Goal: Task Accomplishment & Management: Use online tool/utility

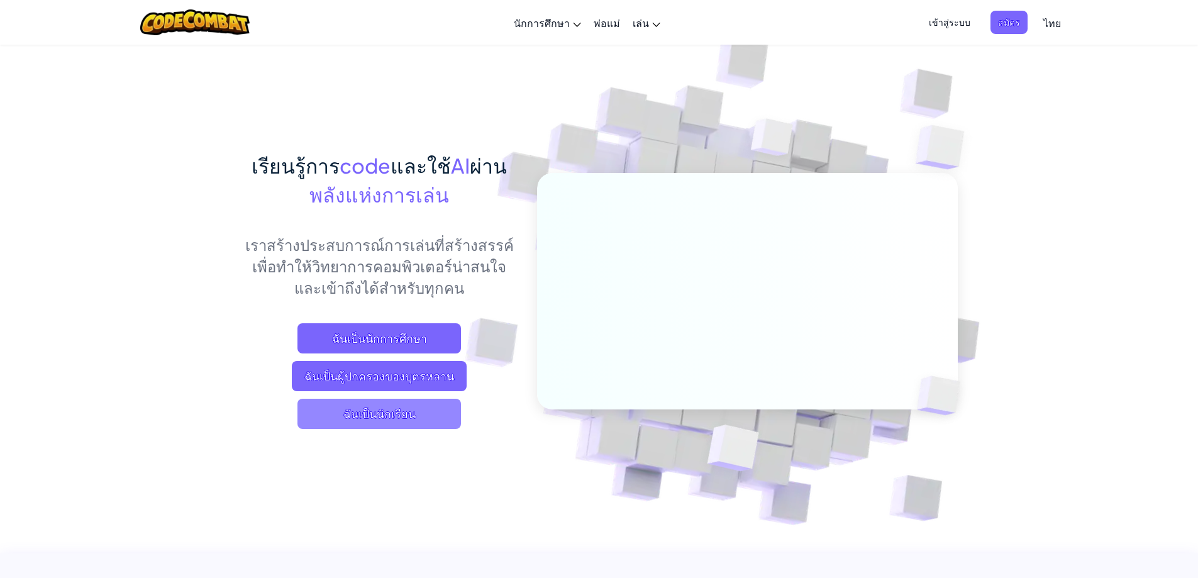
click at [370, 412] on span "ฉันเป็นนักเรียน" at bounding box center [378, 414] width 163 height 30
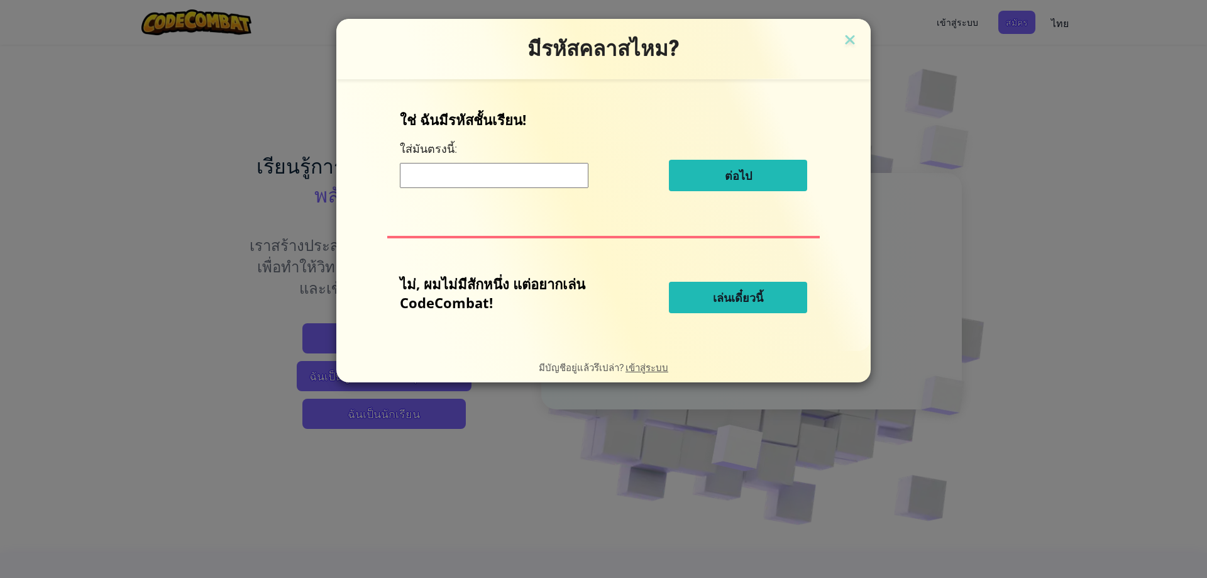
click at [709, 289] on button "เล่นเดี๋ยวนี้" at bounding box center [738, 297] width 138 height 31
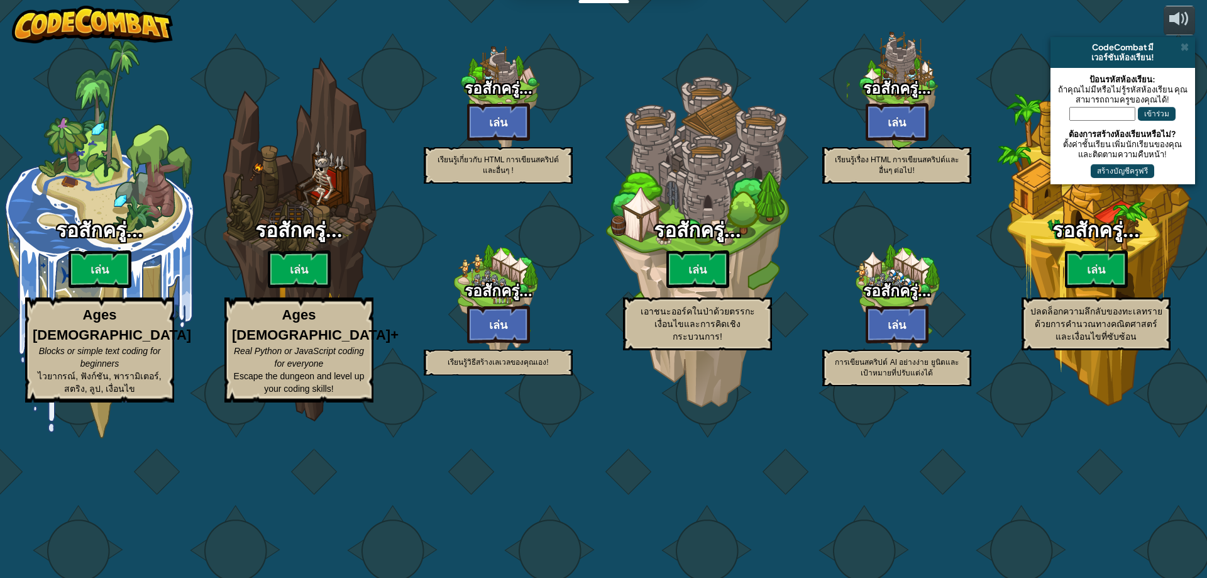
select select "th"
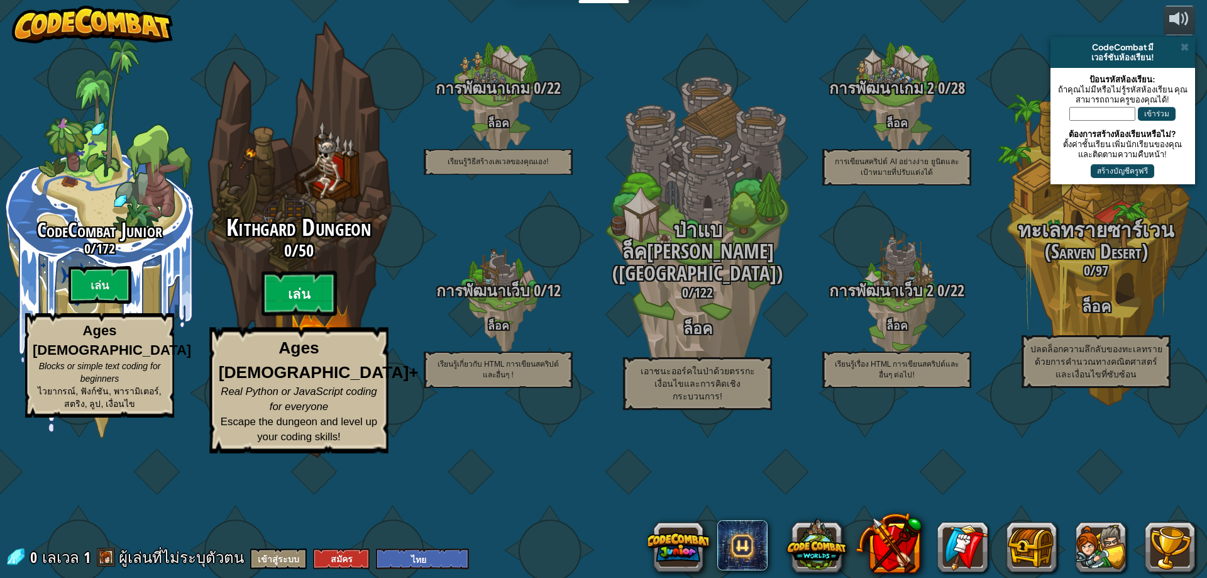
click at [304, 316] on btn "เล่น" at bounding box center [299, 293] width 75 height 45
select select "th"
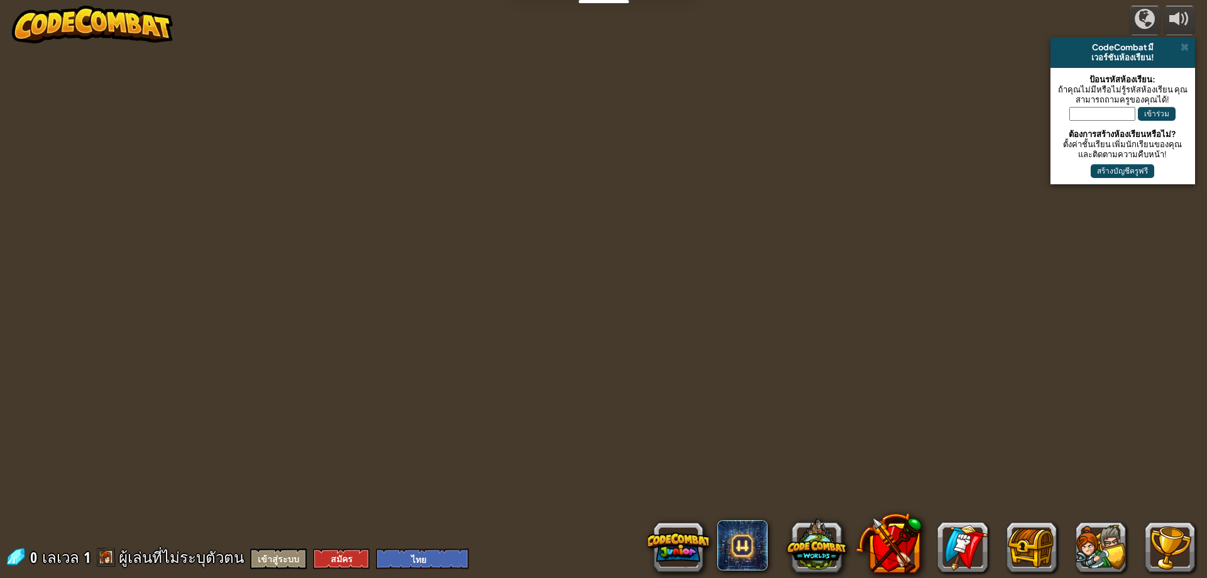
select select "th"
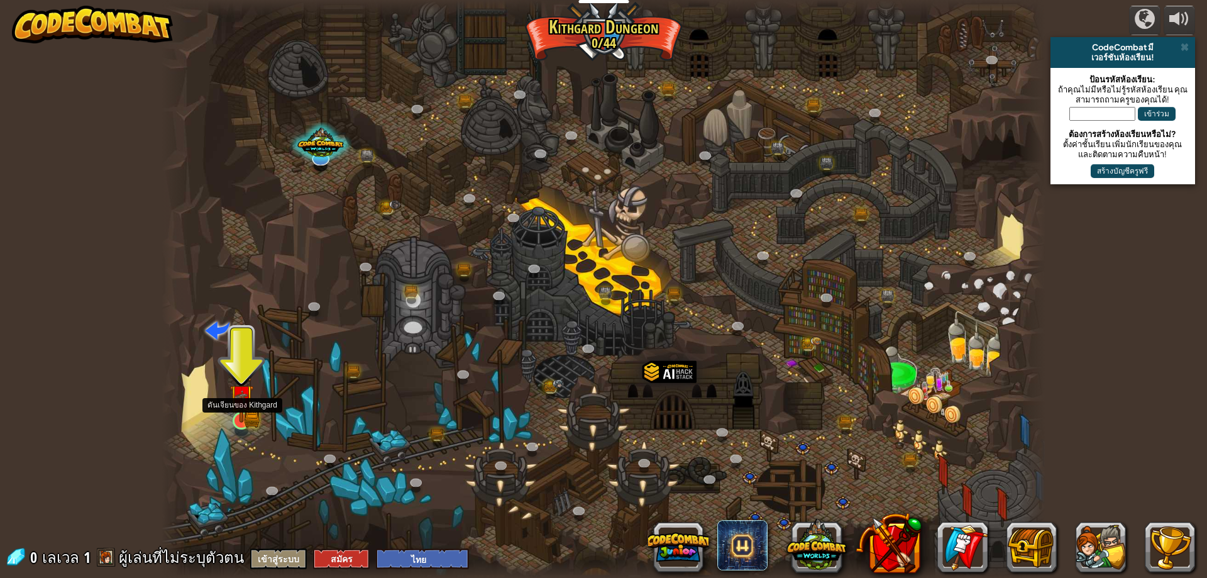
click at [241, 404] on img at bounding box center [242, 397] width 14 height 14
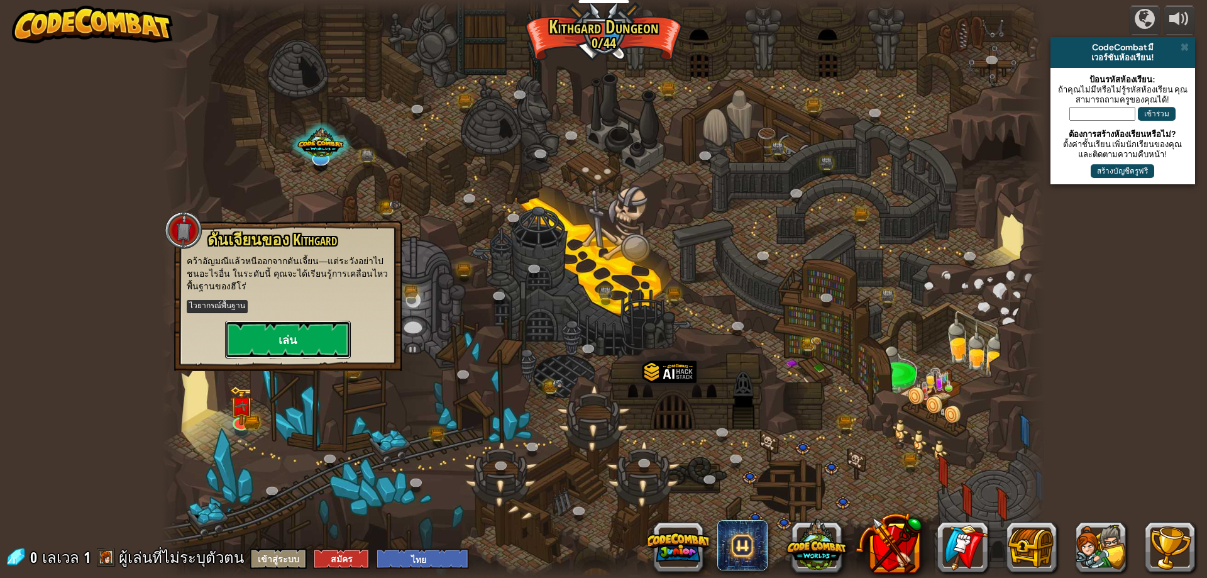
click at [276, 338] on button "เล่น" at bounding box center [288, 340] width 126 height 38
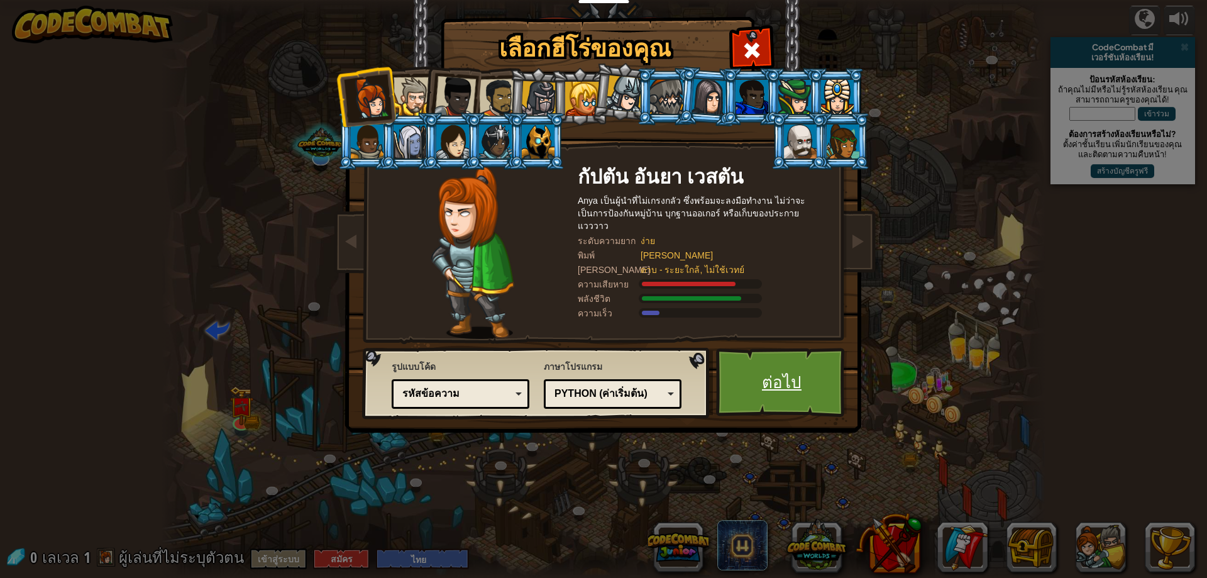
click at [749, 397] on link "ต่อไป" at bounding box center [781, 382] width 131 height 69
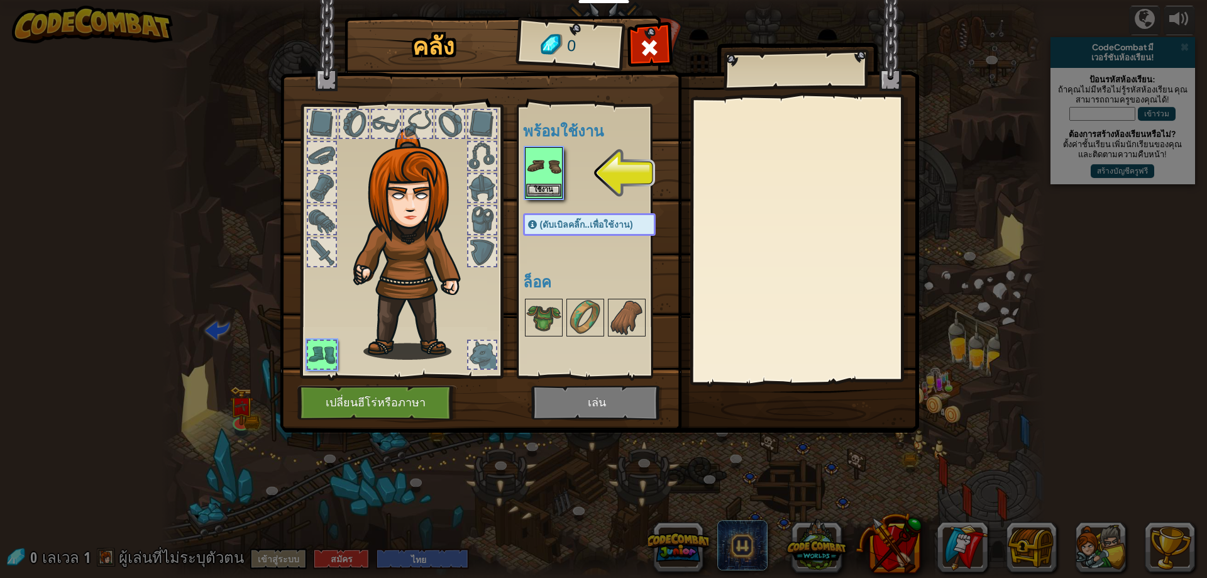
click at [546, 183] on img at bounding box center [543, 165] width 35 height 35
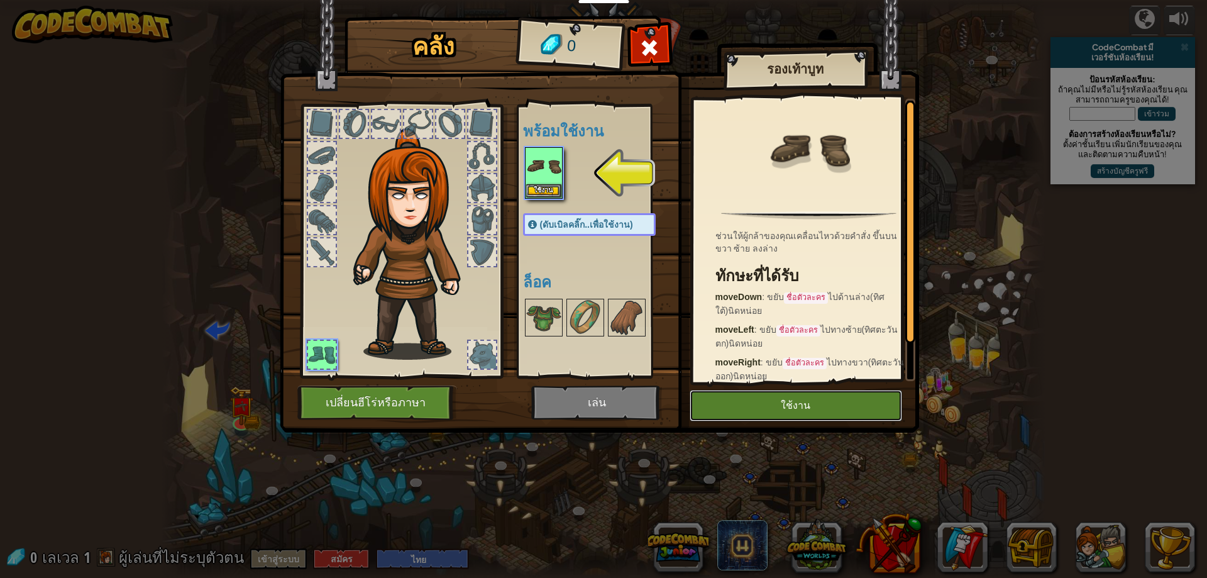
click at [759, 406] on button "ใช้งาน" at bounding box center [796, 405] width 213 height 31
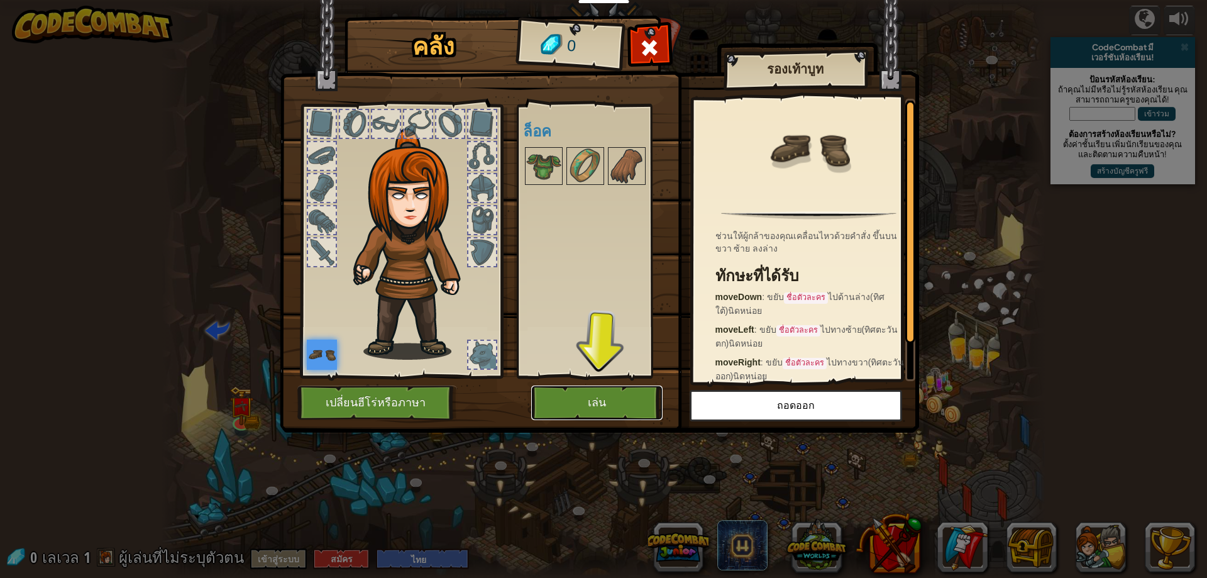
click at [619, 410] on button "เล่น" at bounding box center [596, 402] width 131 height 35
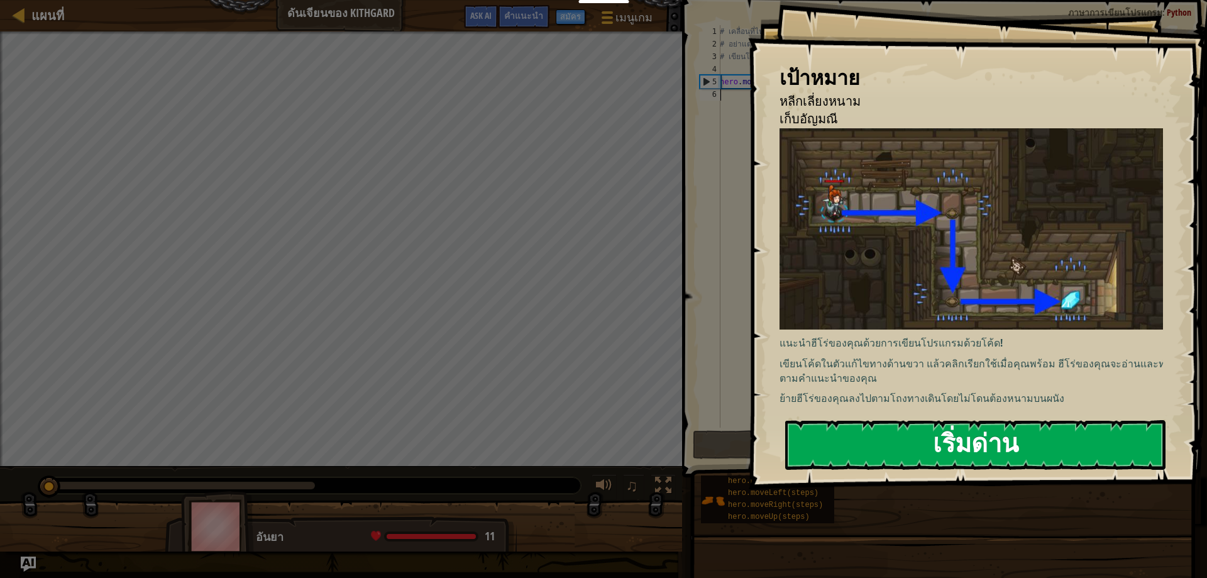
click at [838, 423] on button "เริ่มด่าน" at bounding box center [975, 445] width 380 height 50
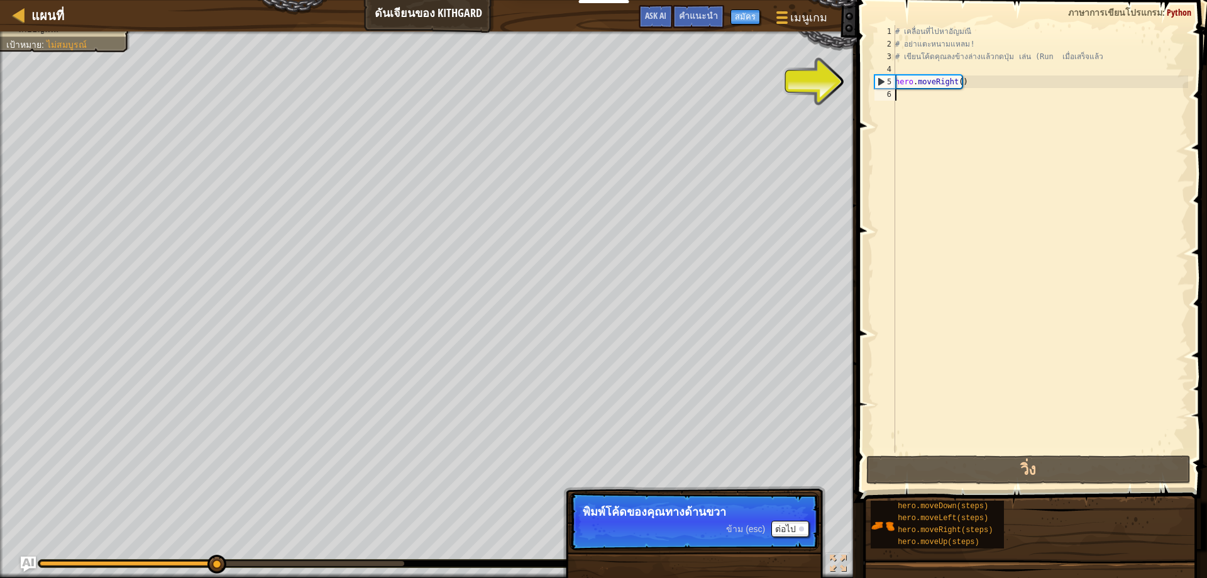
click at [915, 92] on div "# เคลื่อนที่ไปหาอัญมณี # อย่าแตะหนามแหลม! # เขียนโค้ดคุณลงข้างล่างแล้วกดปุ่ม เล…" at bounding box center [1041, 251] width 296 height 453
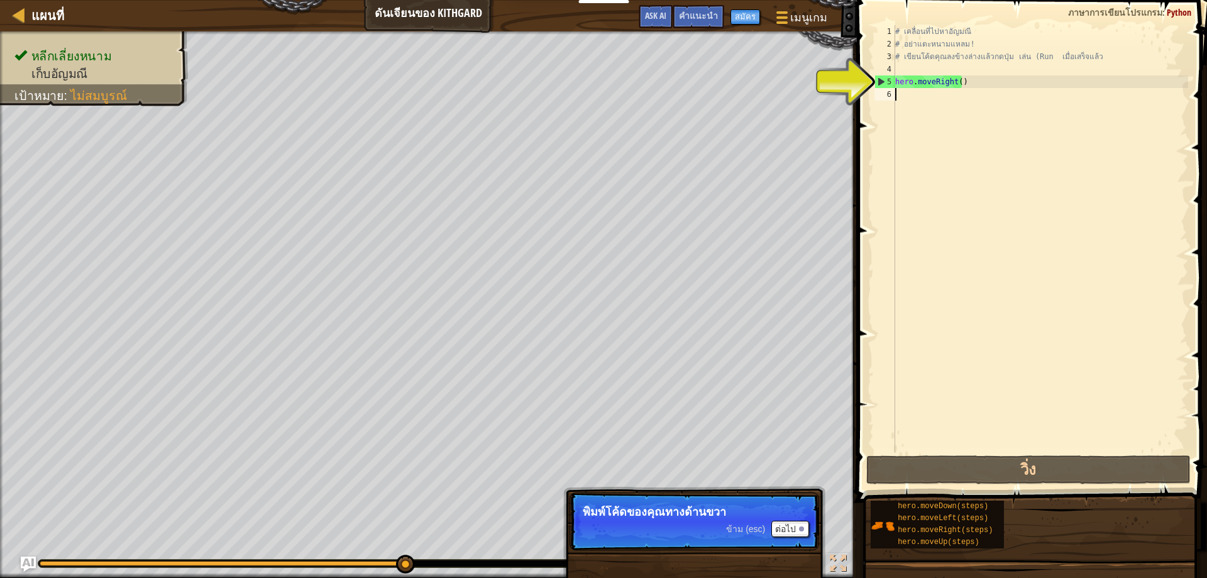
scroll to position [6, 0]
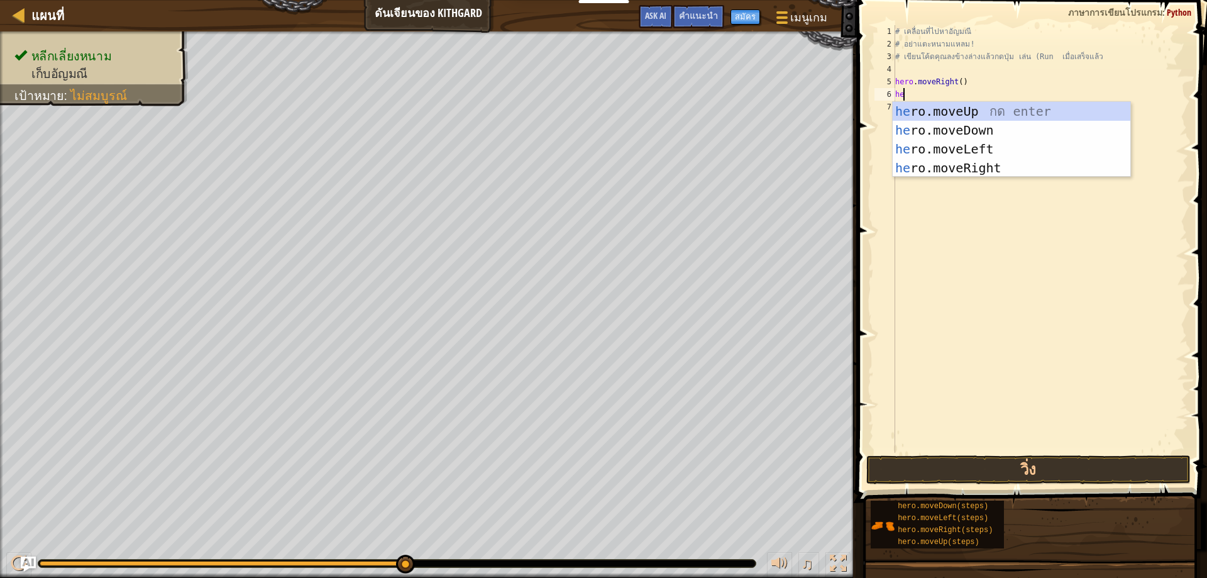
type textarea "her"
click at [1046, 174] on div "her o.moveUp กด enter her o.moveDown กด enter her o.moveLeft กด enter her o.mov…" at bounding box center [1012, 158] width 238 height 113
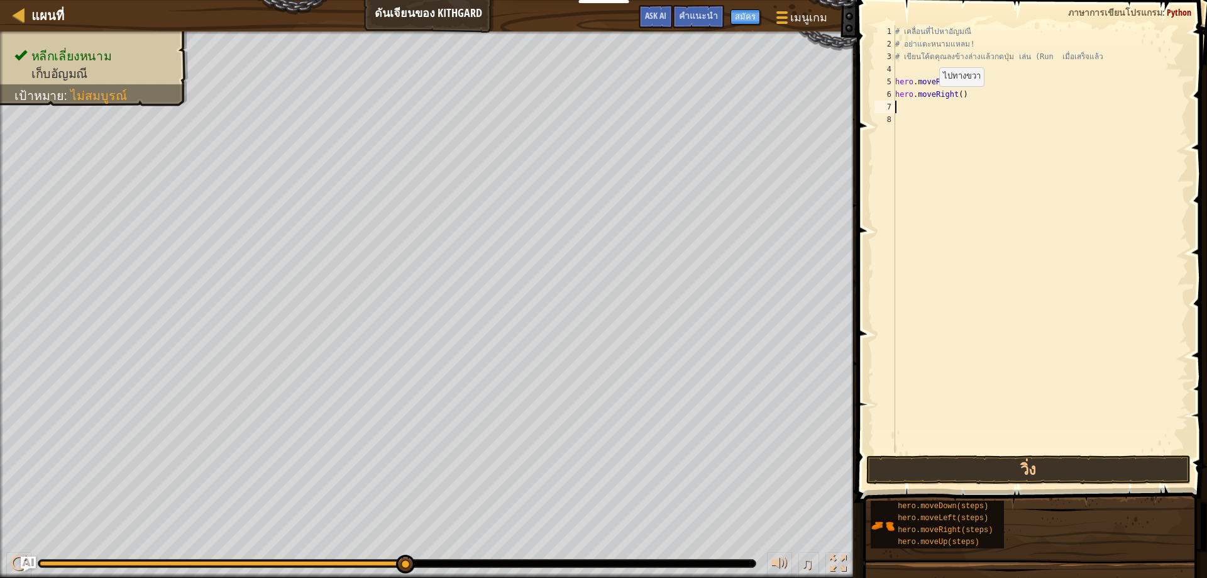
scroll to position [6, 0]
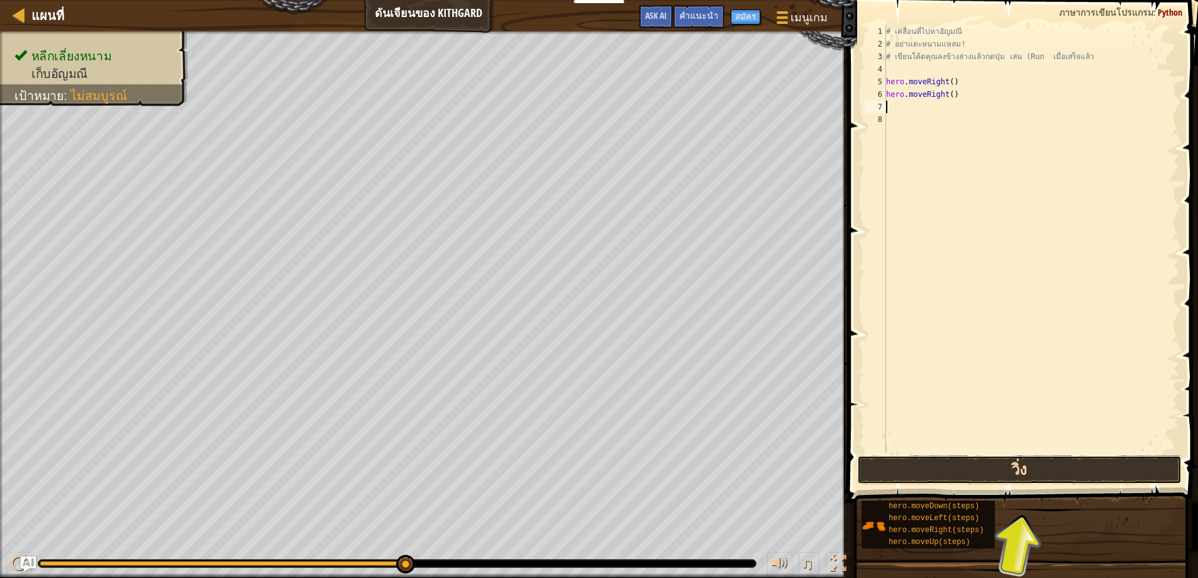
click at [1020, 474] on button "วิ่ง" at bounding box center [1019, 469] width 325 height 29
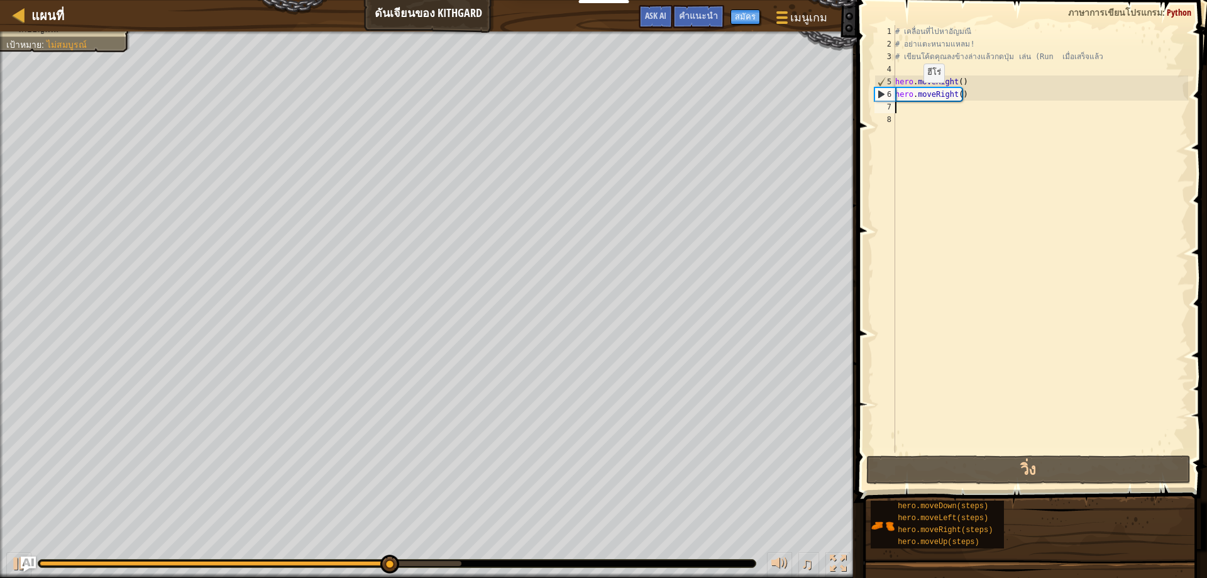
click at [913, 95] on div "# เคลื่อนที่ไปหา[PERSON_NAME] # อย่าแตะหนามแหลม! # เขียนโค้ดคุณลงข้างล่างแล้วกด…" at bounding box center [1041, 251] width 296 height 453
type textarea "hero.moveRight()"
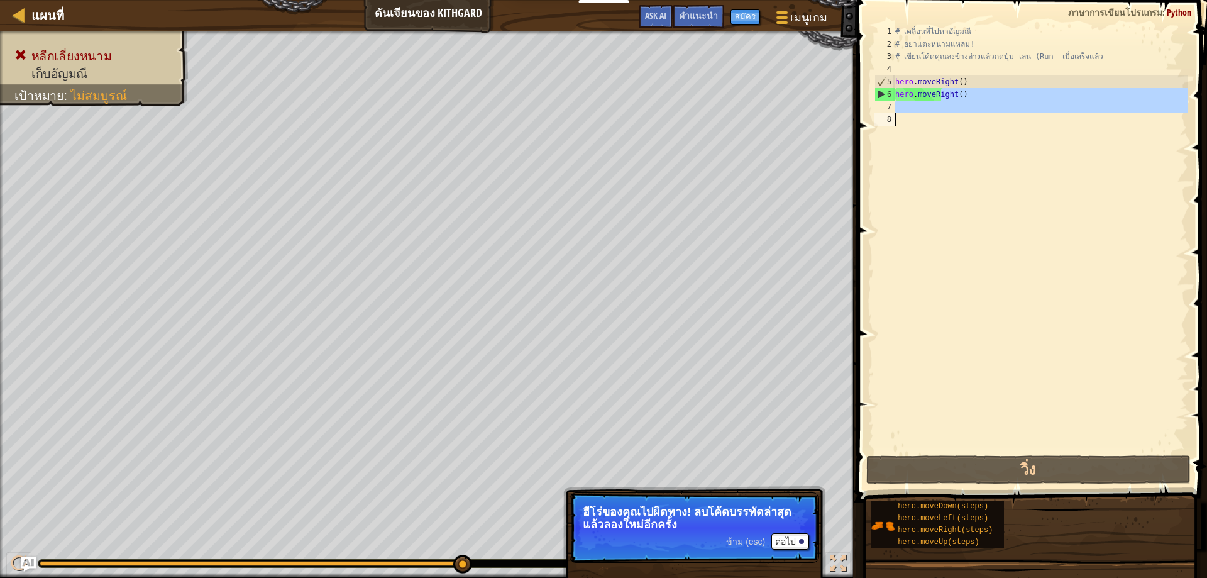
drag, startPoint x: 941, startPoint y: 96, endPoint x: 945, endPoint y: 139, distance: 43.6
click at [945, 139] on div "# เคลื่อนที่ไปหา[PERSON_NAME] # อย่าแตะหนามแหลม! # เขียนโค้ดคุณลงข้างล่างแล้วกด…" at bounding box center [1041, 251] width 296 height 453
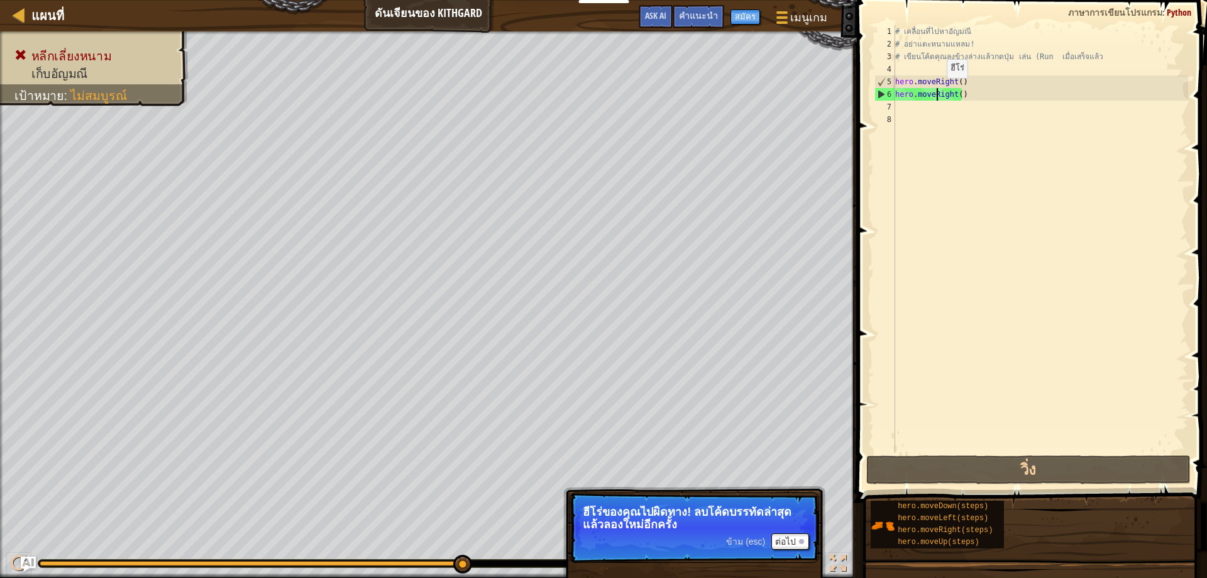
click at [939, 90] on div "# เคลื่อนที่ไปหา[PERSON_NAME] # อย่าแตะหนามแหลม! # เขียนโค้ดคุณลงข้างล่างแล้วกด…" at bounding box center [1041, 251] width 296 height 453
click at [951, 94] on div "# เคลื่อนที่ไปหา[PERSON_NAME] # อย่าแตะหนามแหลม! # เขียนโค้ดคุณลงข้างล่างแล้วกด…" at bounding box center [1041, 251] width 296 height 453
click at [952, 94] on div "# เคลื่อนที่ไปหา[PERSON_NAME] # อย่าแตะหนามแหลม! # เขียนโค้ดคุณลงข้างล่างแล้วกด…" at bounding box center [1041, 251] width 296 height 453
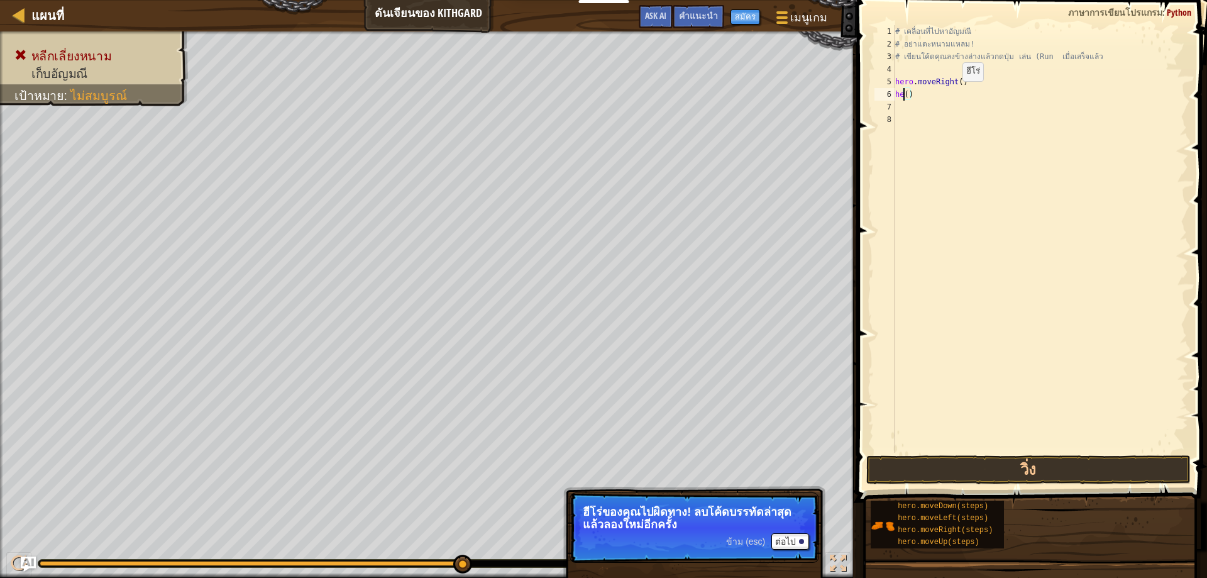
type textarea "()"
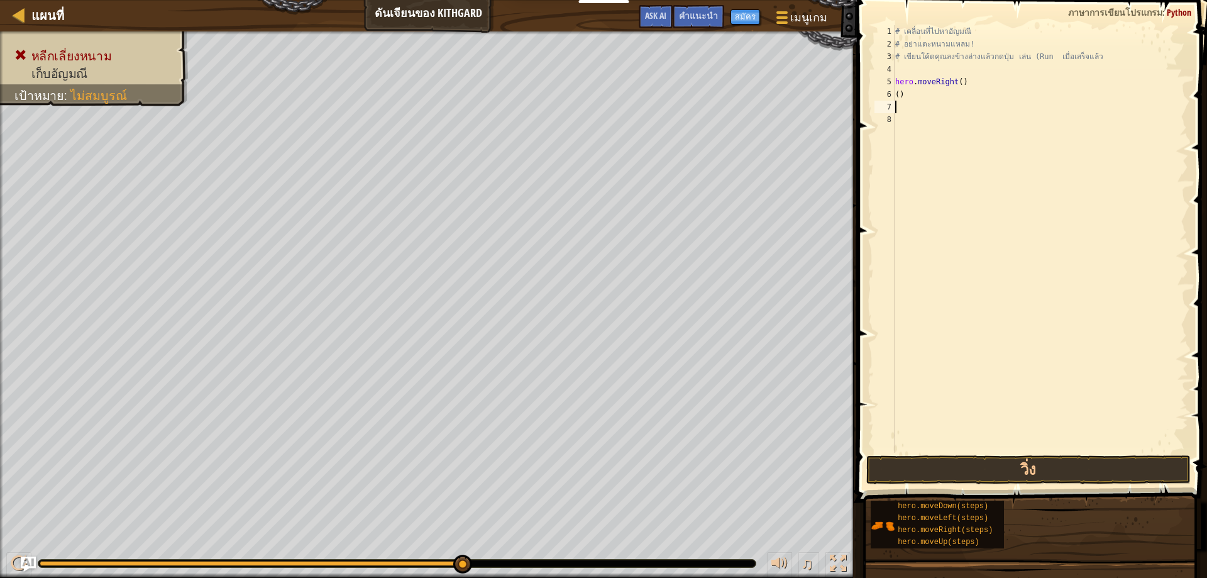
click at [912, 101] on div "# เคลื่อนที่ไปหา[PERSON_NAME] # อย่าแตะหนามแหลม! # เขียนโค้ดคุณลงข้างล่างแล้วกด…" at bounding box center [1041, 251] width 296 height 453
click at [903, 94] on div "# เคลื่อนที่ไปหา[PERSON_NAME] # อย่าแตะหนามแหลม! # เขียนโค้ดคุณลงข้างล่างแล้วกด…" at bounding box center [1041, 251] width 296 height 453
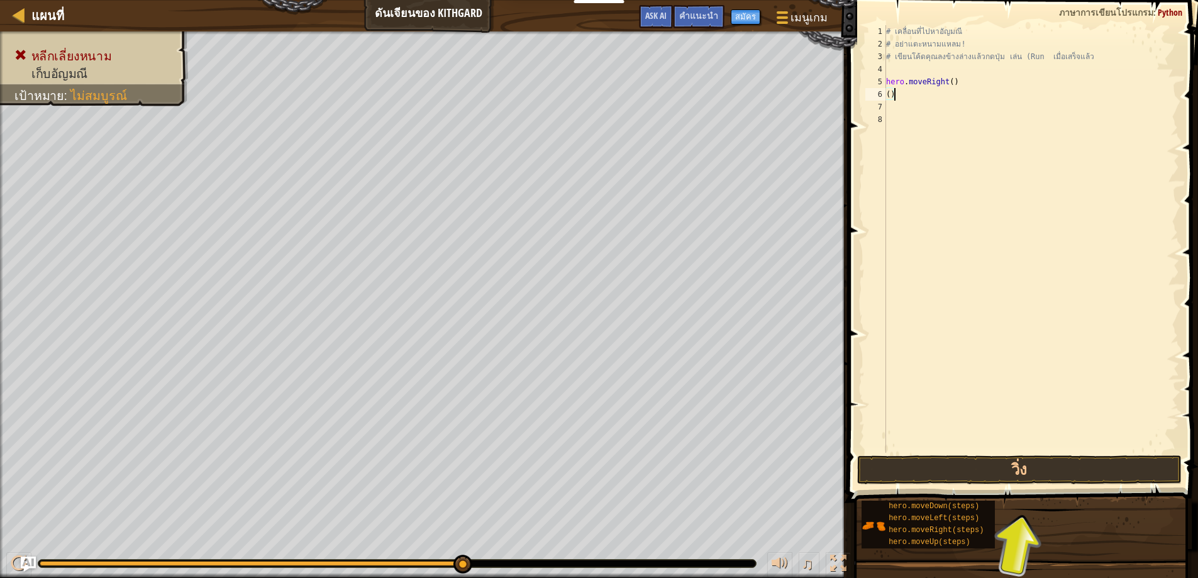
type textarea "("
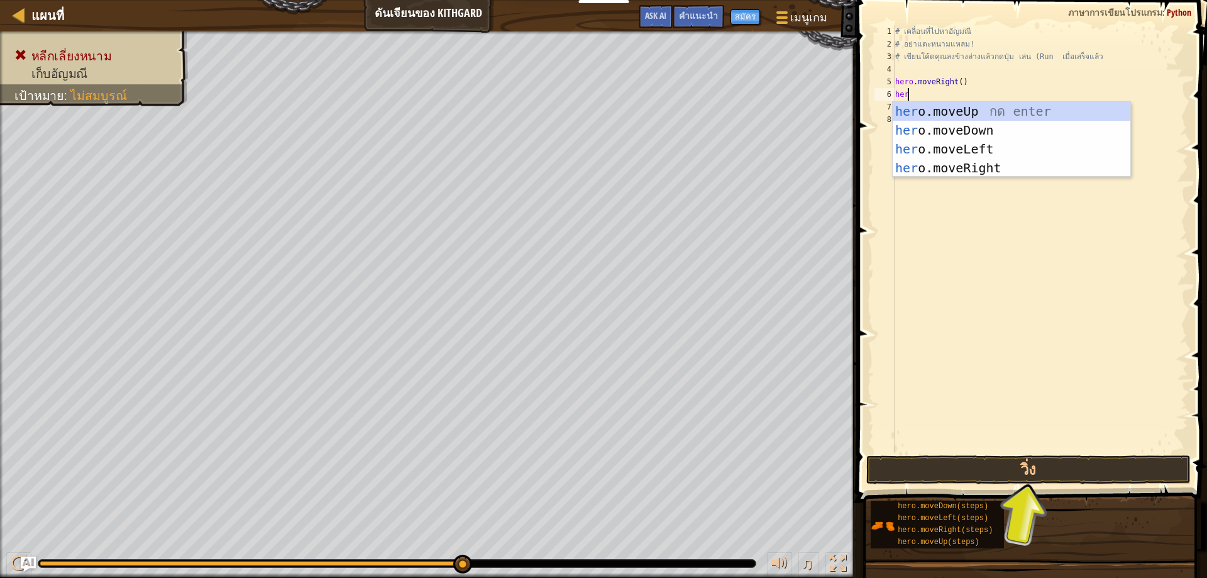
scroll to position [6, 1]
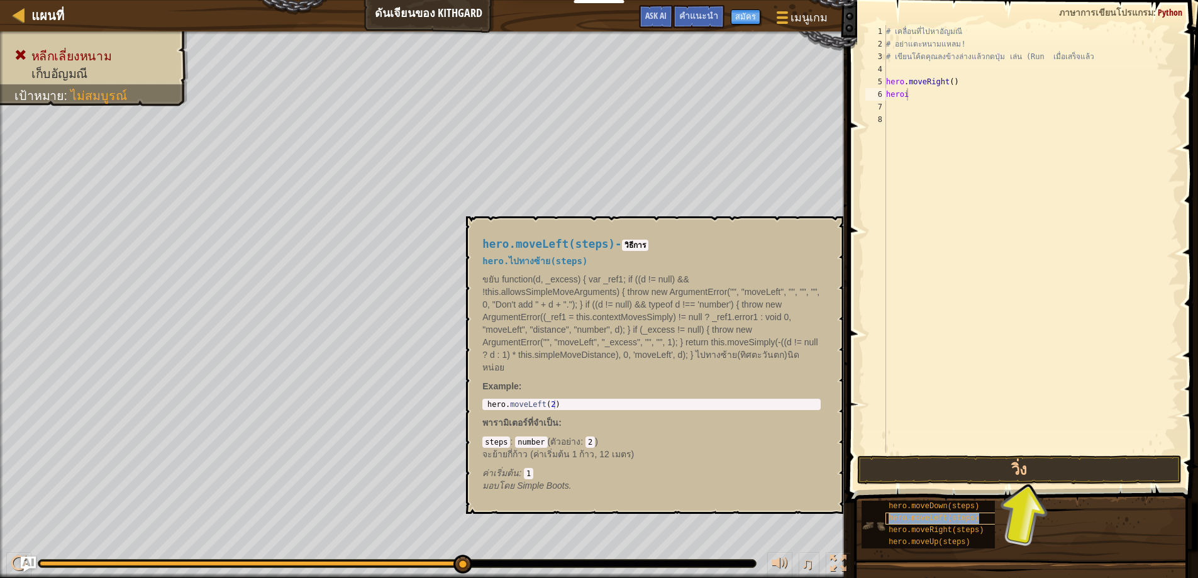
click at [975, 521] on div "hero.moveLeft(steps)" at bounding box center [945, 518] width 120 height 12
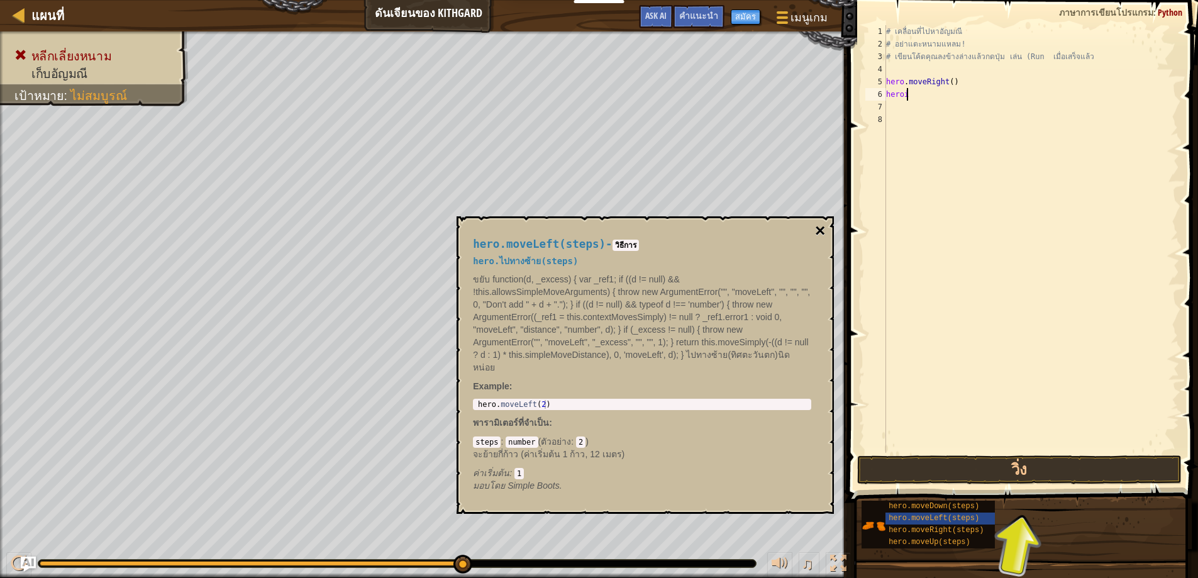
click at [820, 227] on button "×" at bounding box center [820, 231] width 10 height 18
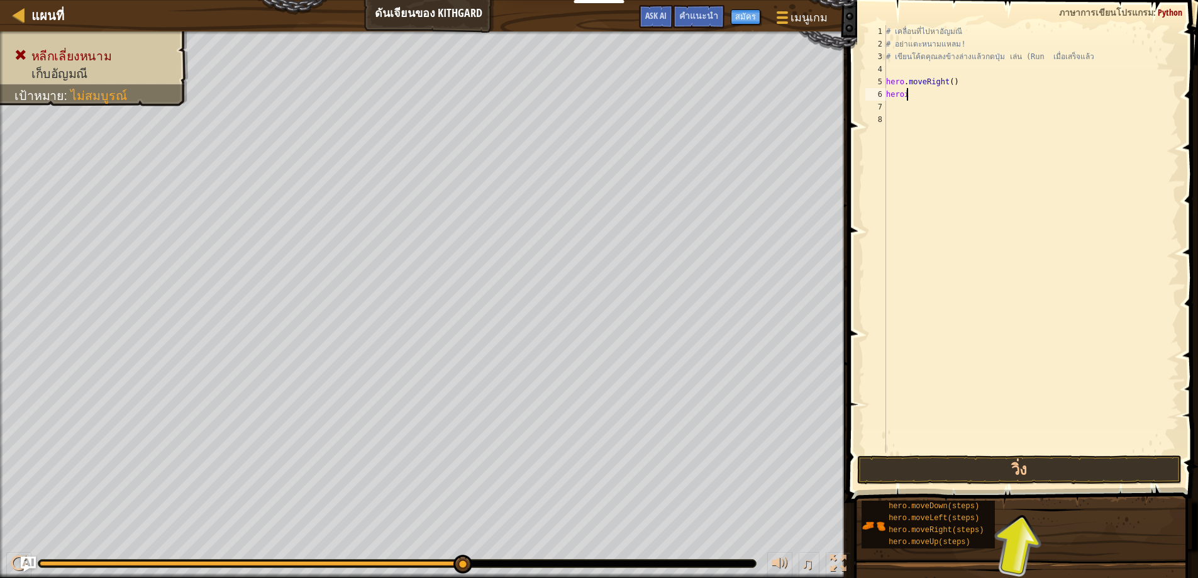
click at [921, 97] on div "# เคลื่อนที่ไปหา[PERSON_NAME] # อย่าแตะหนามแหลม! # เขียนโค้ดคุณลงข้างล่างแล้วกด…" at bounding box center [1031, 251] width 296 height 453
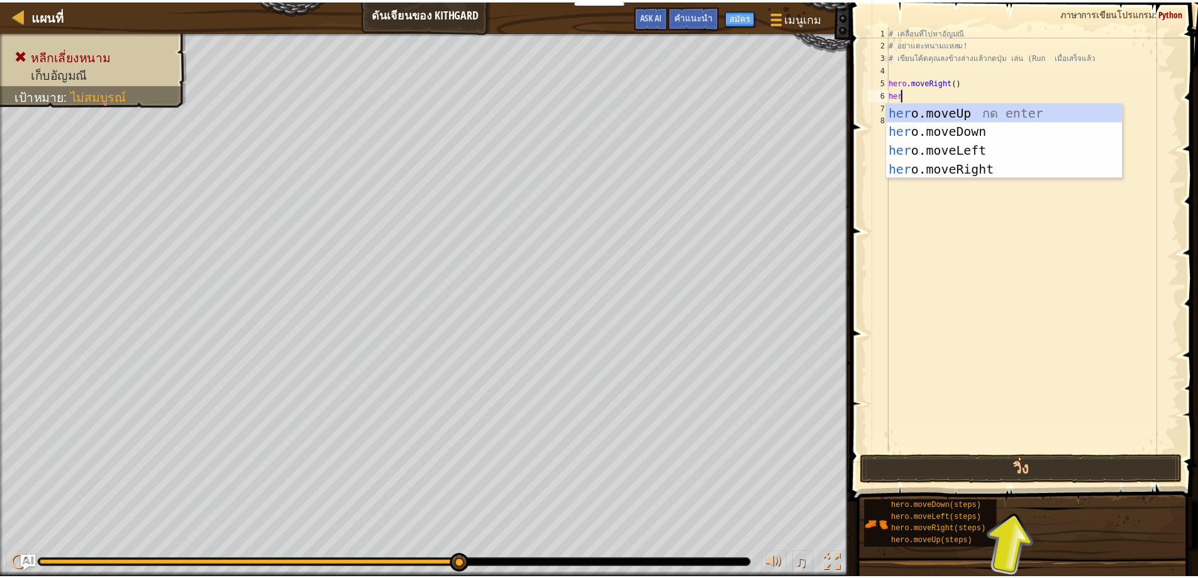
scroll to position [6, 1]
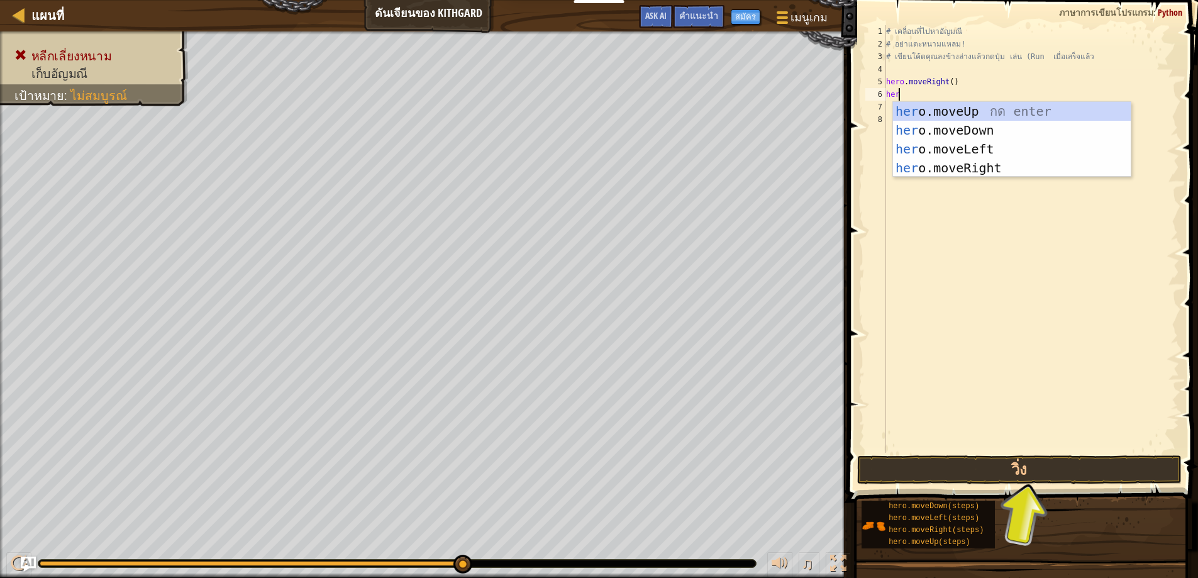
type textarea "hero"
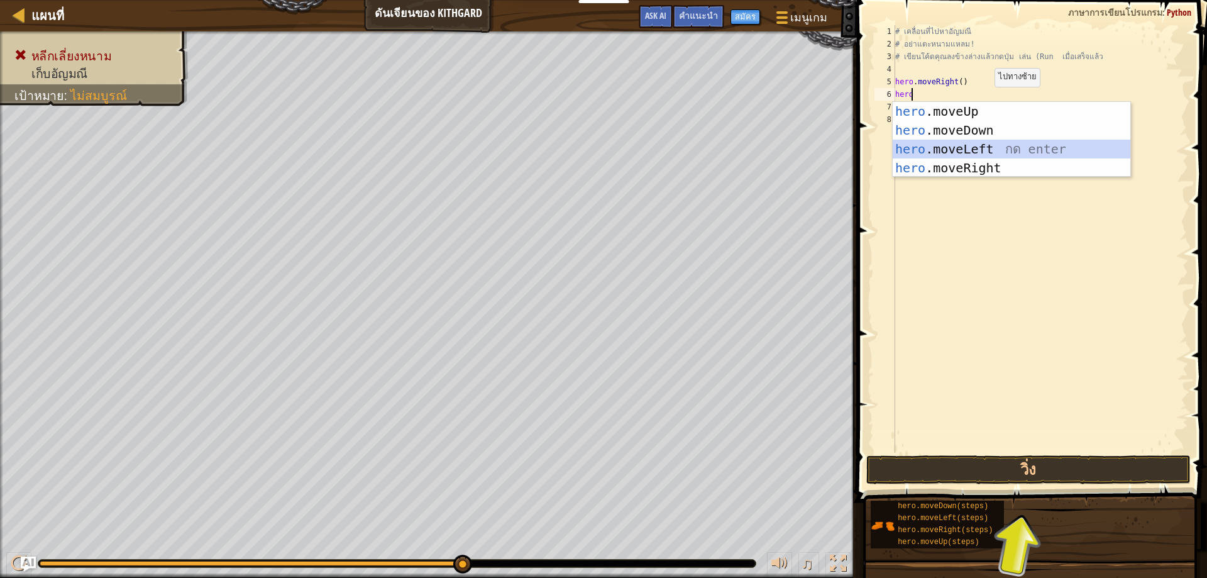
click at [988, 153] on div "hero .moveUp กด enter hero .moveDown กด enter hero .moveLeft กด enter hero .mov…" at bounding box center [1012, 158] width 238 height 113
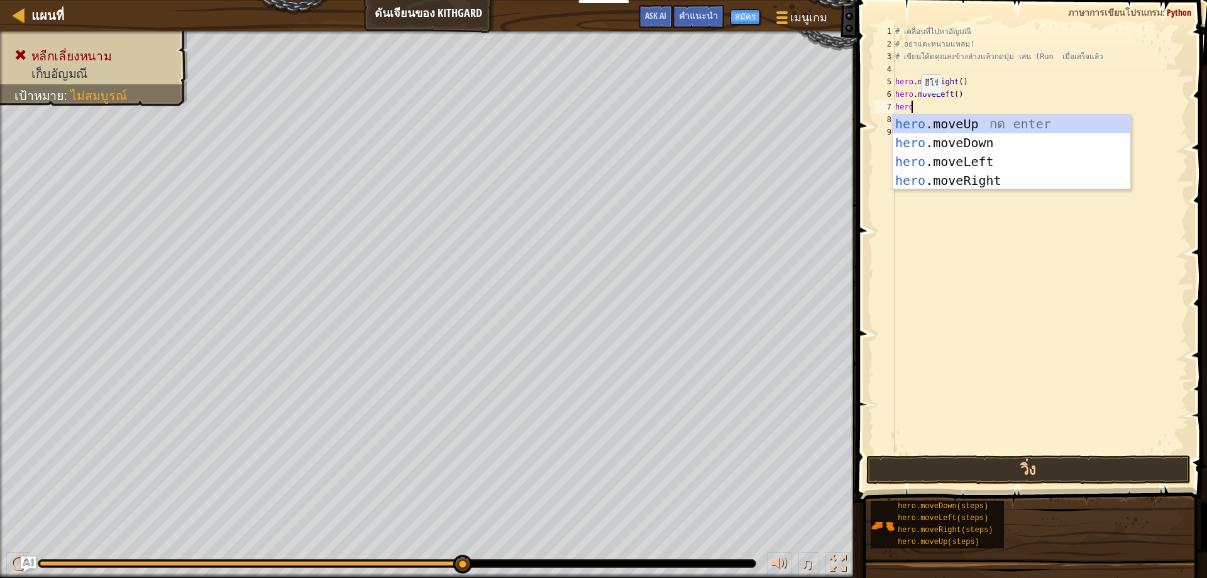
type textarea "hero.moveLeft()"
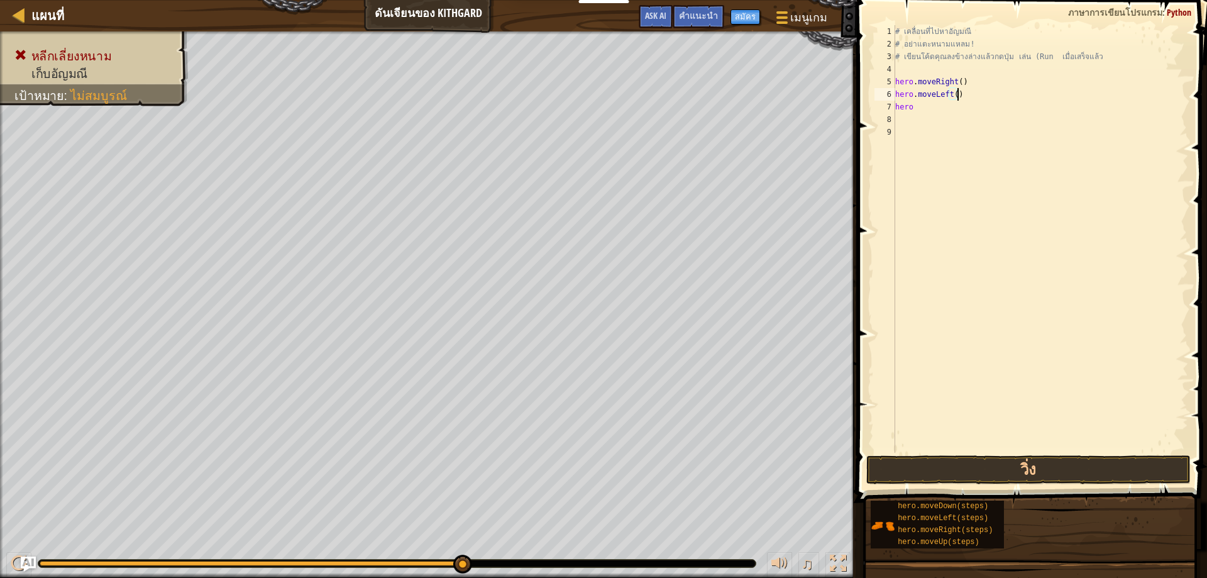
drag, startPoint x: 1096, startPoint y: 85, endPoint x: 1092, endPoint y: 95, distance: 11.0
drag, startPoint x: 1092, startPoint y: 95, endPoint x: 909, endPoint y: 136, distance: 187.0
click at [909, 137] on div "hero.moveLeft() 1 2 3 4 5 6 7 8 9 # เคลื่อนที่ไปหา[PERSON_NAME] # อย่าแตะหนามแห…" at bounding box center [1030, 239] width 316 height 428
click at [919, 104] on div "# เคลื่อนที่ไปหา[PERSON_NAME] # อย่าแตะหนามแหลม! # เขียนโค้ดคุณลงข้างล่างแล้วกด…" at bounding box center [1041, 251] width 296 height 453
click at [918, 105] on div "# เคลื่อนที่ไปหา[PERSON_NAME] # อย่าแตะหนามแหลม! # เขียนโค้ดคุณลงข้างล่างแล้วกด…" at bounding box center [1041, 251] width 296 height 453
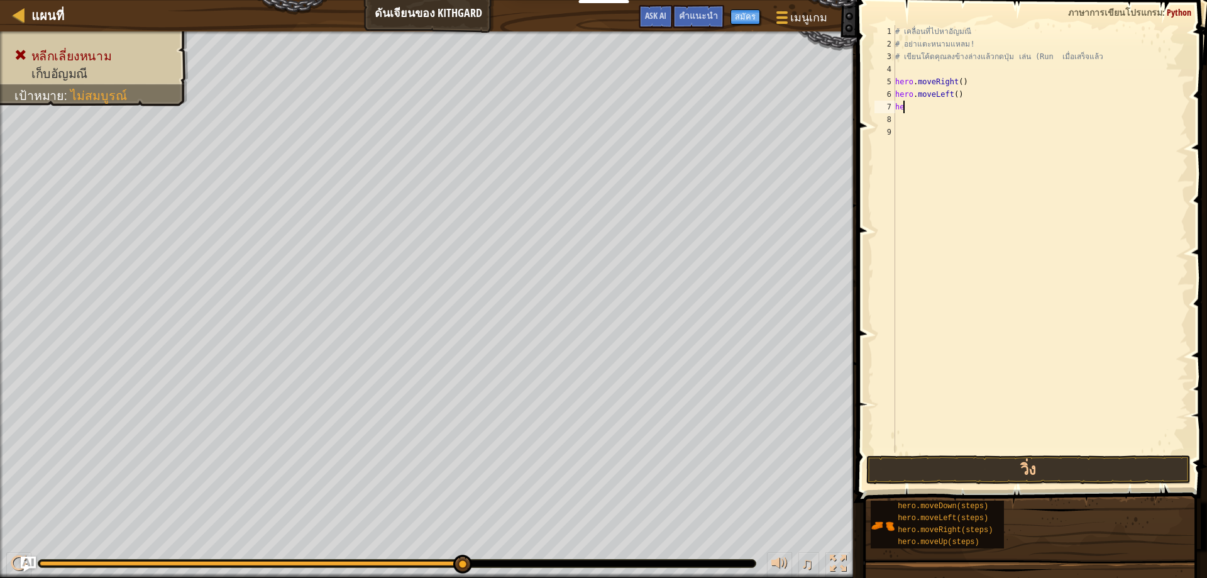
type textarea "h"
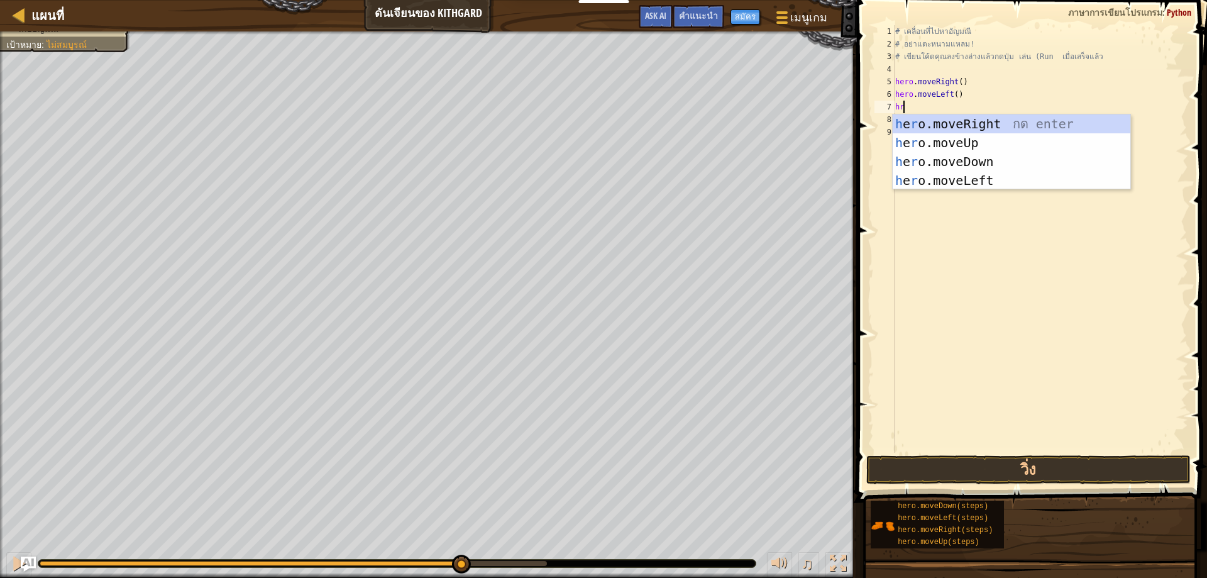
type textarea "h"
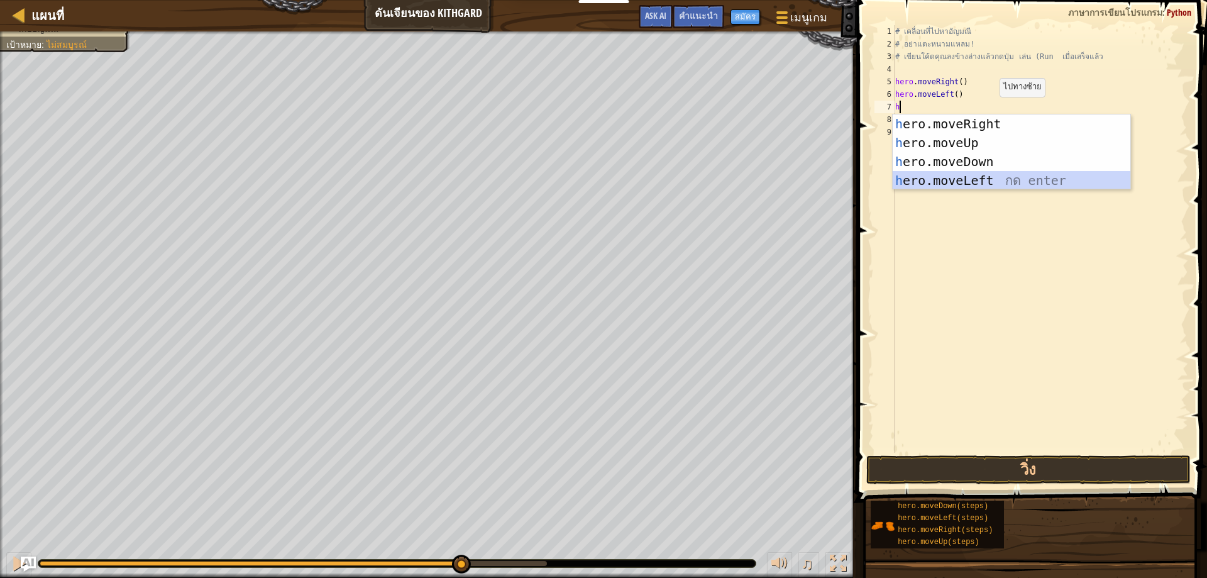
click at [992, 178] on div "h ero.moveRight กด enter h ero.moveUp กด enter h ero.moveDown กด enter h ero.mo…" at bounding box center [1012, 170] width 238 height 113
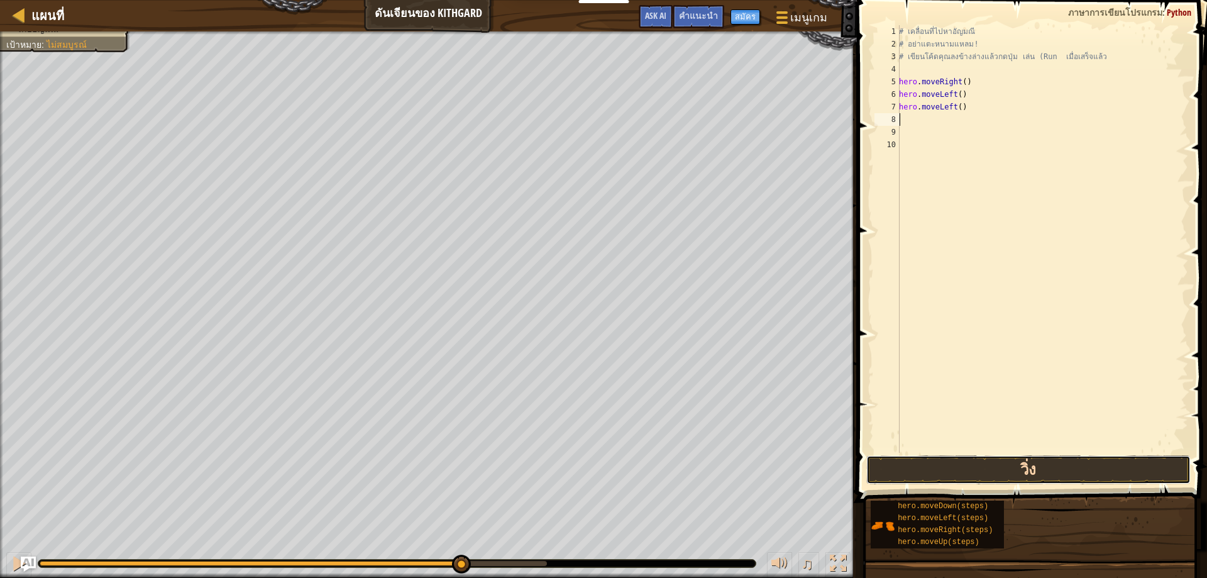
click at [1048, 467] on button "วิ่ง" at bounding box center [1028, 469] width 325 height 29
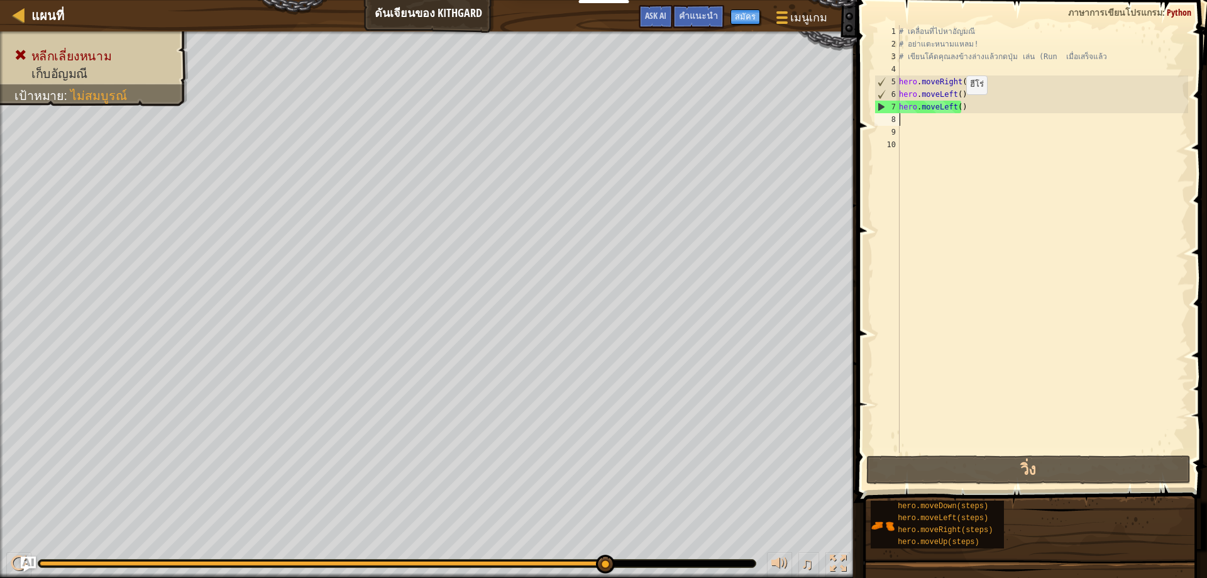
click at [960, 107] on div "# เคลื่อนที่ไปหา[PERSON_NAME] # อย่าแตะหนามแหลม! # เขียนโค้ดคุณลงข้างล่างแล้วกด…" at bounding box center [1043, 251] width 292 height 453
click at [965, 105] on div "# เคลื่อนที่ไปหา[PERSON_NAME] # อย่าแตะหนามแหลม! # เขียนโค้ดคุณลงข้างล่างแล้วกด…" at bounding box center [1043, 251] width 292 height 453
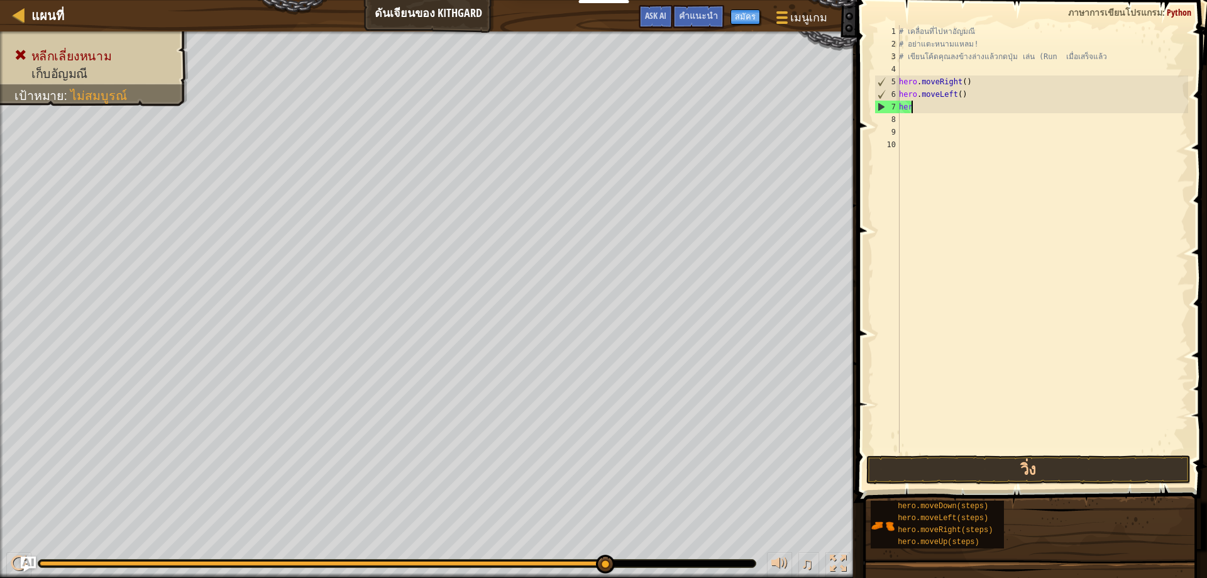
type textarea "h"
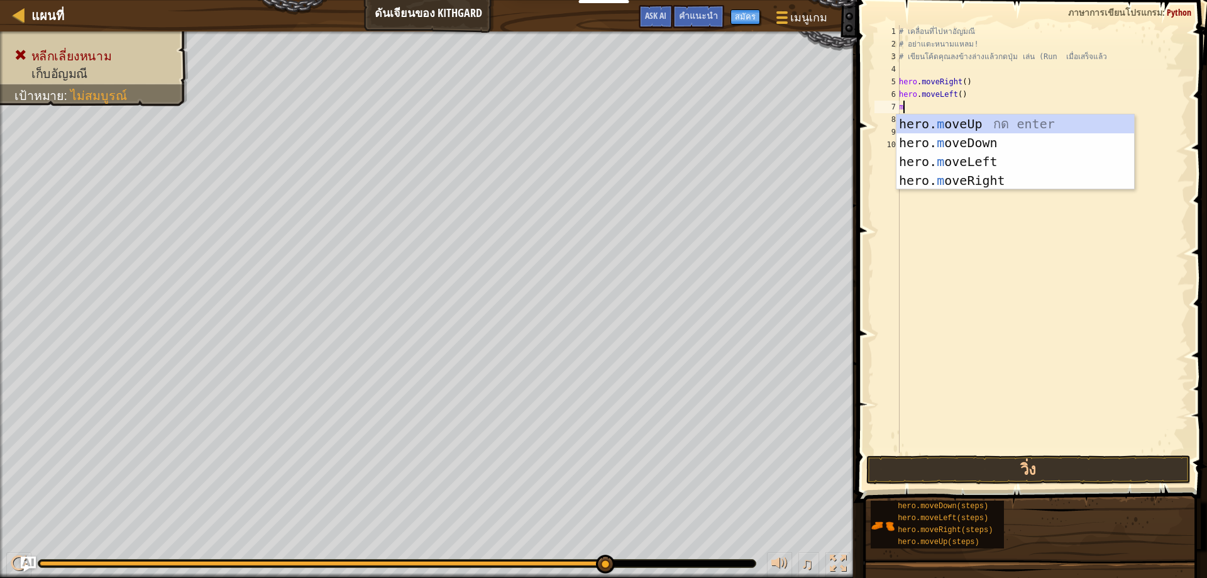
type textarea "mo"
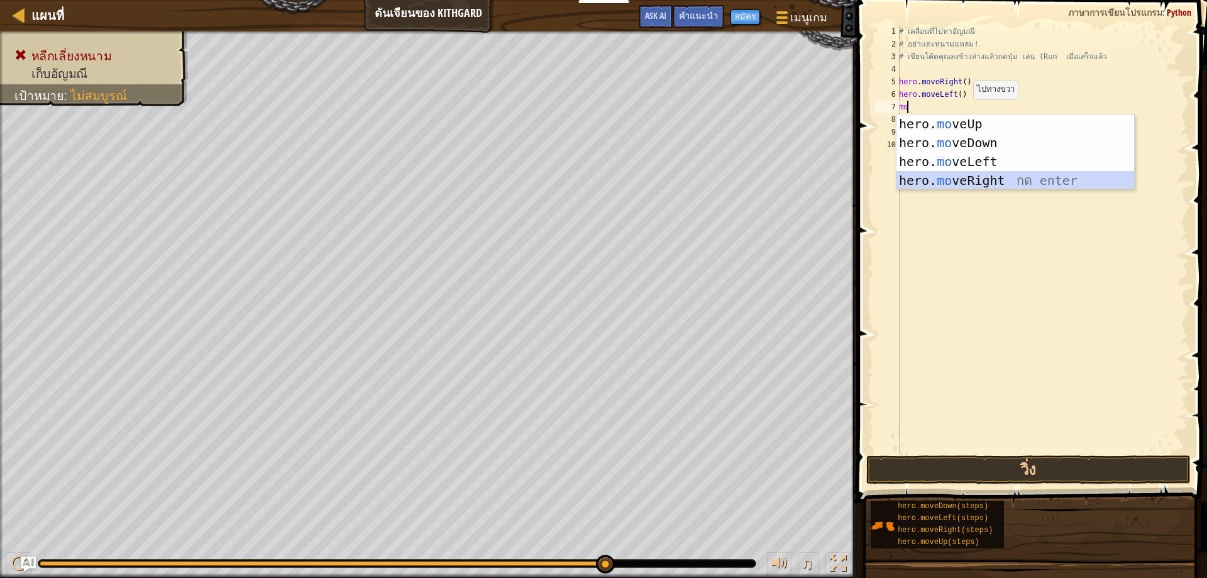
click at [989, 173] on div "hero. mo veUp กด enter hero. mo veDown กด enter hero. mo veLeft กด enter hero. …" at bounding box center [1016, 170] width 238 height 113
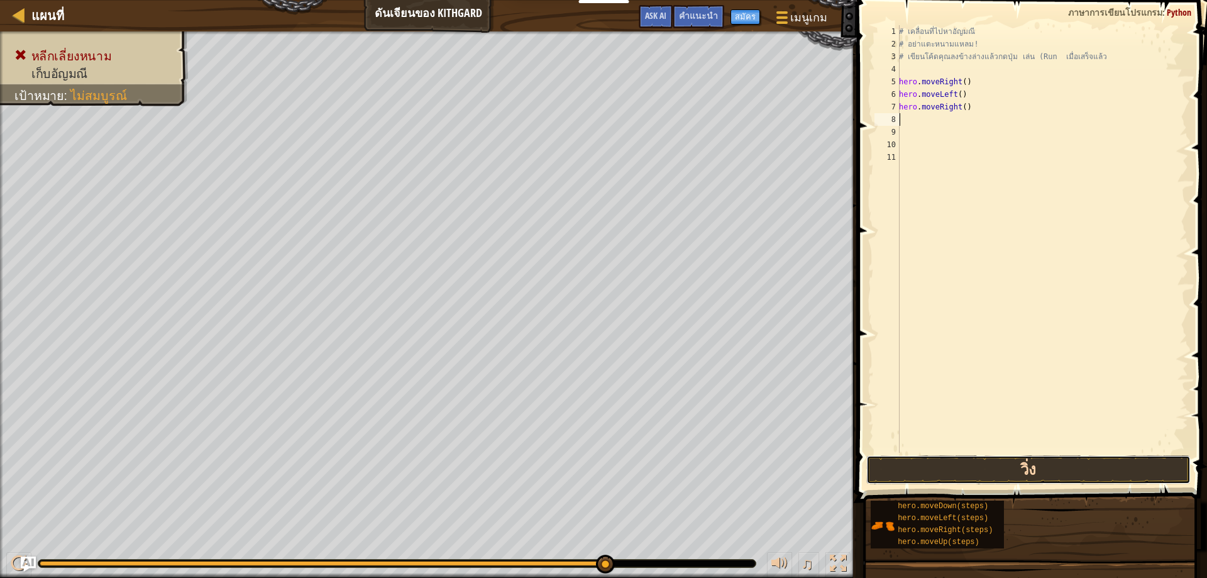
click at [926, 461] on button "วิ่ง" at bounding box center [1028, 469] width 325 height 29
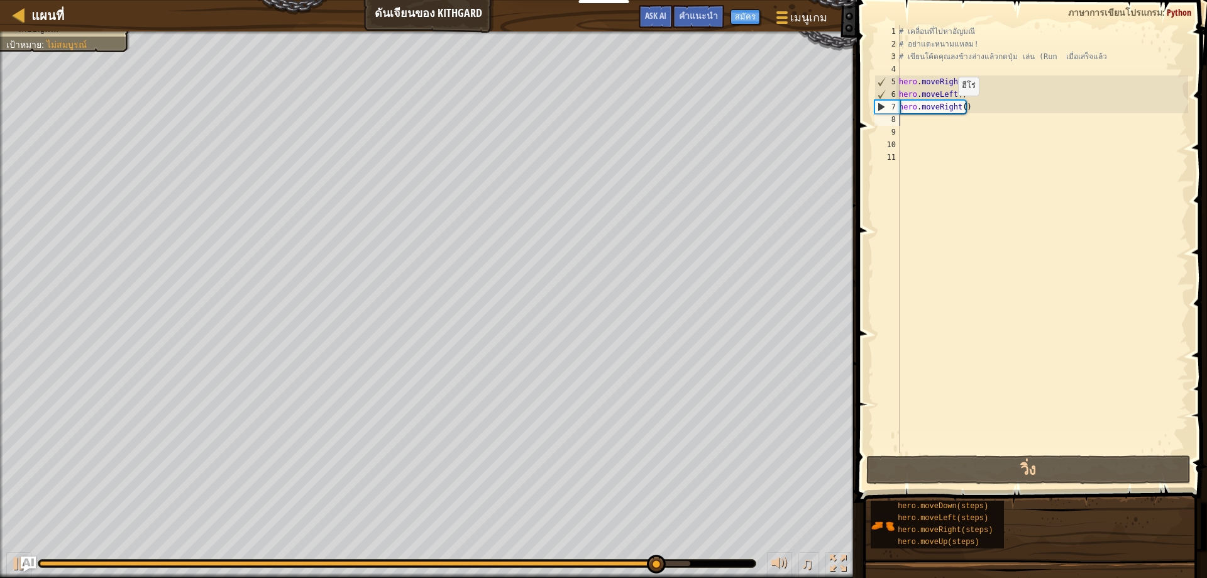
click at [951, 108] on div "# เคลื่อนที่ไปหา[PERSON_NAME] # อย่าแตะหนามแหลม! # เขียนโค้ดคุณลงข้างล่างแล้วกด…" at bounding box center [1043, 251] width 292 height 453
type textarea "hero.moveRight()"
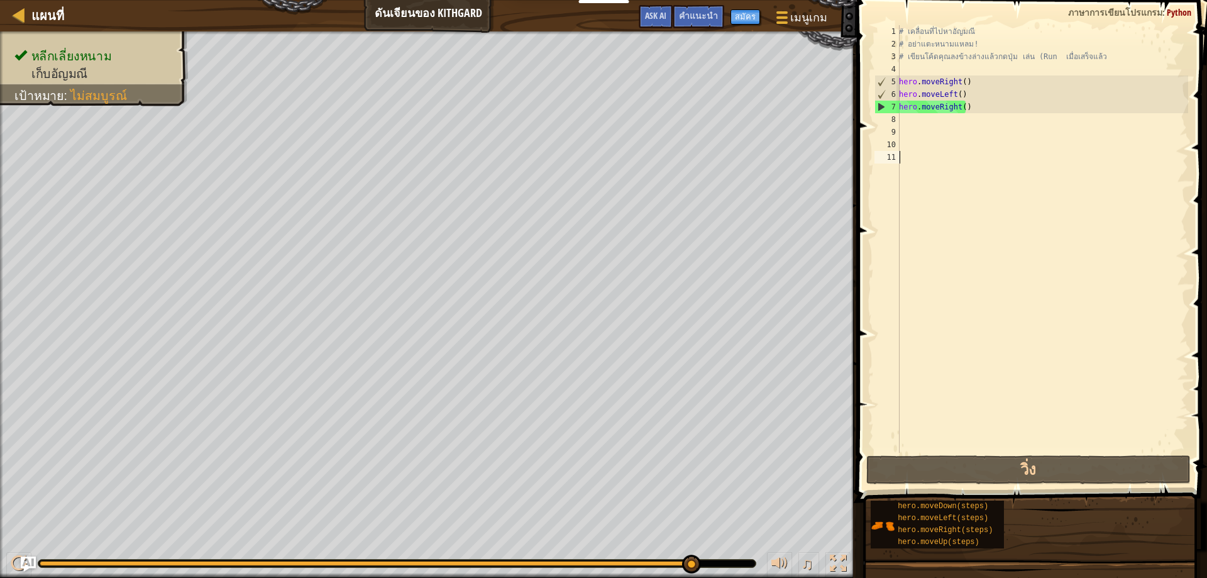
click at [1071, 168] on div "# เคลื่อนที่ไปหา[PERSON_NAME] # อย่าแตะหนามแหลม! # เขียนโค้ดคุณลงข้างล่างแล้วกด…" at bounding box center [1043, 251] width 292 height 453
click at [967, 106] on div "# เคลื่อนที่ไปหา[PERSON_NAME] # อย่าแตะหนามแหลม! # เขียนโค้ดคุณลงข้างล่างแล้วกด…" at bounding box center [1043, 251] width 292 height 453
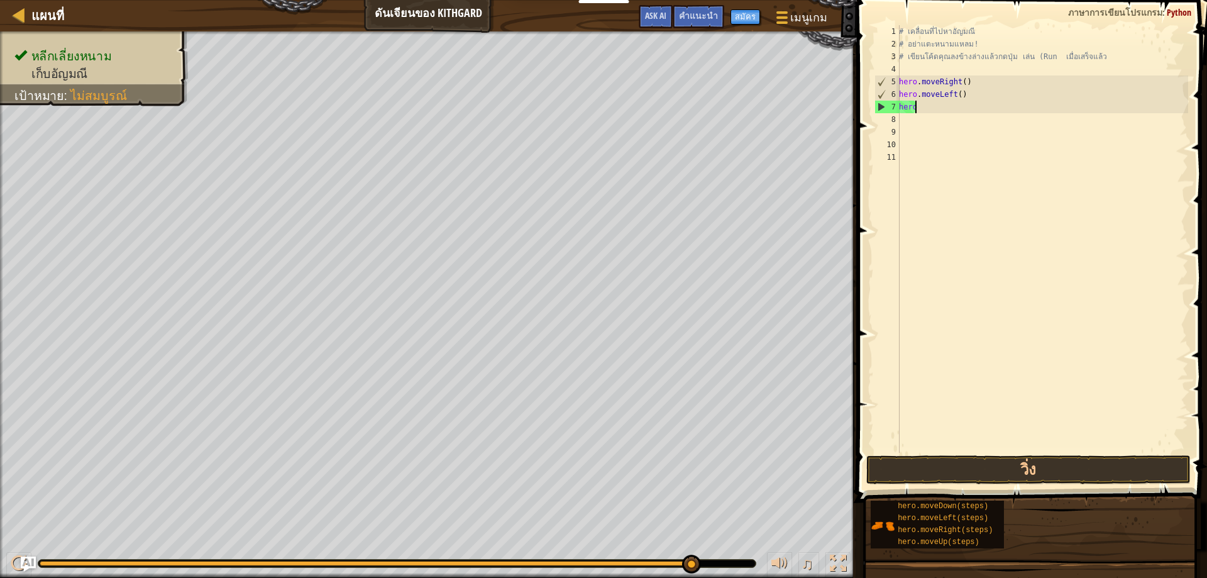
type textarea "h"
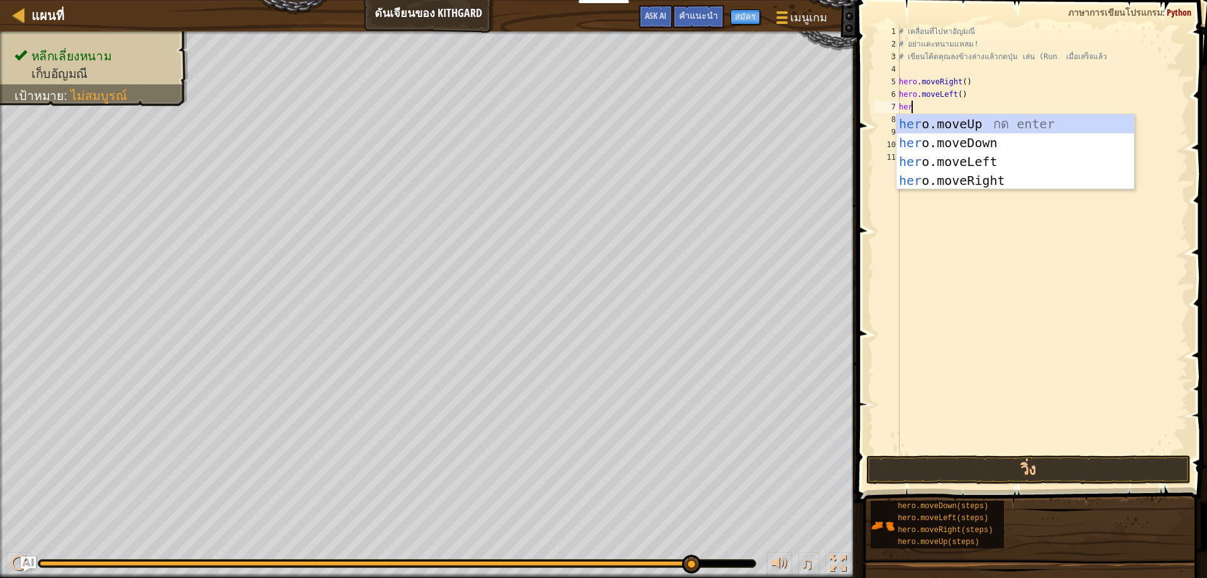
scroll to position [6, 1]
type textarea "hero"
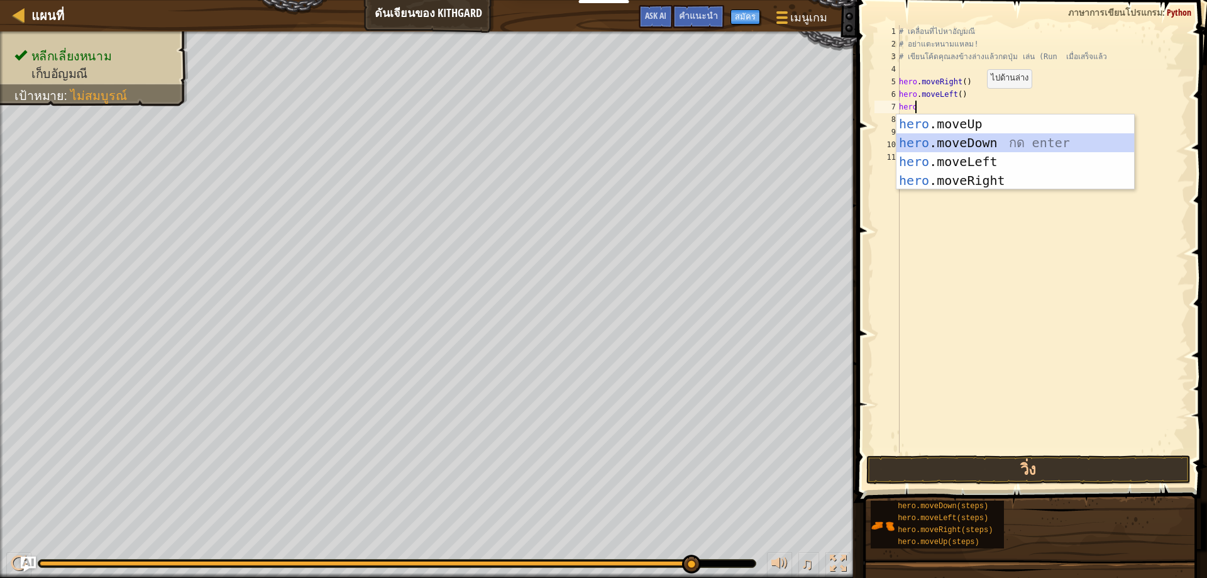
click at [1102, 139] on div "hero .moveUp กด enter hero .moveDown กด enter hero .moveLeft กด enter hero .mov…" at bounding box center [1016, 170] width 238 height 113
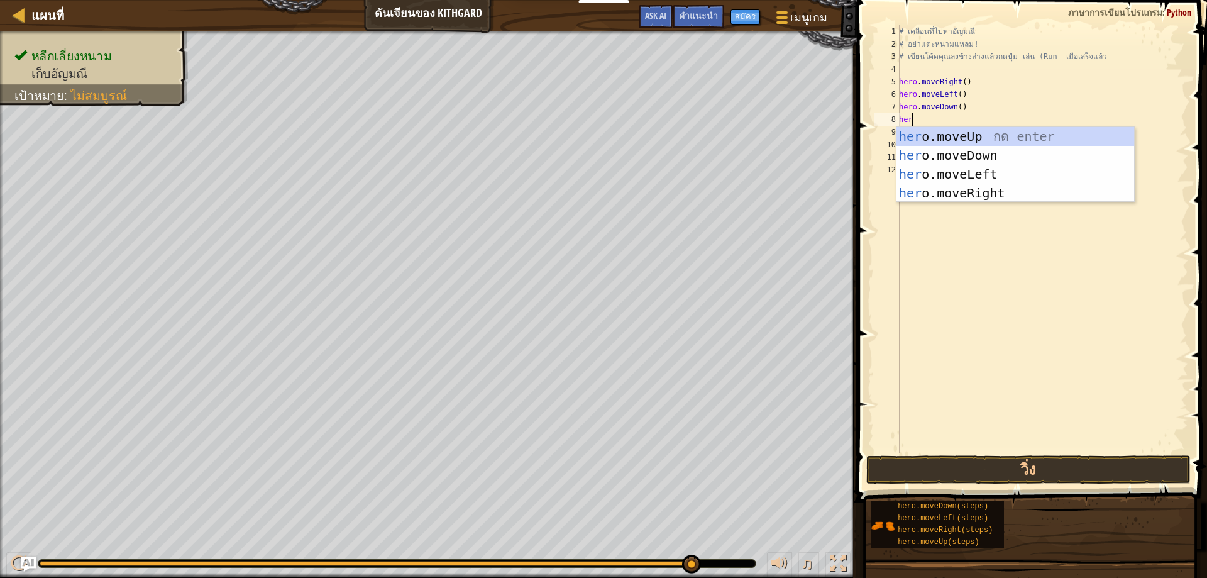
type textarea "hero"
click at [1010, 194] on div "hero .moveUp กด enter hero .moveDown กด enter hero .moveLeft กด enter hero .mov…" at bounding box center [1016, 183] width 238 height 113
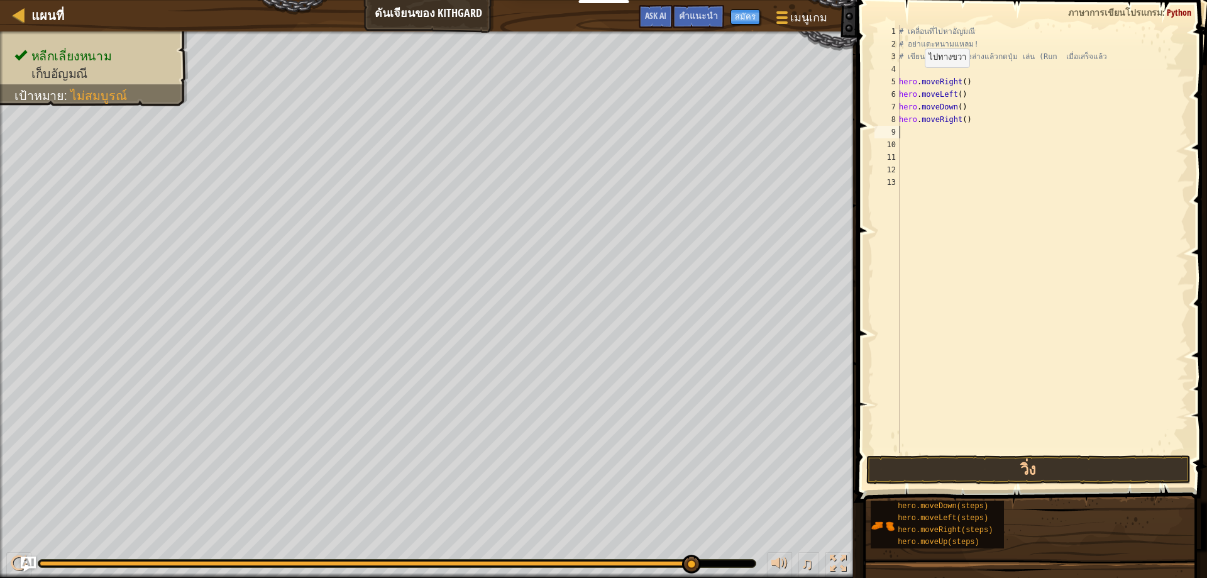
scroll to position [6, 0]
drag, startPoint x: 1074, startPoint y: 475, endPoint x: 1083, endPoint y: 470, distance: 10.7
click at [1081, 471] on button "วิ่ง" at bounding box center [1028, 469] width 325 height 29
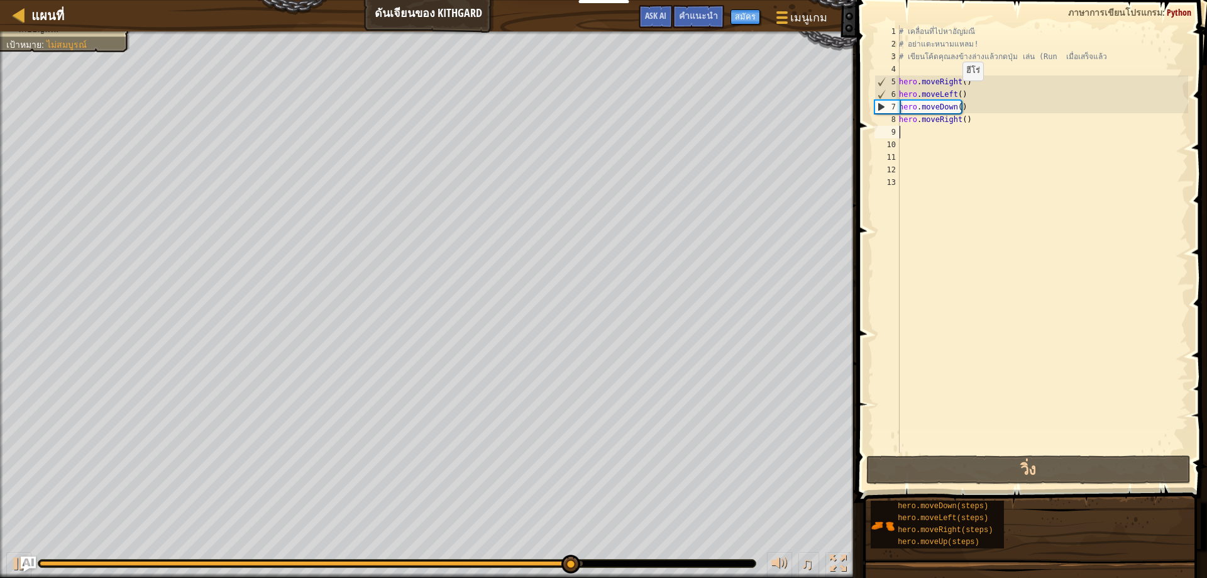
click at [956, 93] on div "# เคลื่อนที่ไปหา[PERSON_NAME] # อย่าแตะหนามแหลม! # เขียนโค้ดคุณลงข้างล่างแล้วกด…" at bounding box center [1043, 251] width 292 height 453
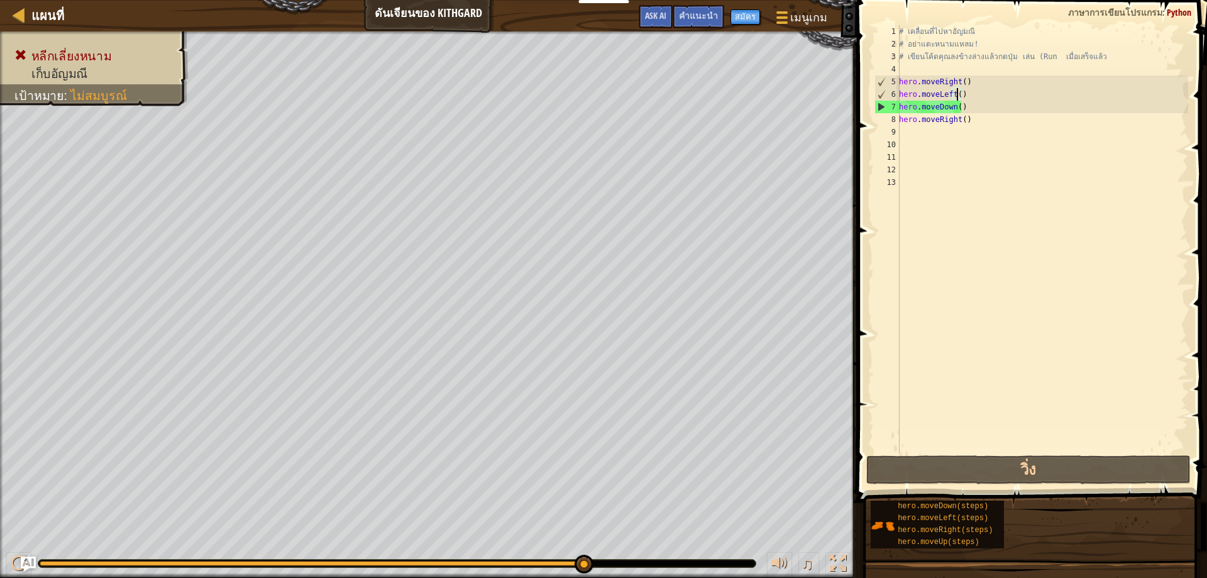
click at [961, 90] on div "# เคลื่อนที่ไปหา[PERSON_NAME] # อย่าแตะหนามแหลม! # เขียนโค้ดคุณลงข้างล่างแล้วกด…" at bounding box center [1043, 251] width 292 height 453
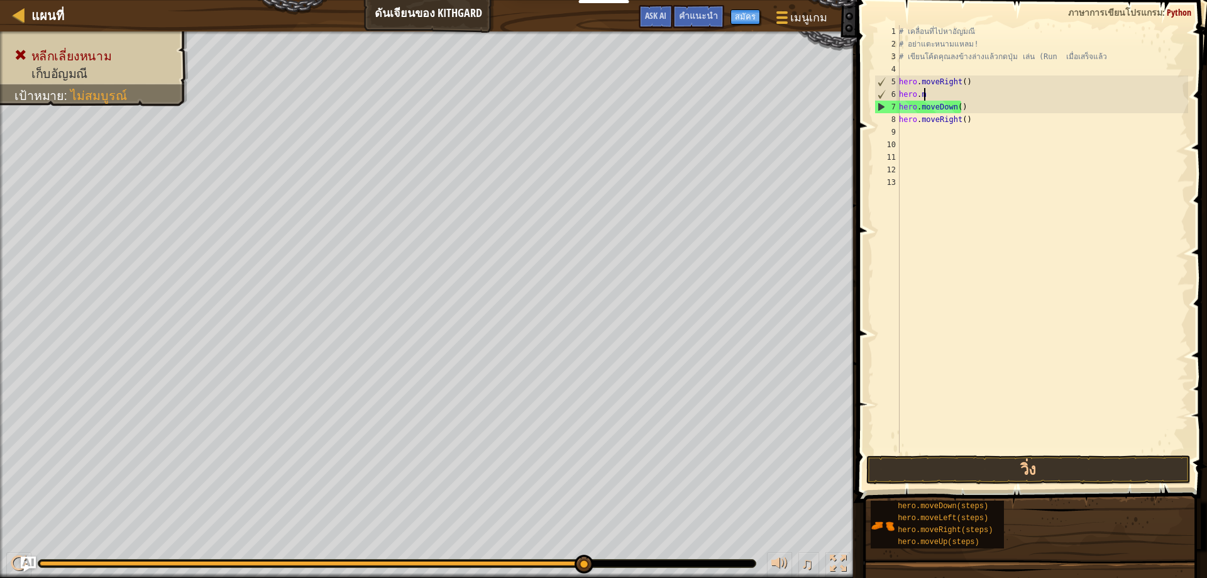
type textarea "h"
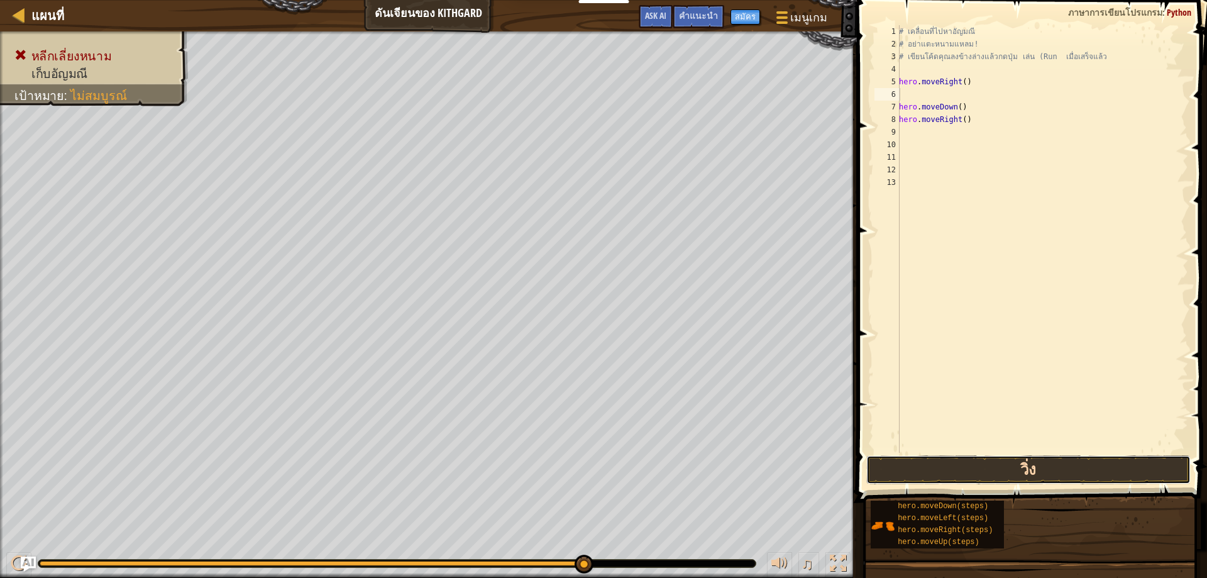
click at [1029, 465] on button "วิ่ง" at bounding box center [1028, 469] width 325 height 29
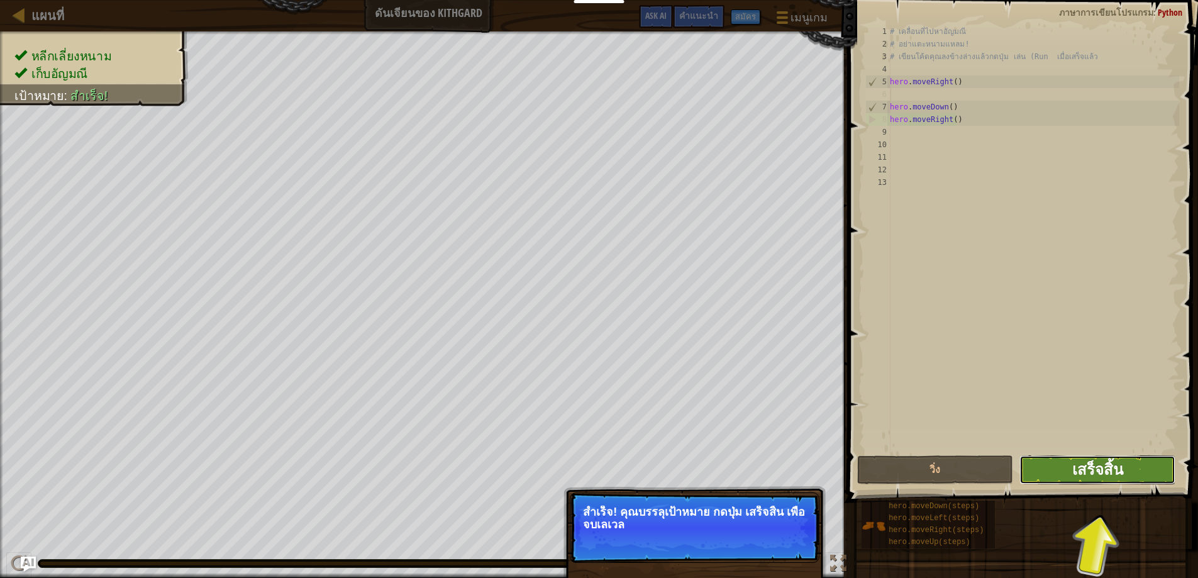
click at [1093, 466] on span "เสร็จสิ้น" at bounding box center [1097, 469] width 51 height 20
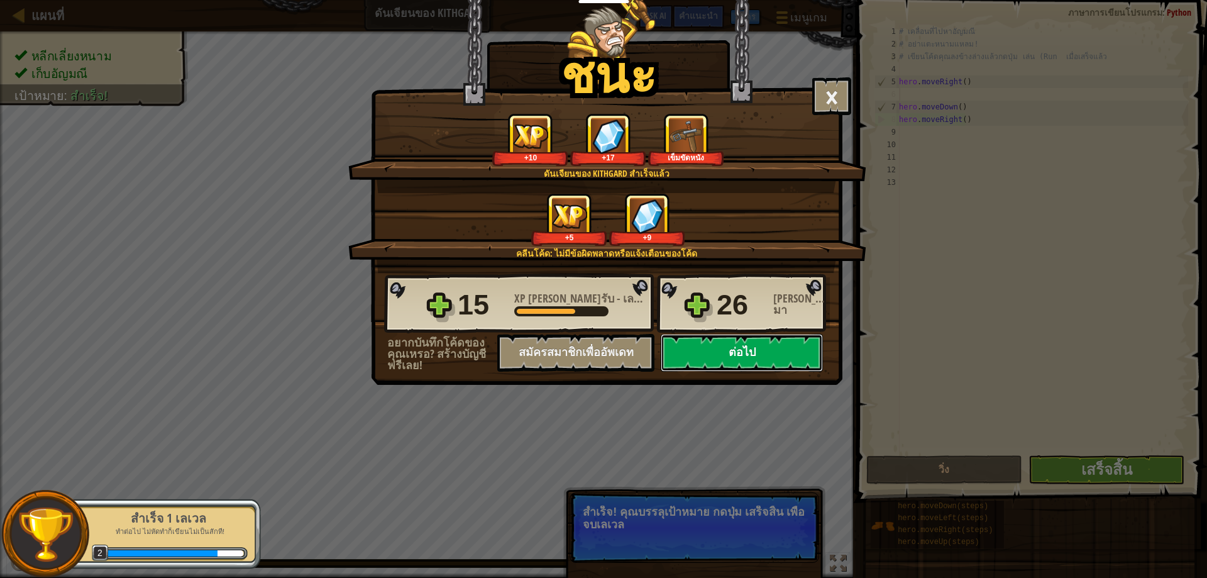
click at [799, 346] on button "ต่อไป" at bounding box center [742, 353] width 162 height 38
select select "th"
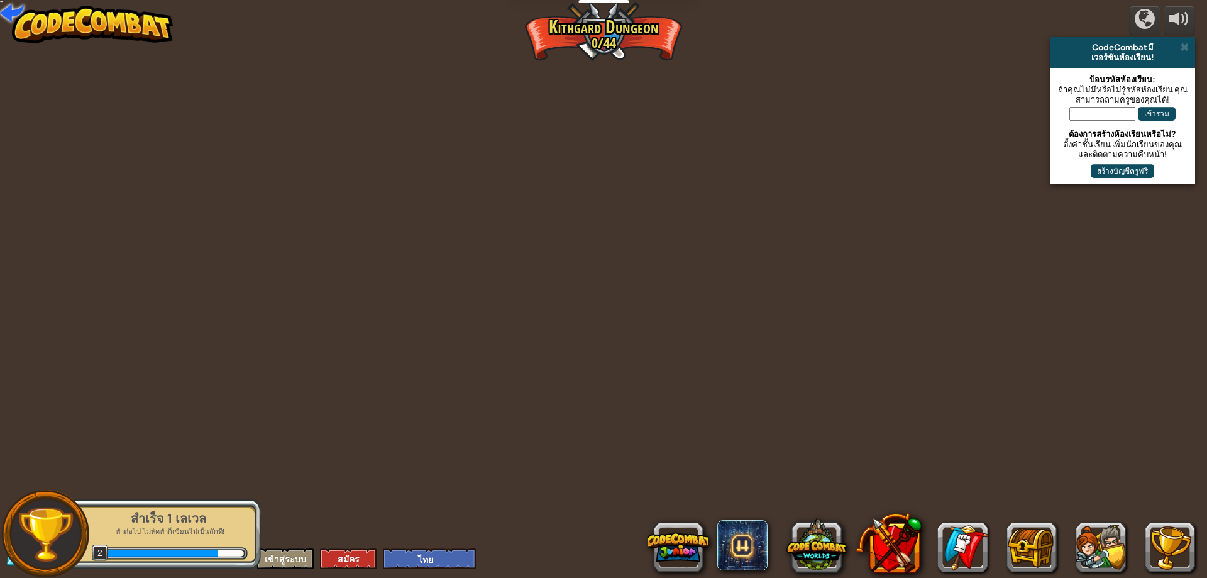
select select "th"
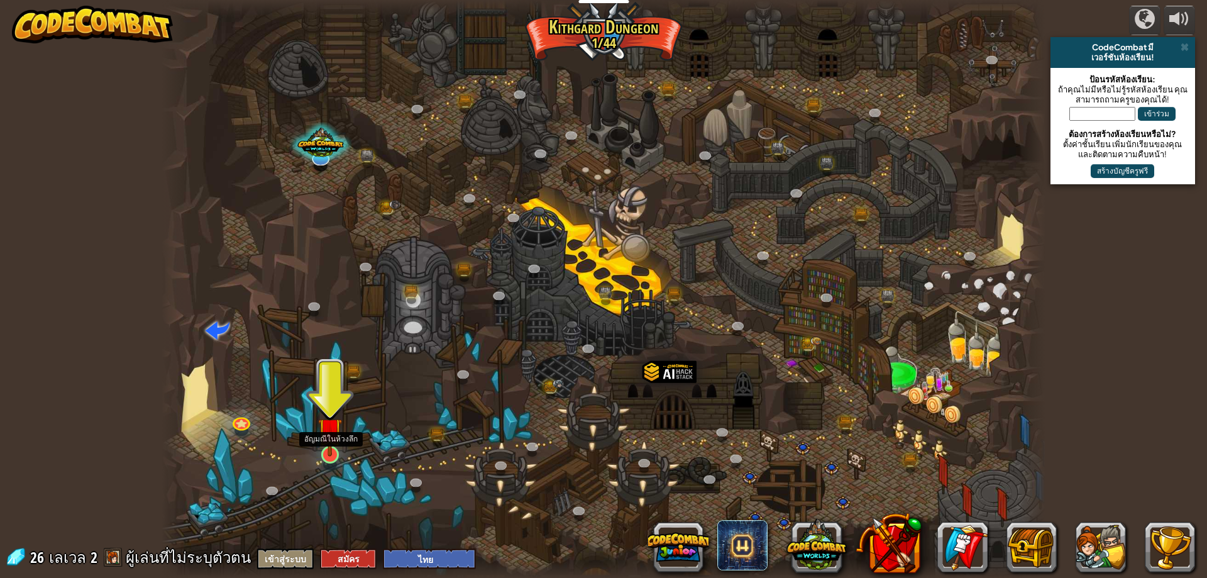
click at [332, 453] on img at bounding box center [330, 429] width 24 height 54
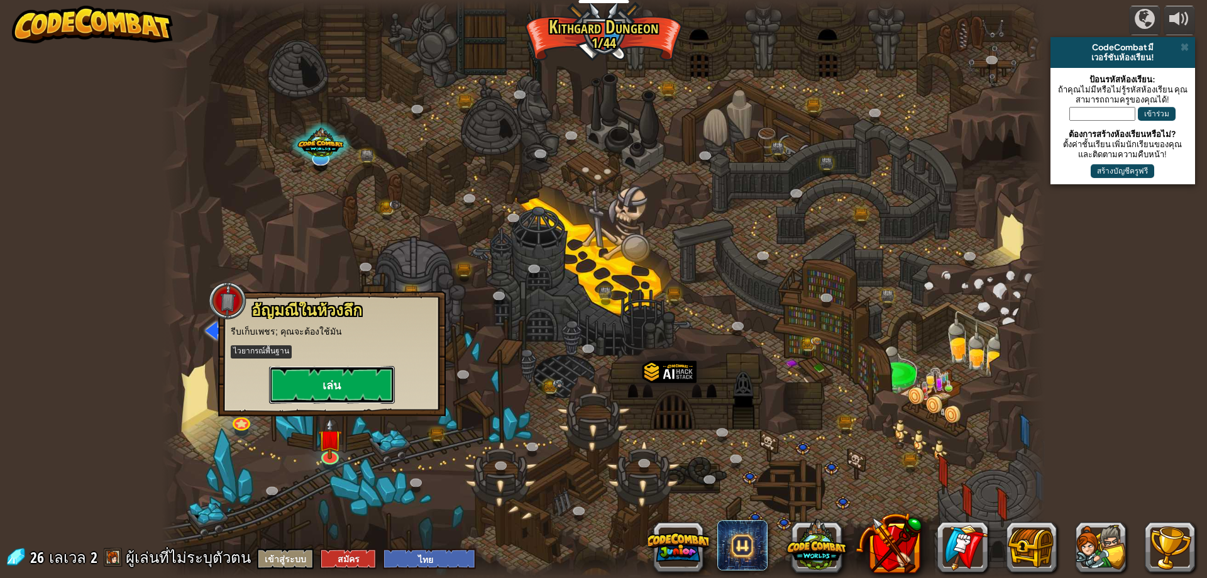
click at [355, 391] on button "เล่น" at bounding box center [332, 385] width 126 height 38
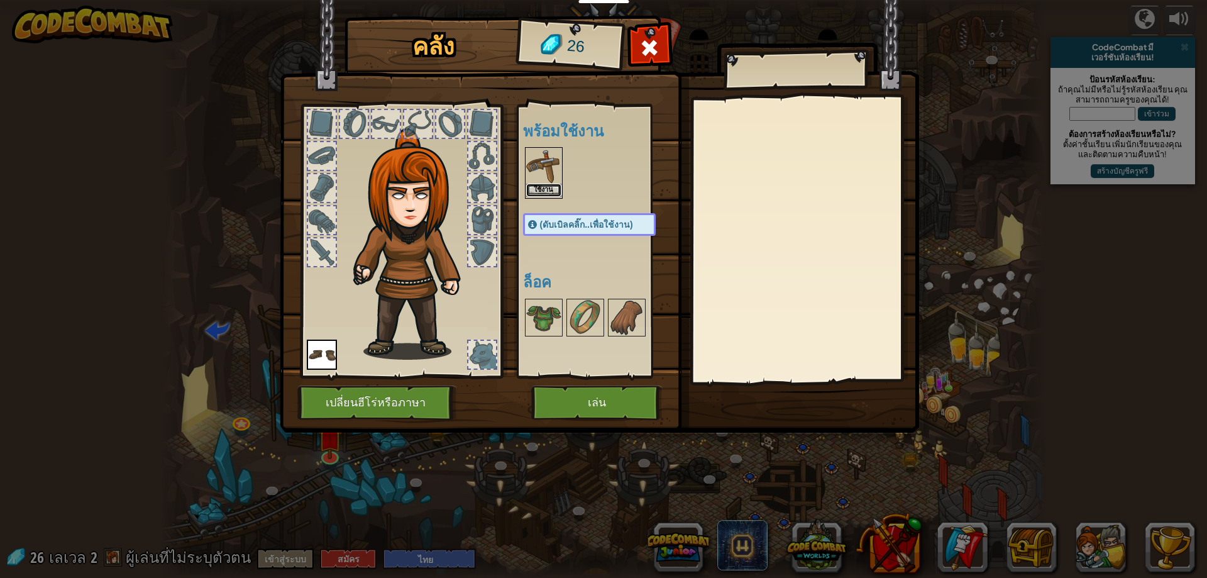
click at [546, 187] on button "ใช้งาน" at bounding box center [543, 190] width 35 height 13
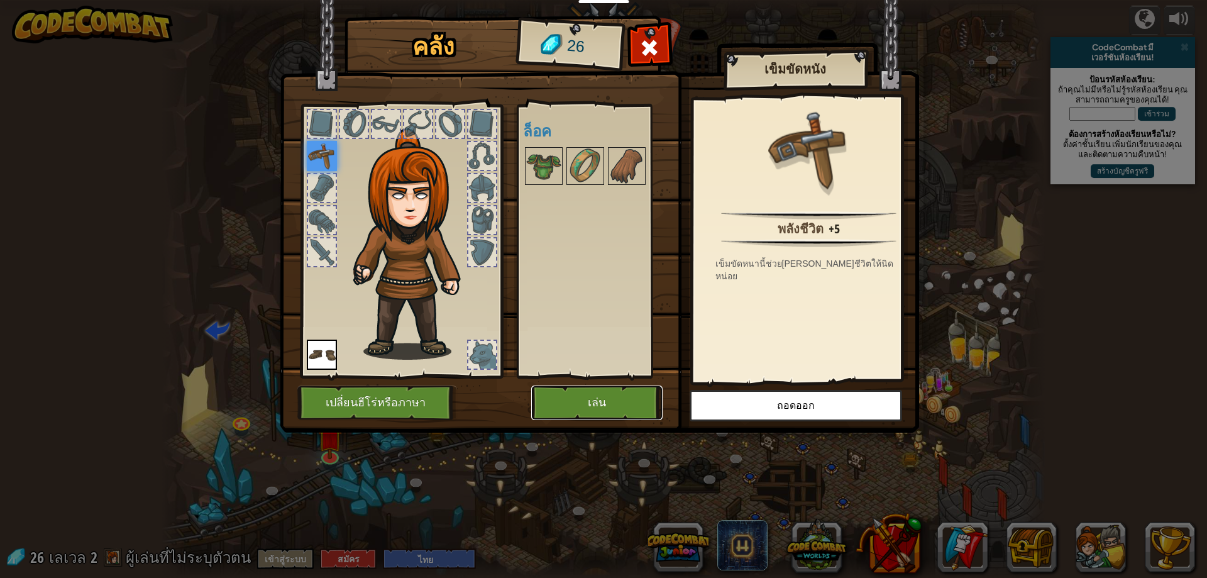
click at [592, 399] on button "เล่น" at bounding box center [596, 402] width 131 height 35
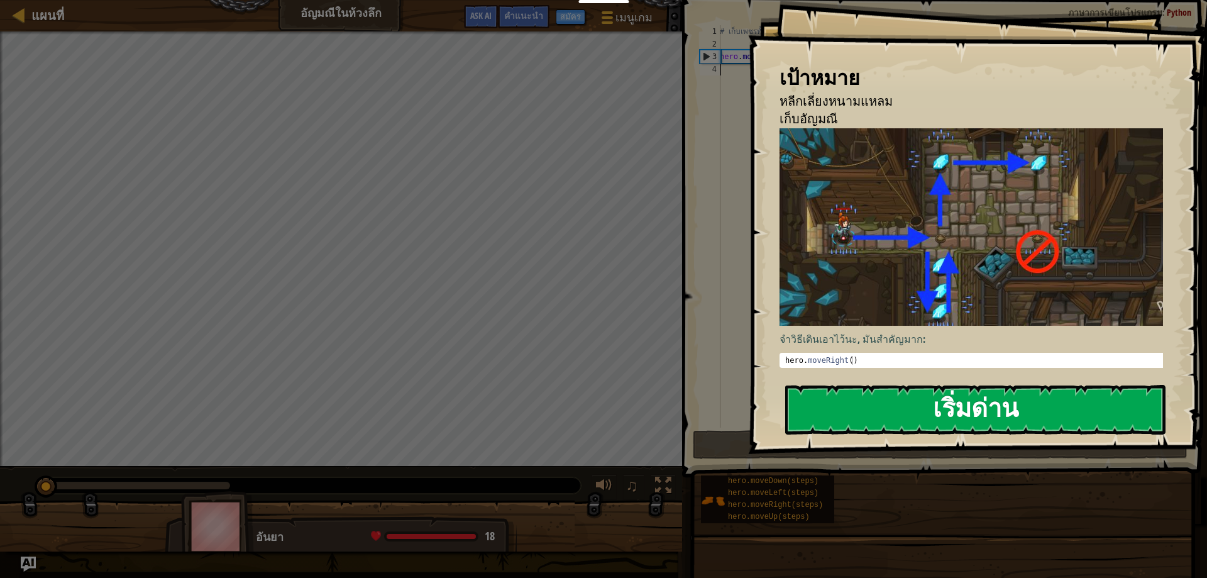
click at [966, 419] on button "เริ่มด่าน" at bounding box center [975, 410] width 380 height 50
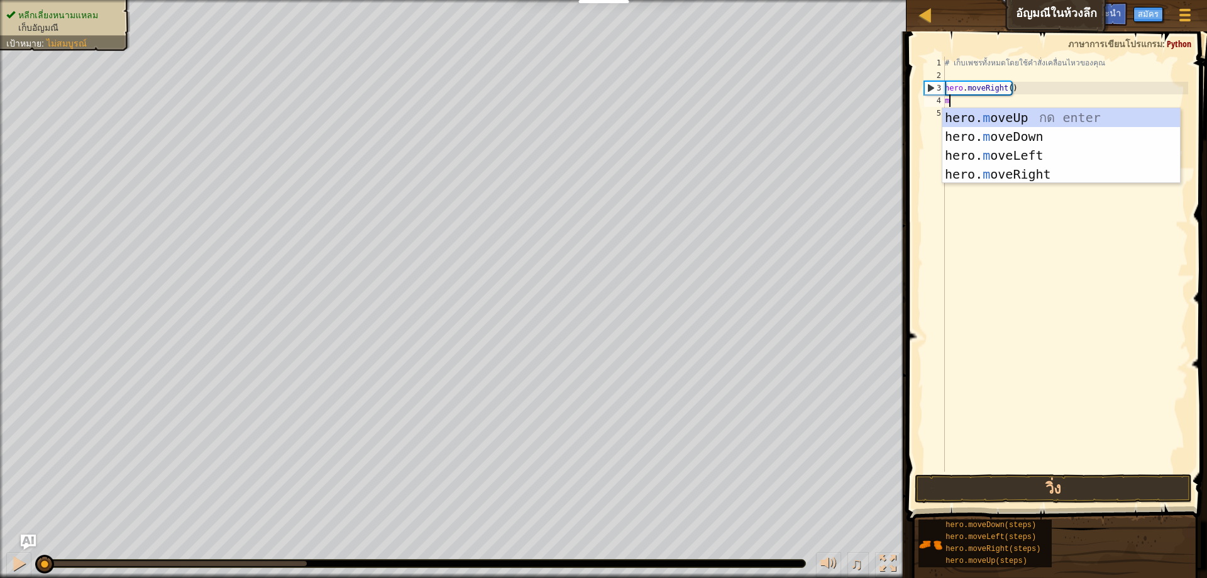
scroll to position [6, 0]
type textarea "mo"
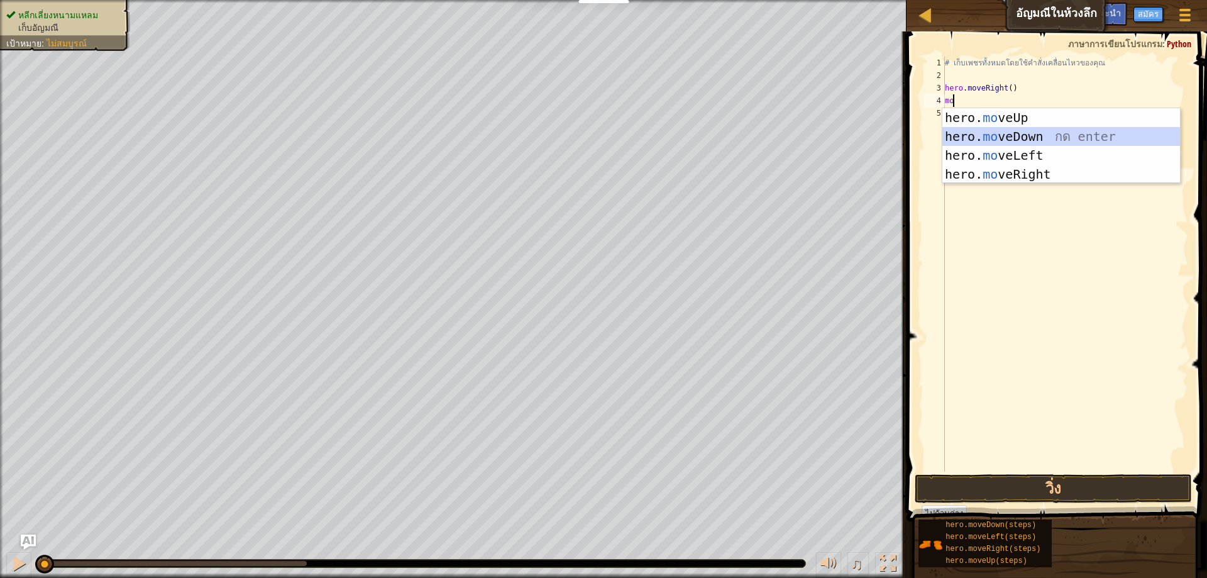
click at [1025, 134] on div "hero. mo veUp กด enter hero. mo veDown กด enter hero. mo veLeft กด enter hero. …" at bounding box center [1062, 164] width 238 height 113
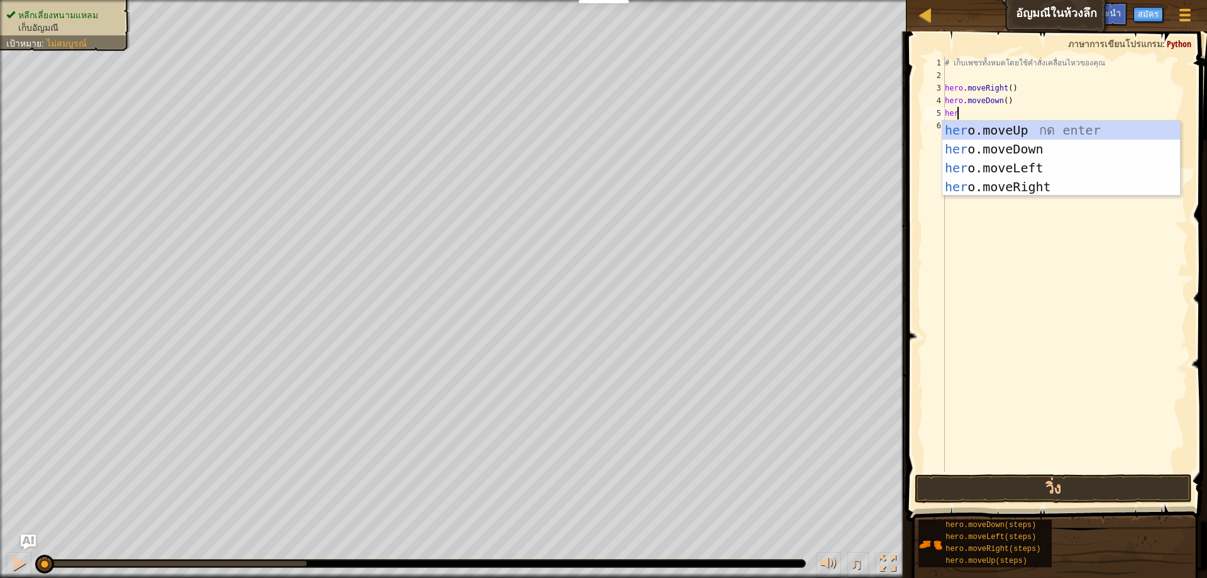
type textarea "hero"
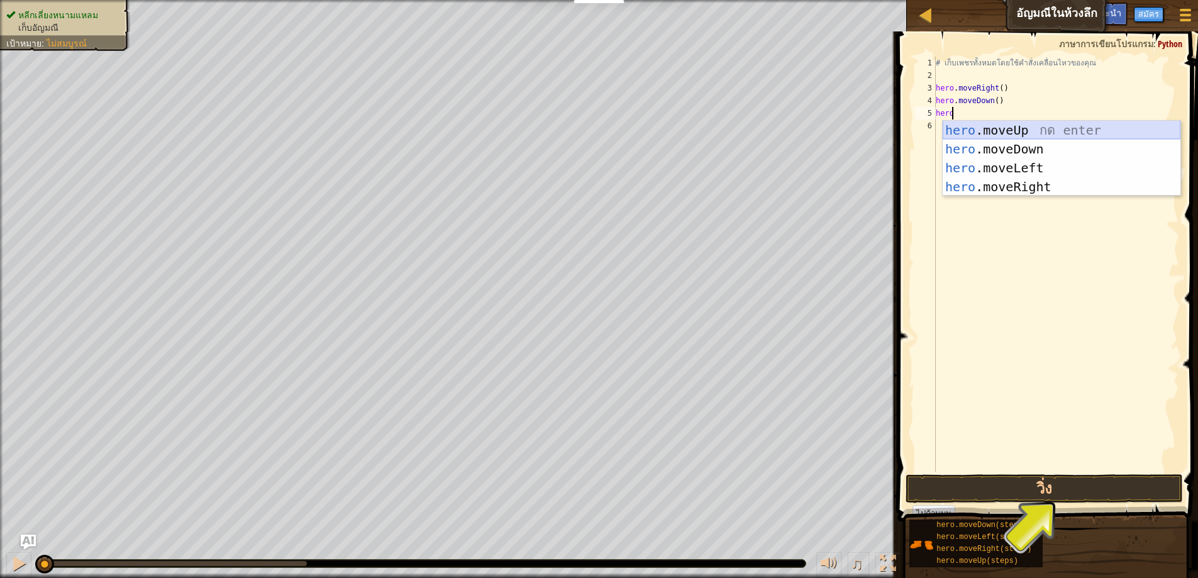
click at [1043, 124] on div "hero .moveUp กด enter hero .moveDown กด enter hero .moveLeft กด enter hero .mov…" at bounding box center [1062, 177] width 238 height 113
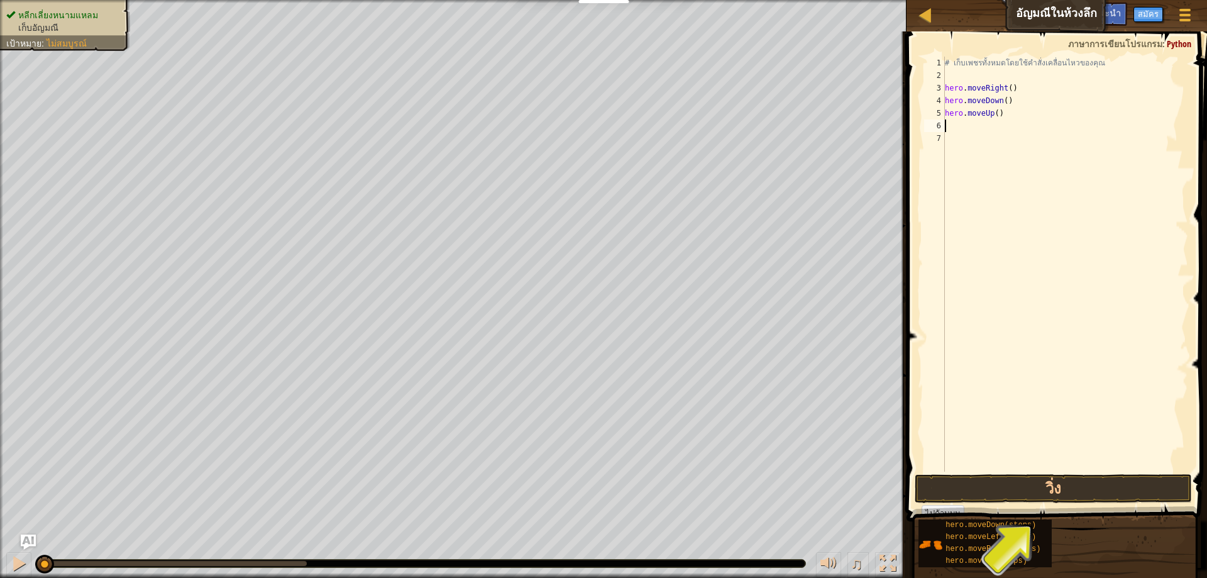
scroll to position [6, 0]
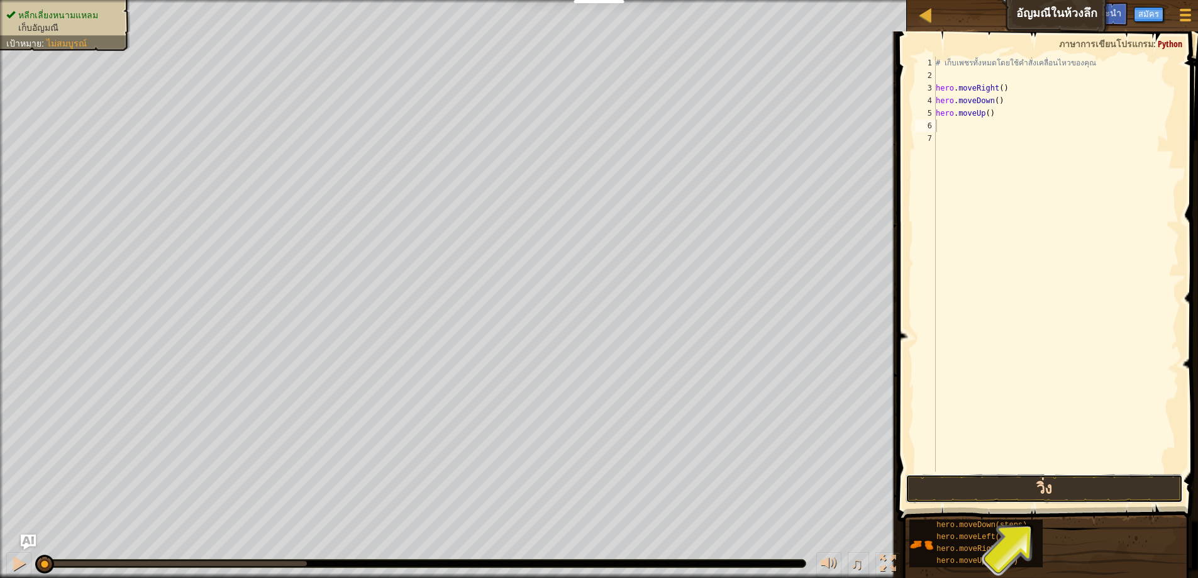
click at [1002, 490] on button "วิ่ง" at bounding box center [1043, 488] width 277 height 29
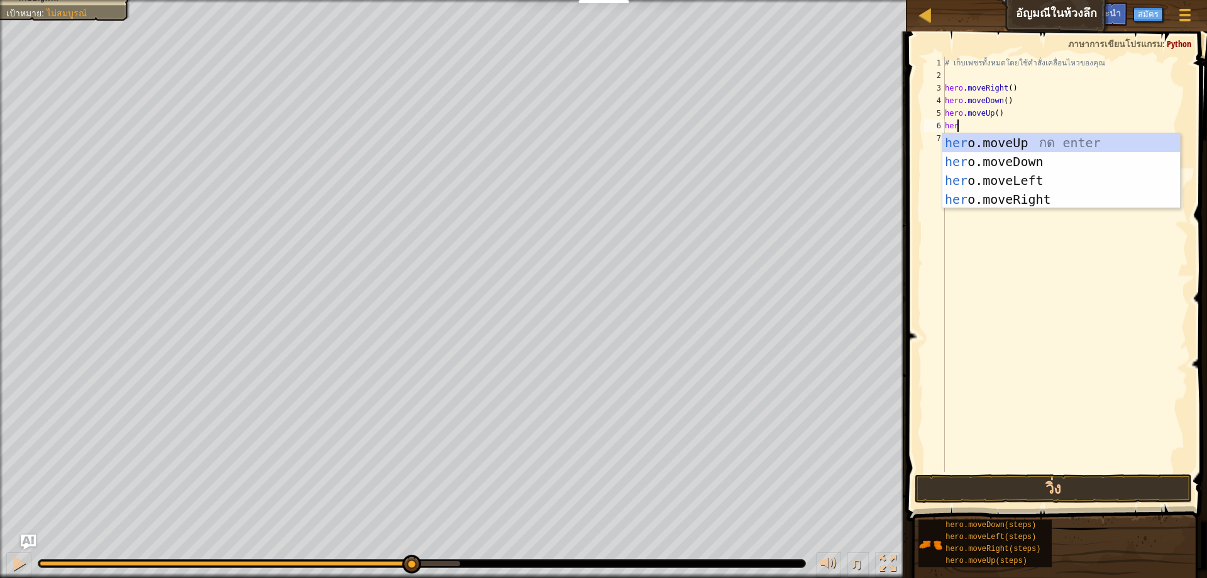
type textarea "hero"
click at [1037, 140] on div "hero .moveUp กด enter hero .moveDown กด enter hero .moveLeft กด enter hero .mov…" at bounding box center [1062, 189] width 238 height 113
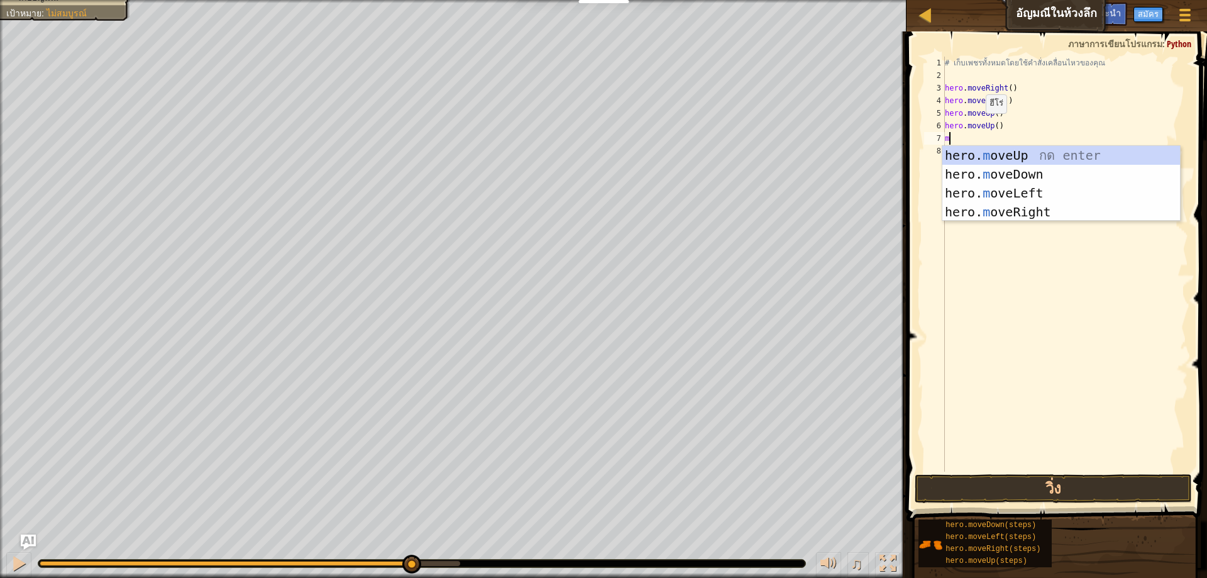
type textarea "mo"
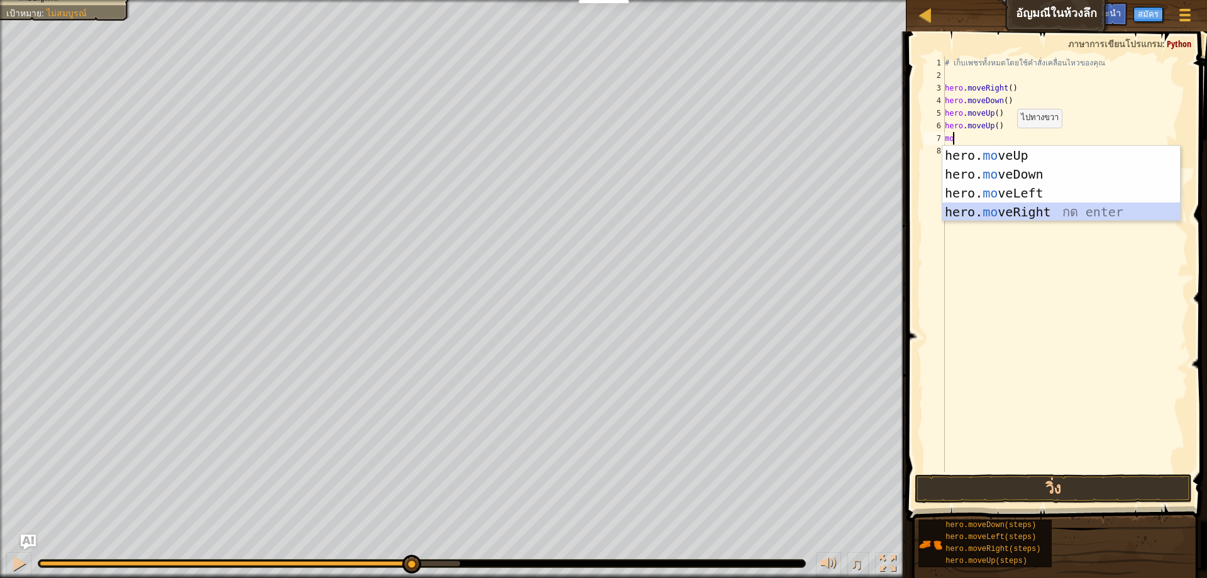
click at [1040, 207] on div "hero. mo veUp กด enter hero. mo veDown กด enter hero. mo veLeft กด enter hero. …" at bounding box center [1062, 202] width 238 height 113
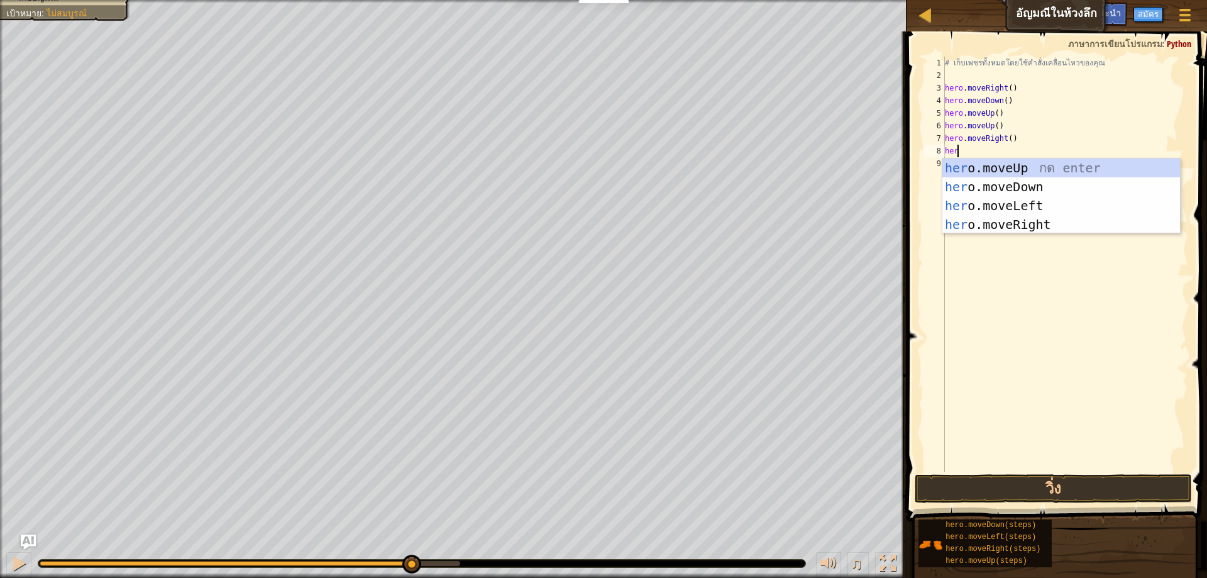
type textarea "hero"
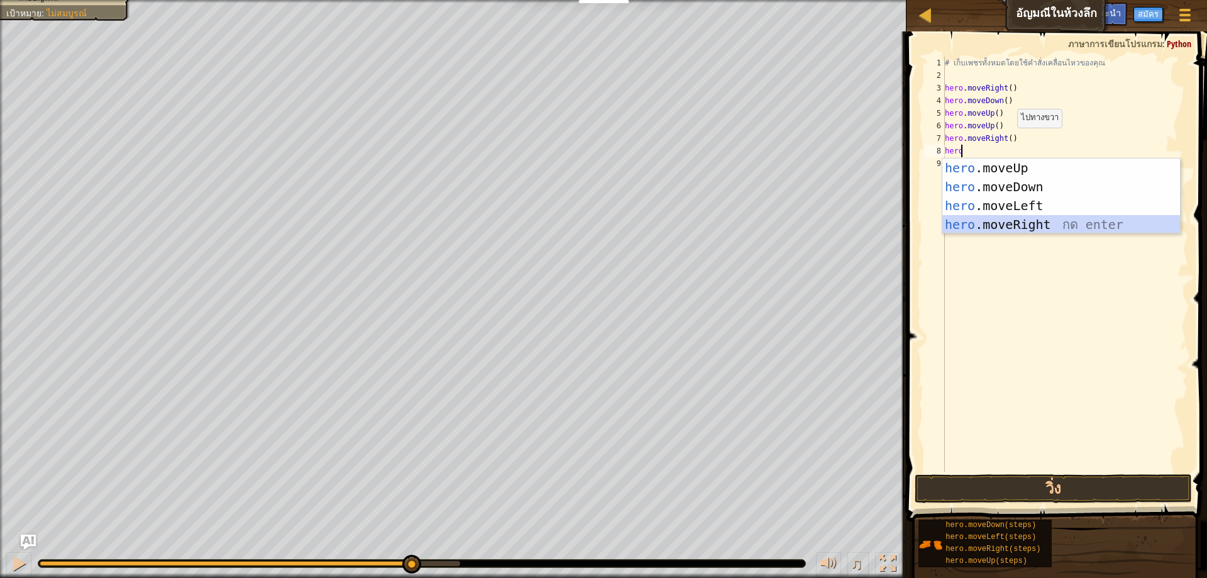
click at [1039, 225] on div "hero .moveUp กด enter hero .moveDown กด enter hero .moveLeft กด enter hero .mov…" at bounding box center [1062, 214] width 238 height 113
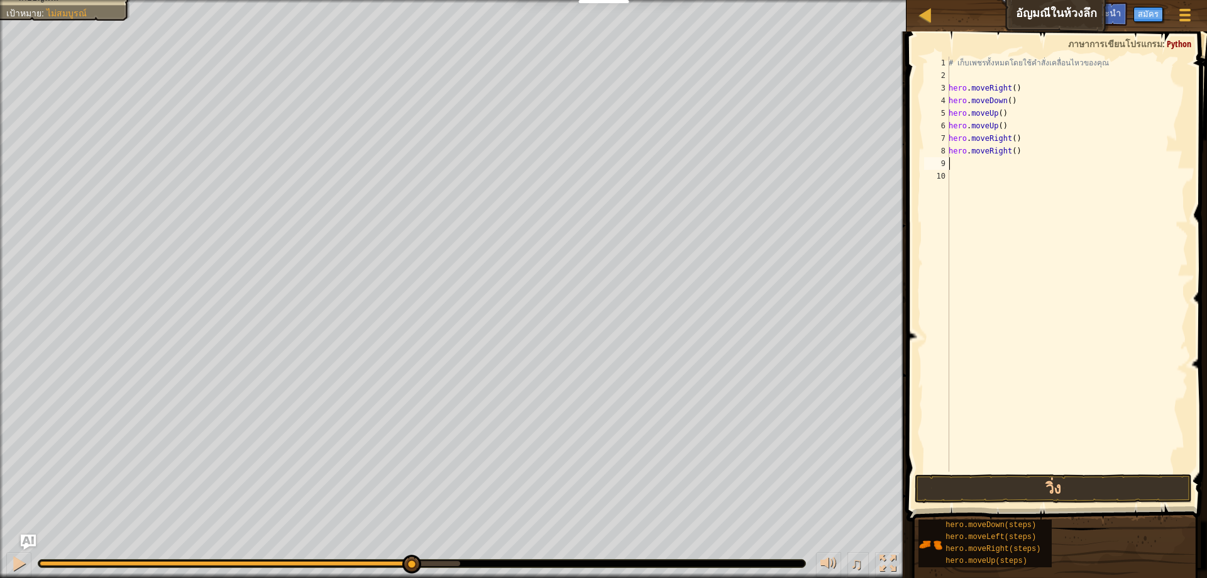
scroll to position [6, 0]
click at [934, 480] on button "วิ่ง" at bounding box center [1053, 488] width 277 height 29
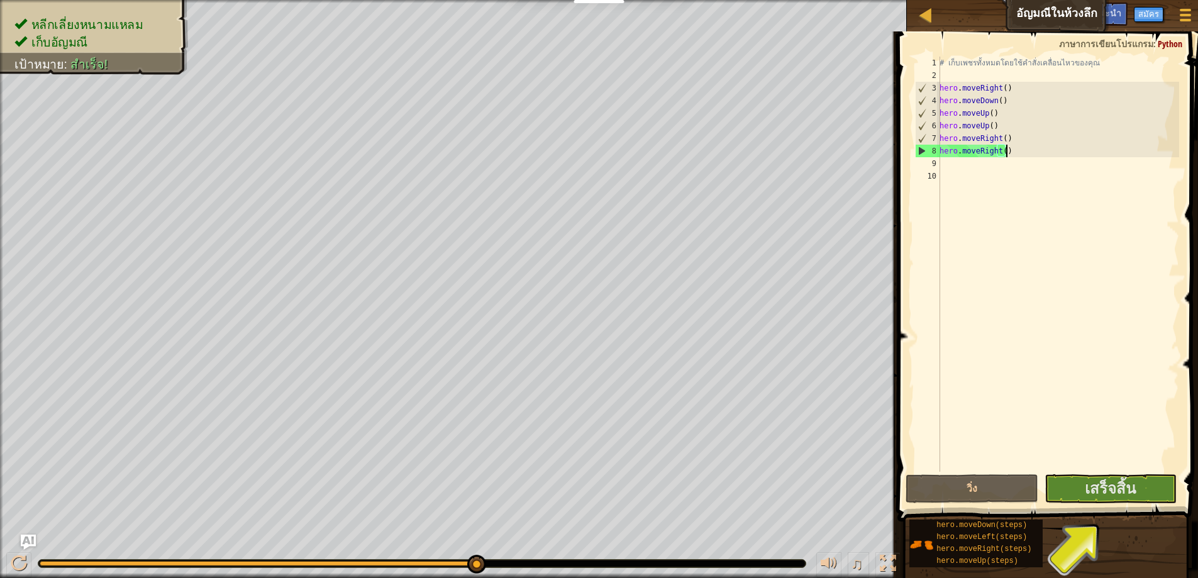
click at [1004, 148] on div "# เก็บเพชรทั้งหมดโดยใช้คำสั่งเคลื่อนไหวของคุณ hero . moveRight ( ) hero . moveD…" at bounding box center [1058, 277] width 242 height 440
type textarea "h"
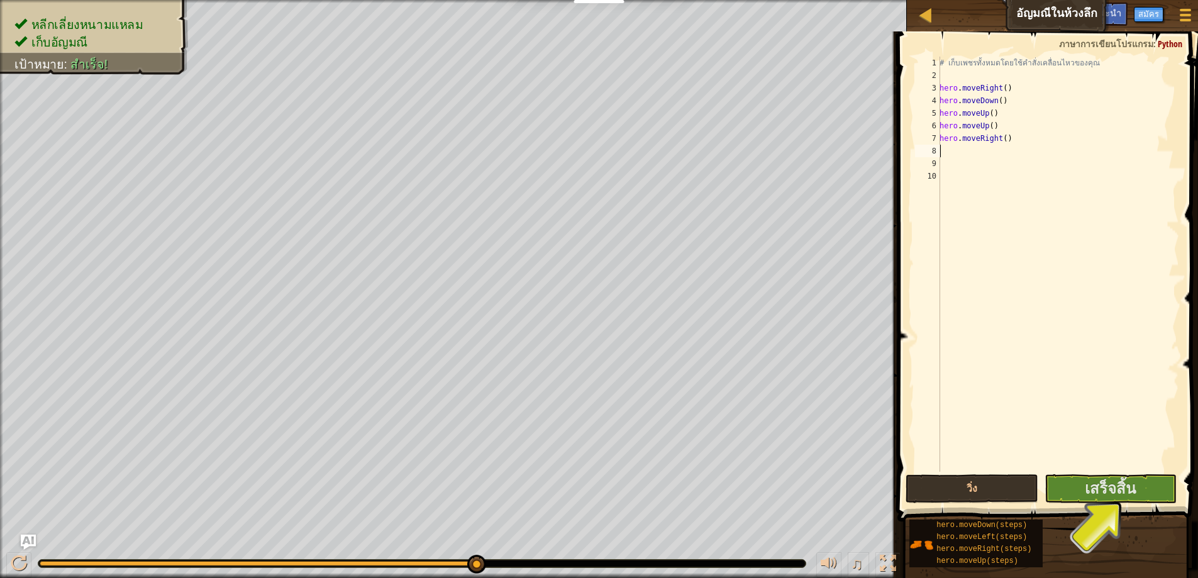
click at [1139, 473] on span at bounding box center [1048, 258] width 311 height 527
click at [1144, 480] on button "เสร็จสิ้น" at bounding box center [1110, 488] width 132 height 29
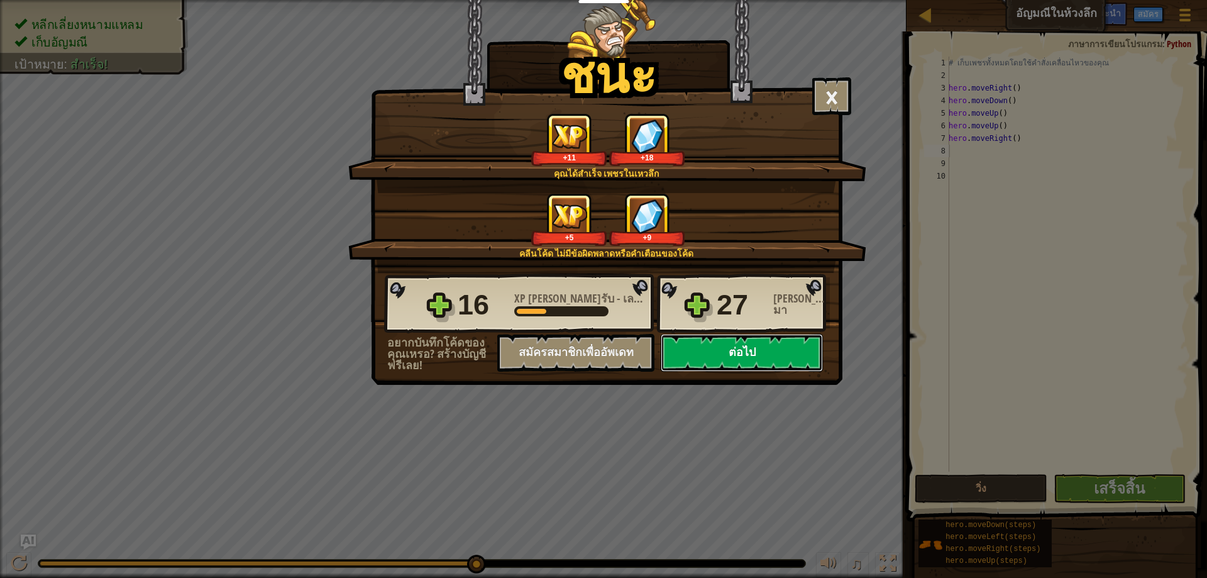
click at [785, 348] on button "ต่อไป" at bounding box center [742, 353] width 162 height 38
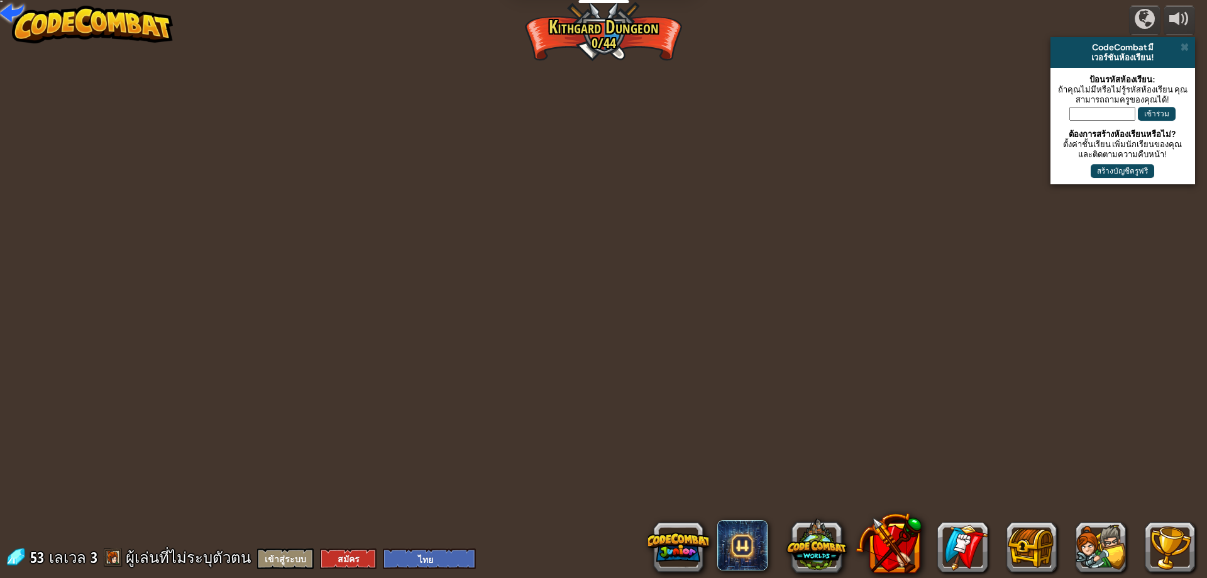
select select "th"
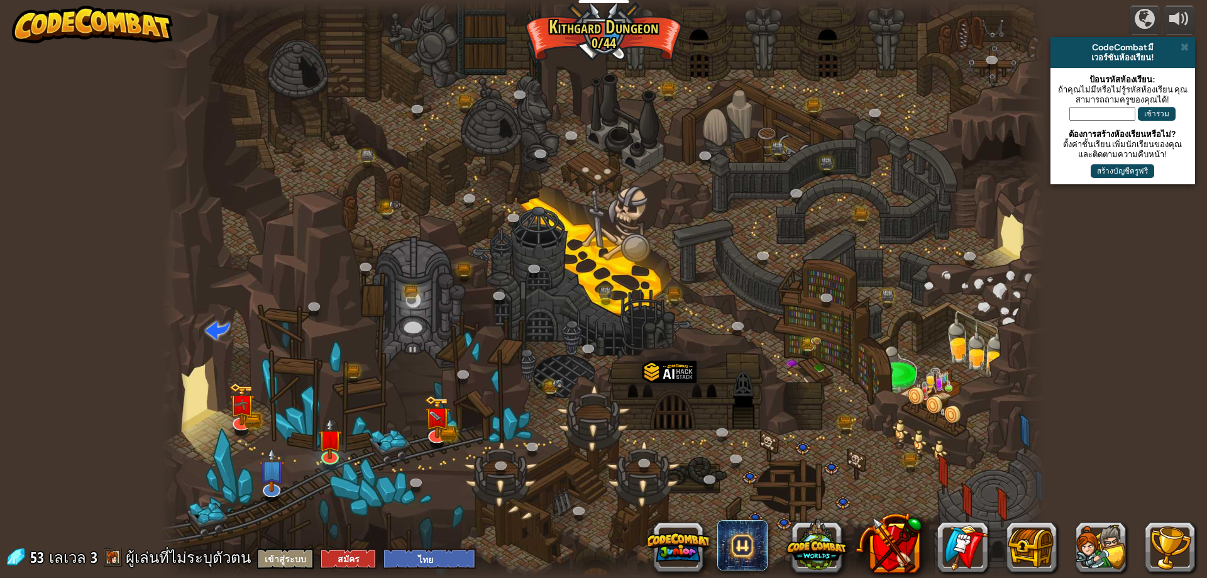
select select "th"
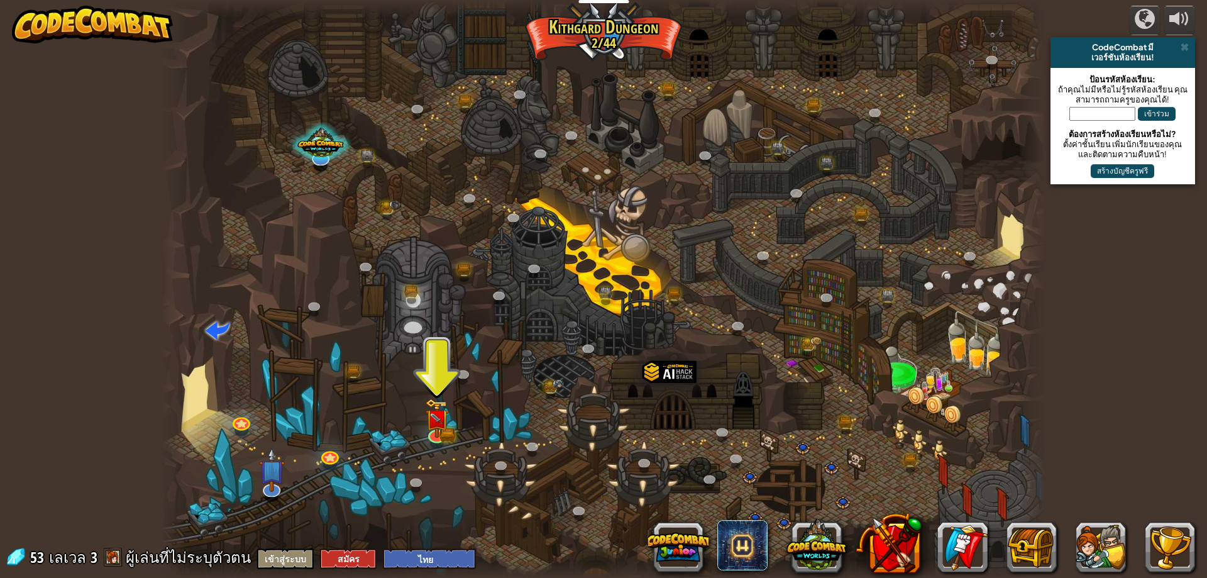
click at [104, 553] on span at bounding box center [113, 557] width 19 height 19
click at [441, 431] on img at bounding box center [437, 409] width 24 height 52
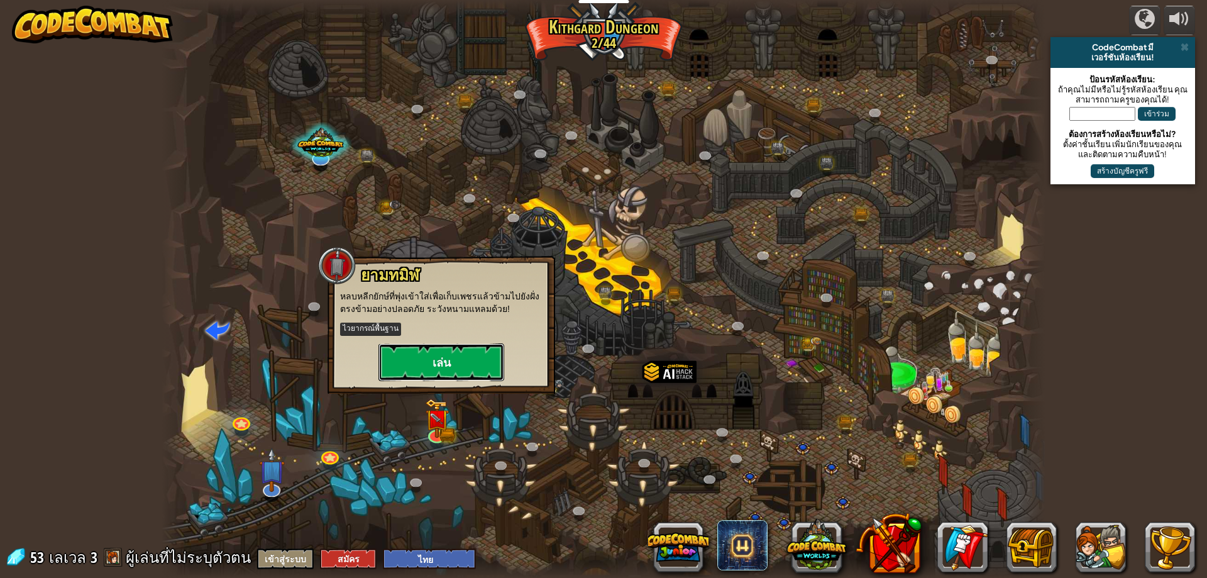
click at [456, 343] on button "เล่น" at bounding box center [442, 362] width 126 height 38
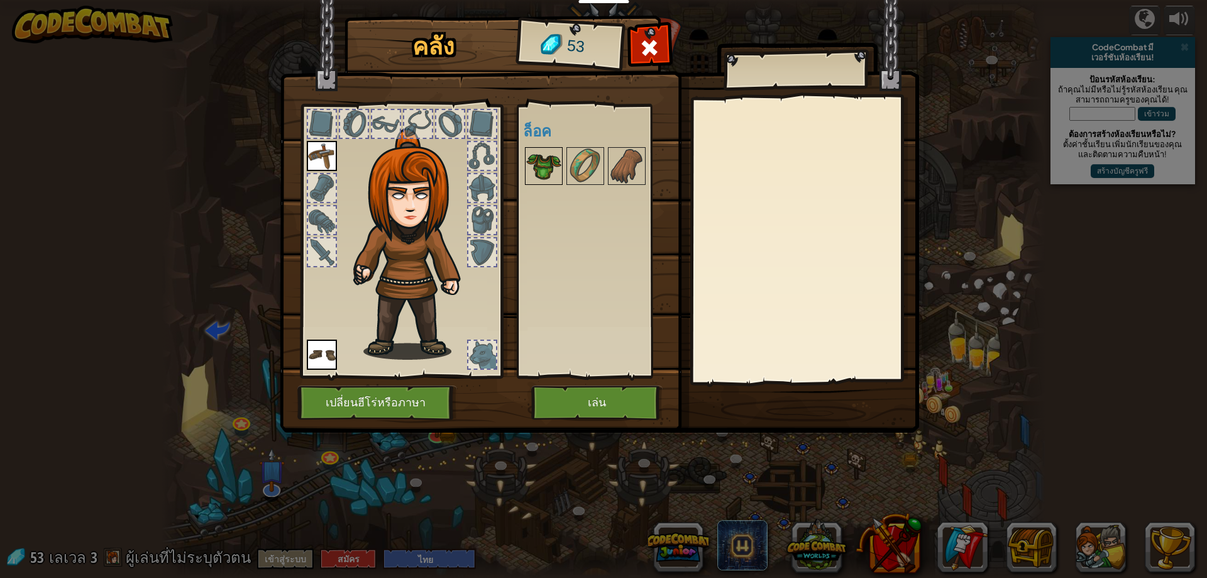
click at [553, 158] on img at bounding box center [543, 165] width 35 height 35
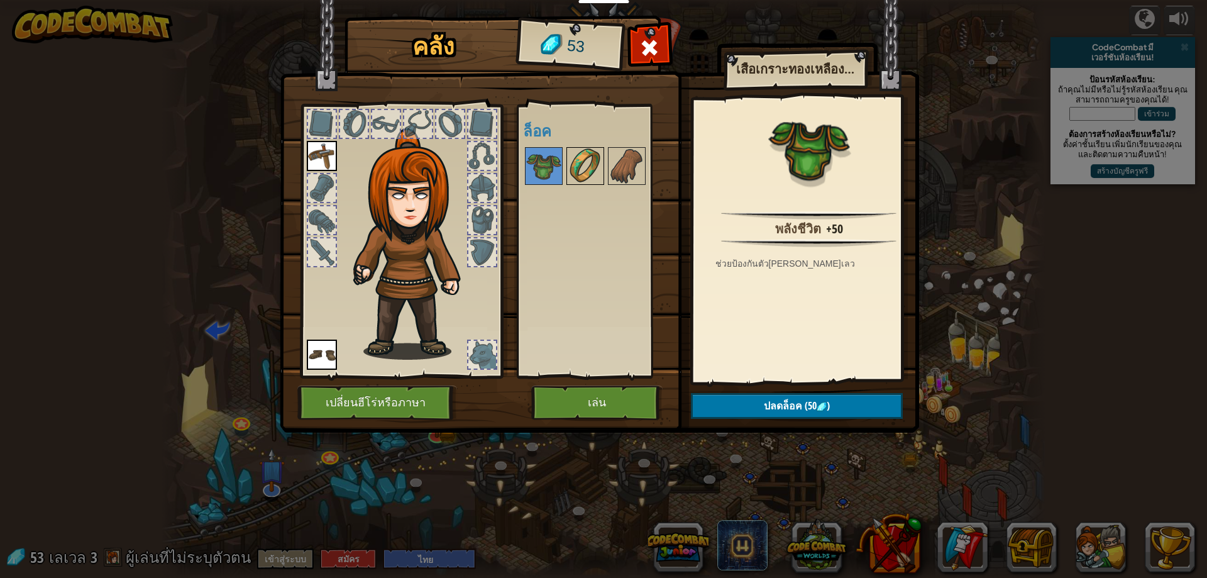
drag, startPoint x: 574, startPoint y: 159, endPoint x: 589, endPoint y: 158, distance: 14.5
click at [576, 159] on img at bounding box center [585, 165] width 35 height 35
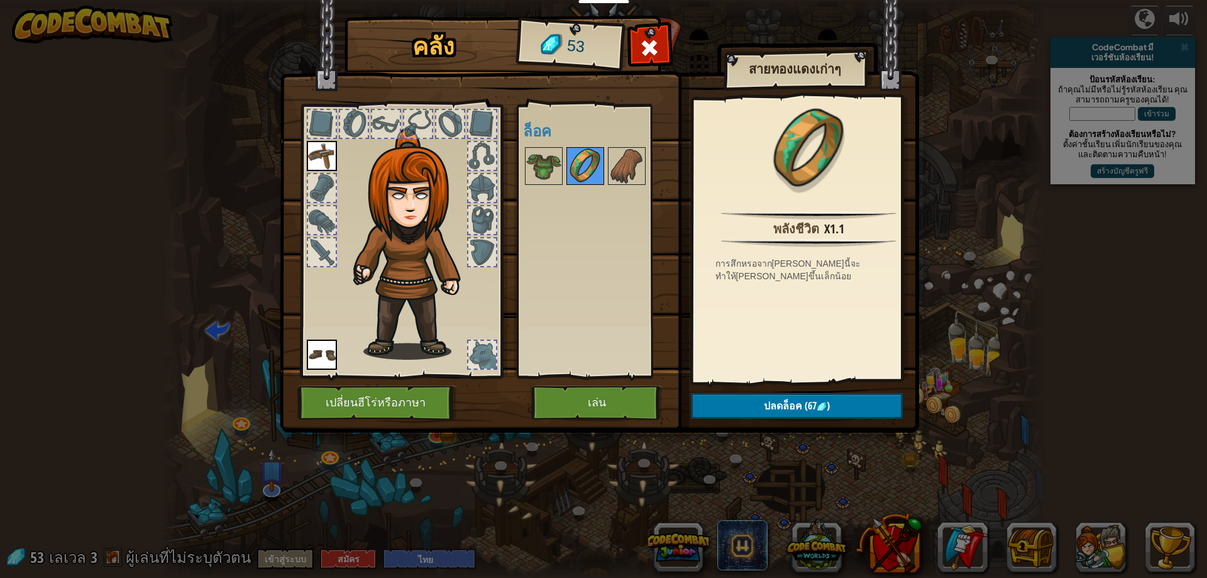
click at [589, 158] on img at bounding box center [585, 165] width 35 height 35
click at [548, 155] on img at bounding box center [543, 165] width 35 height 35
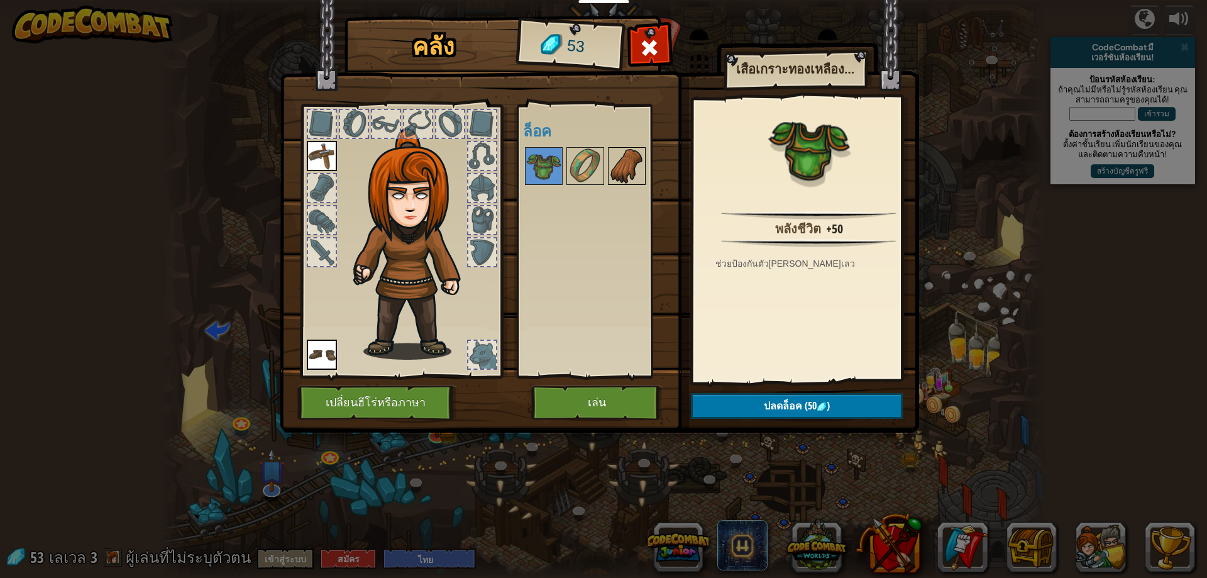
click at [629, 168] on img at bounding box center [626, 165] width 35 height 35
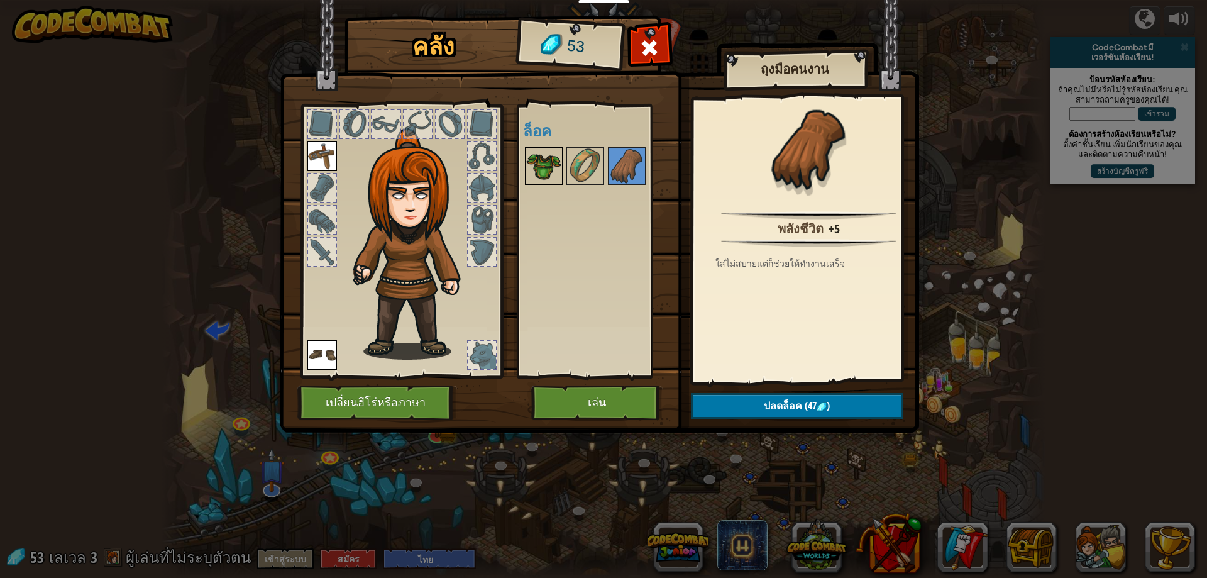
click at [557, 155] on img at bounding box center [543, 165] width 35 height 35
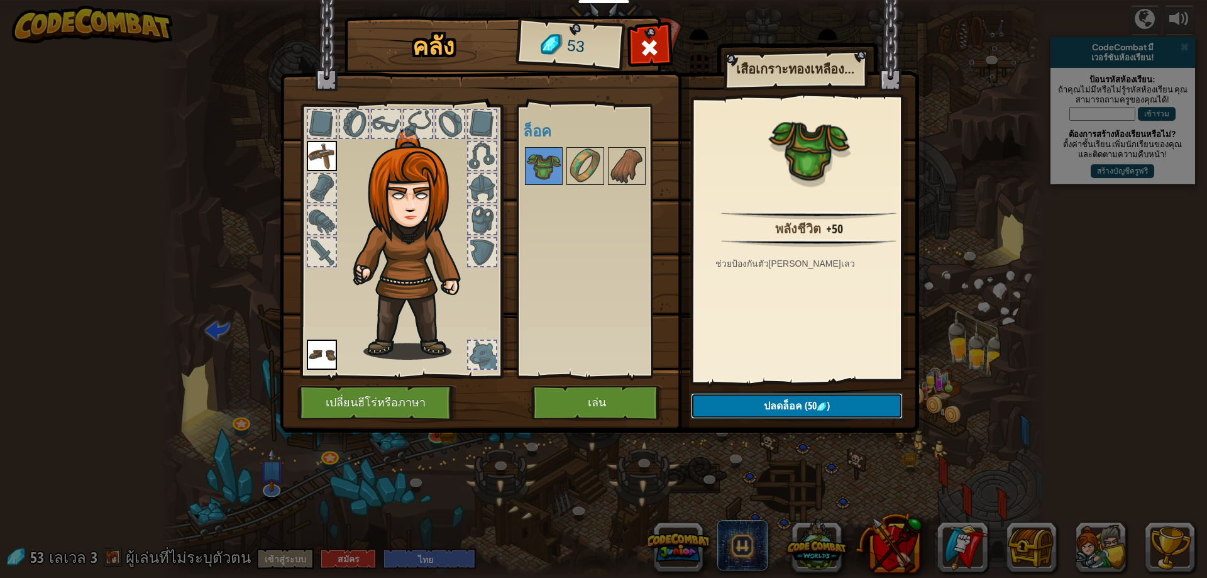
click at [759, 407] on button "ปลดล็อค (50 )" at bounding box center [797, 406] width 212 height 26
click at [787, 409] on button "ยืนยัน" at bounding box center [797, 406] width 212 height 26
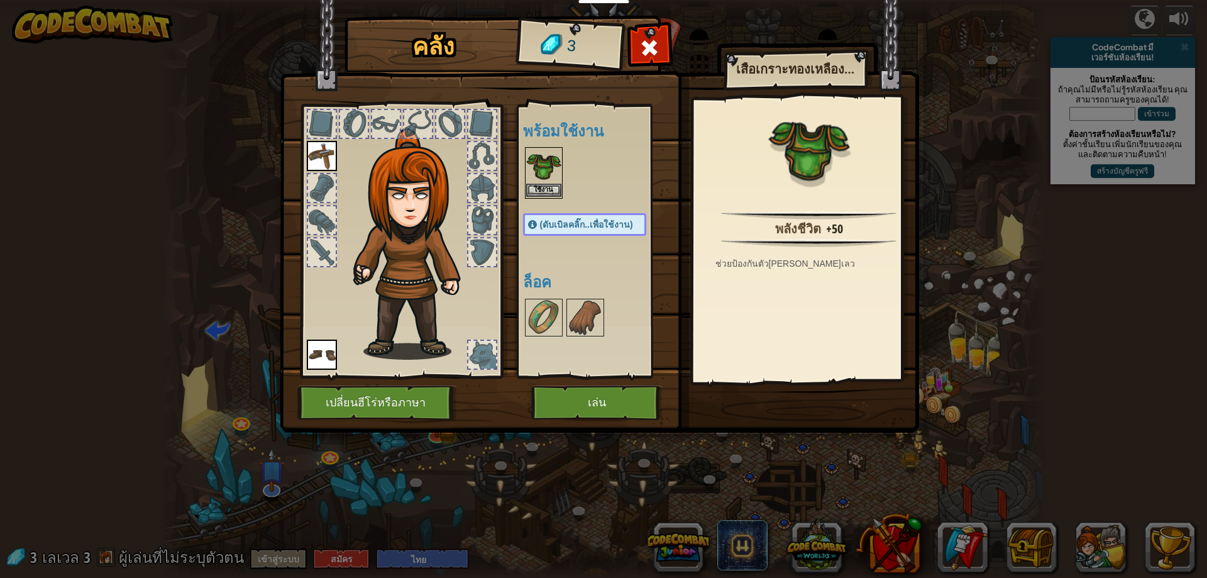
click at [551, 182] on img at bounding box center [543, 165] width 35 height 35
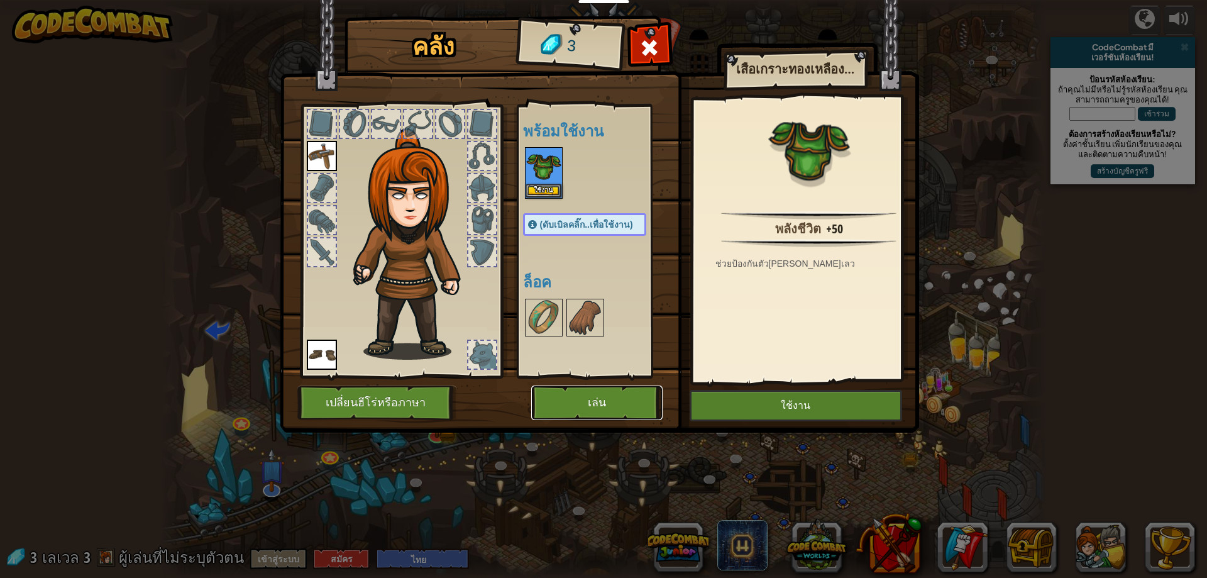
click at [584, 397] on button "เล่น" at bounding box center [596, 402] width 131 height 35
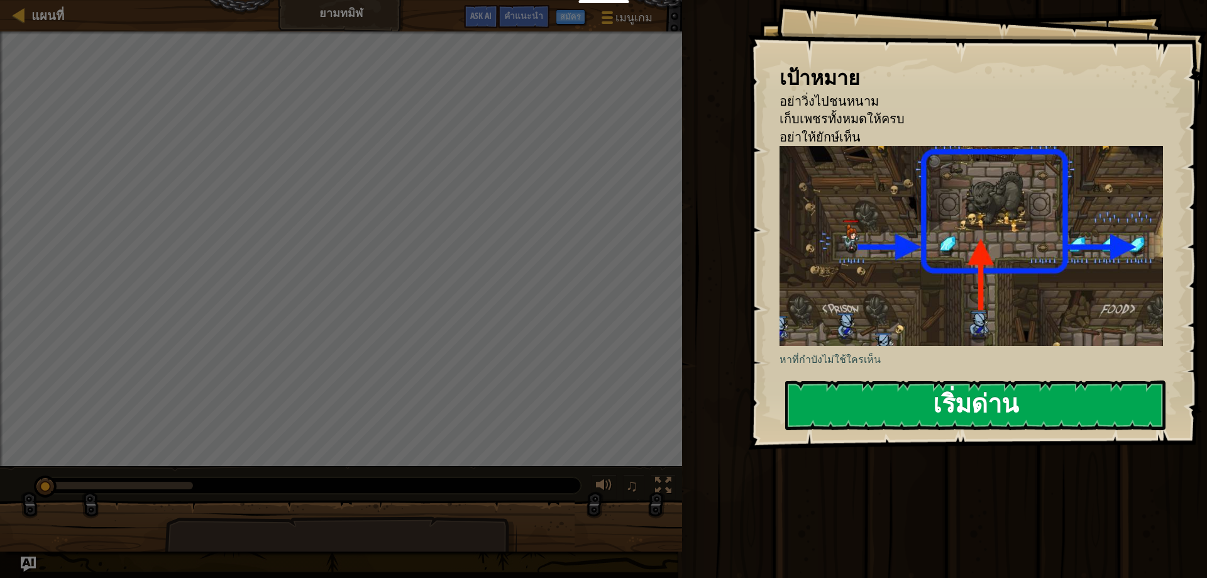
click at [912, 395] on button "เริ่มด่าน" at bounding box center [975, 405] width 380 height 50
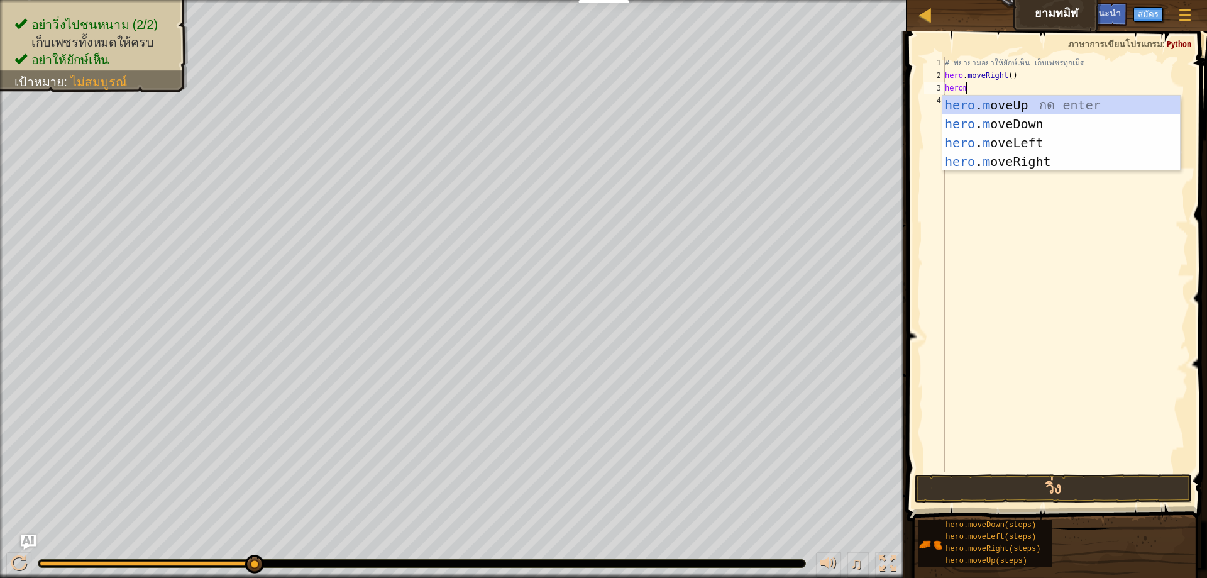
scroll to position [6, 1]
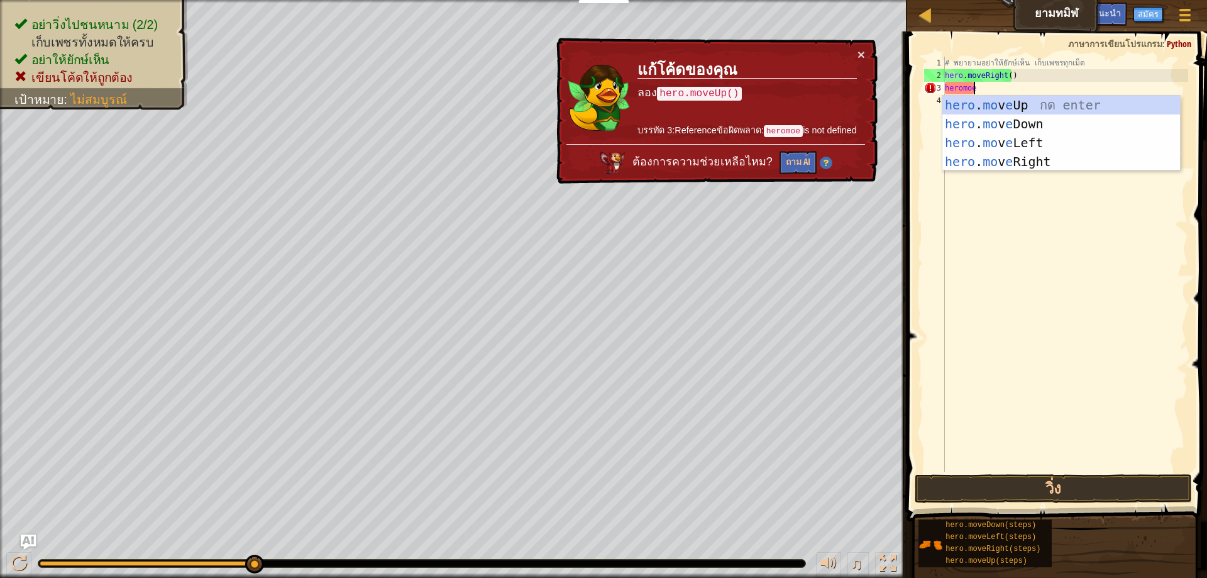
type textarea "heromo"
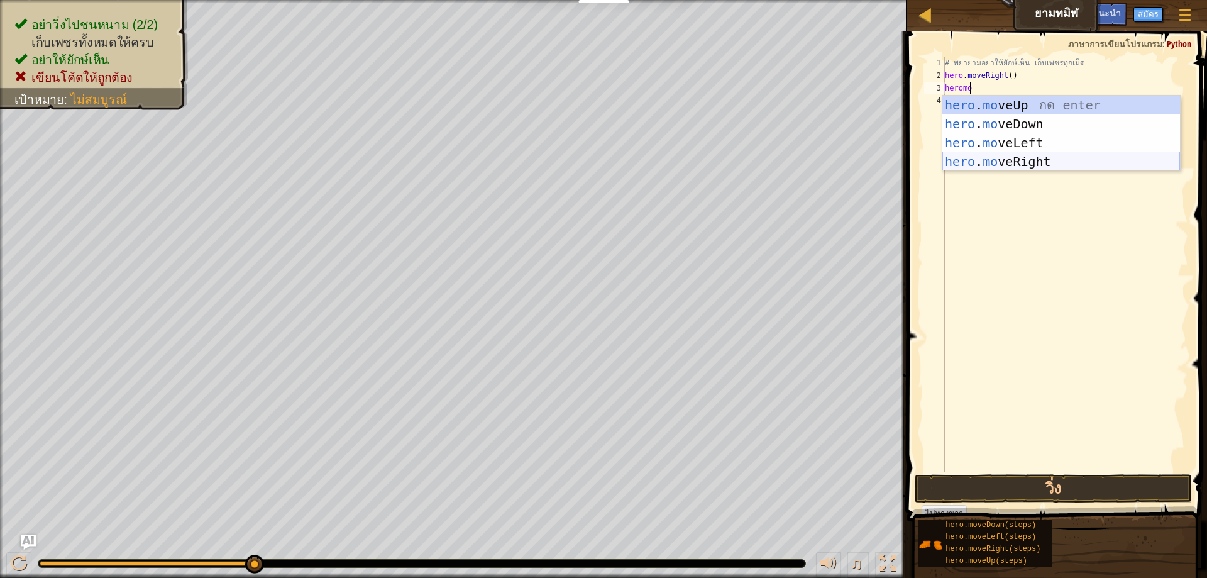
click at [1043, 158] on div "hero . mo veUp กด enter hero . mo veDown กด enter hero . mo veLeft กด enter her…" at bounding box center [1062, 152] width 238 height 113
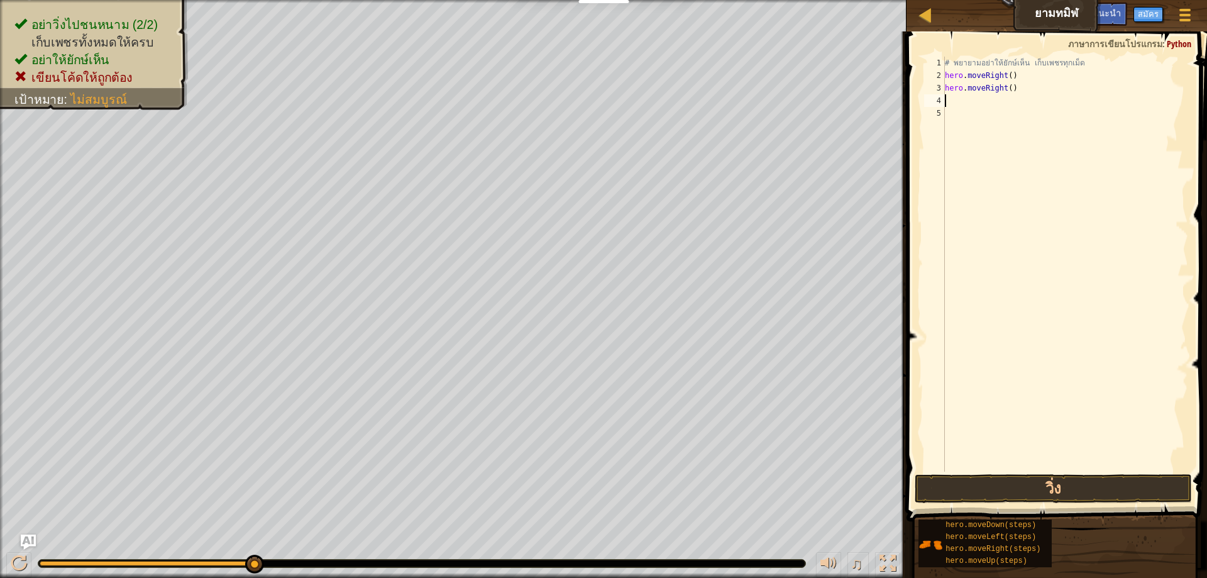
scroll to position [6, 0]
click at [1070, 492] on button "วิ่ง" at bounding box center [1053, 488] width 277 height 29
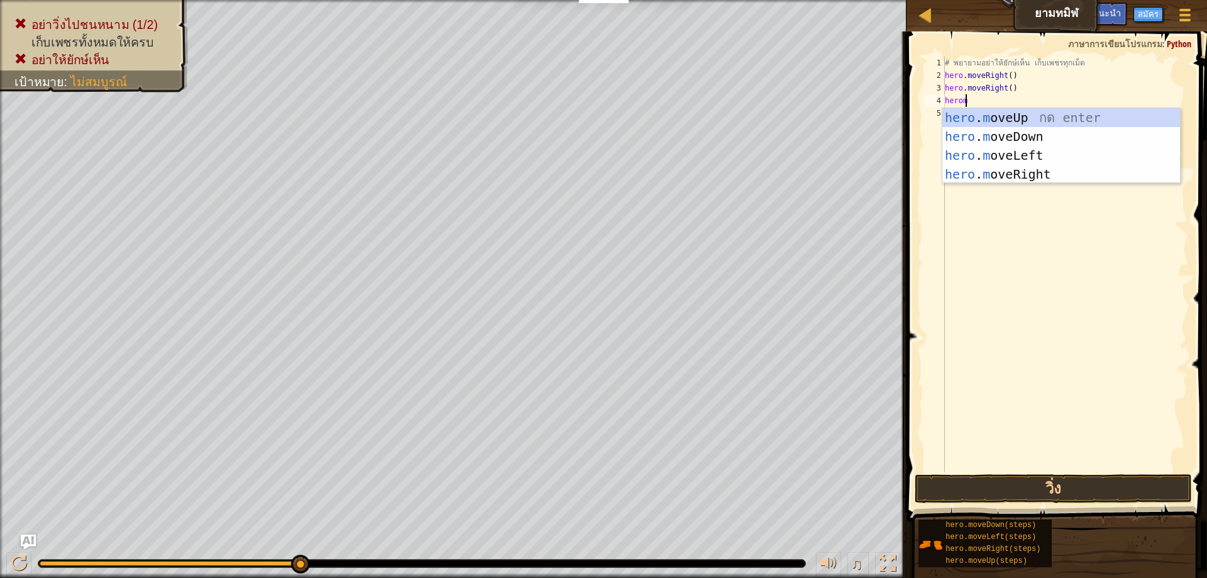
scroll to position [6, 1]
type textarea "heromove"
click at [1036, 169] on div "hero . move Up กด enter hero . move Down กด enter hero . move Left กด enter her…" at bounding box center [1062, 164] width 238 height 113
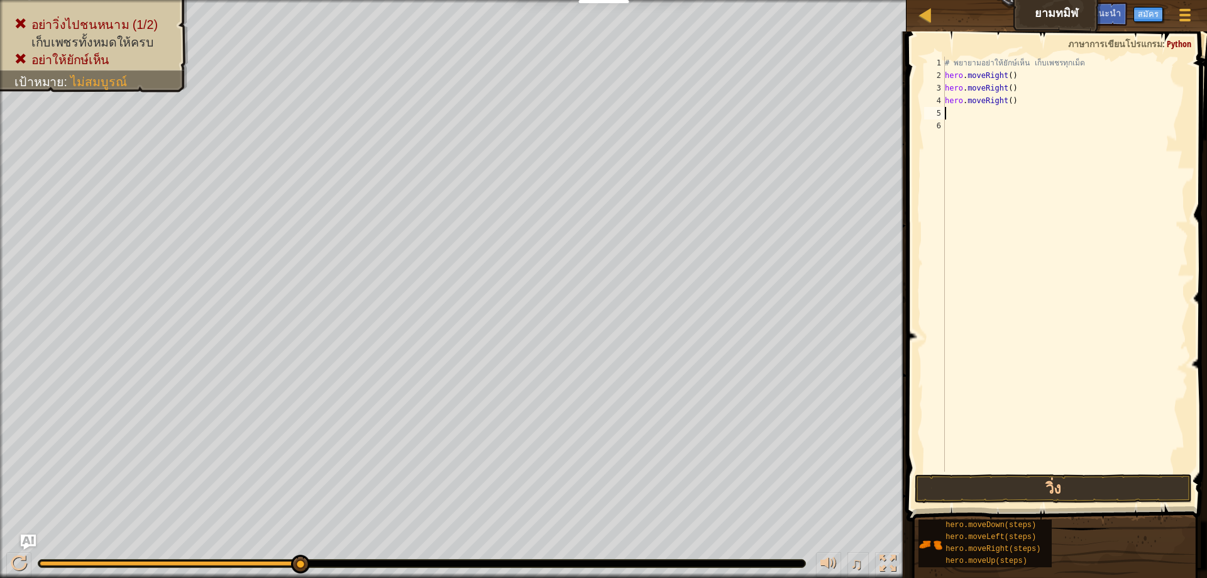
scroll to position [6, 0]
click at [1122, 492] on button "วิ่ง" at bounding box center [1053, 488] width 277 height 29
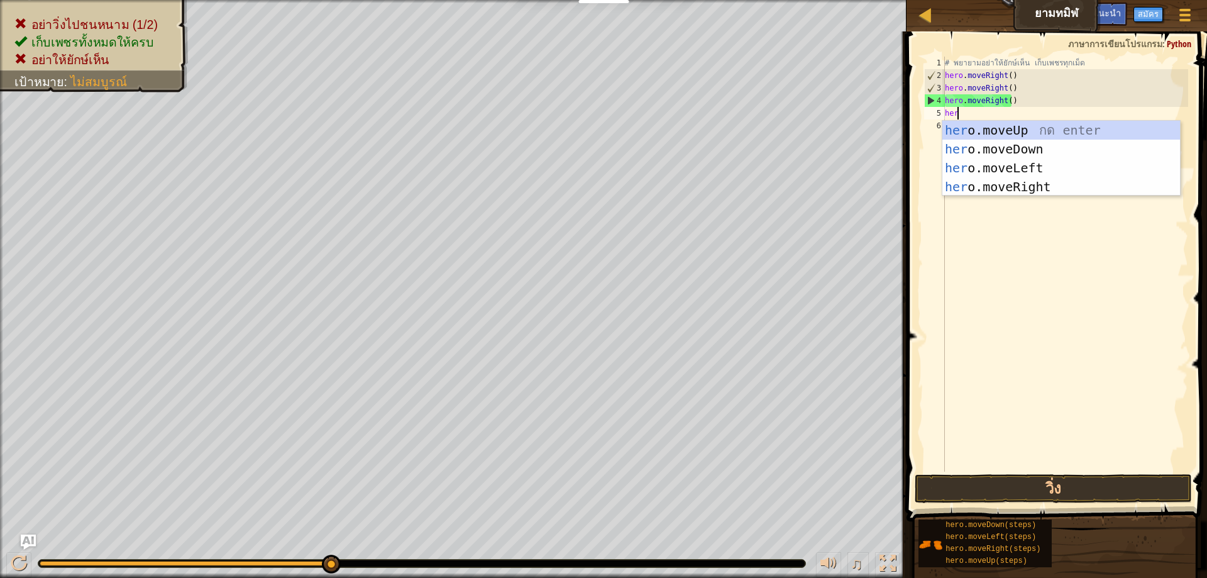
type textarea "hero"
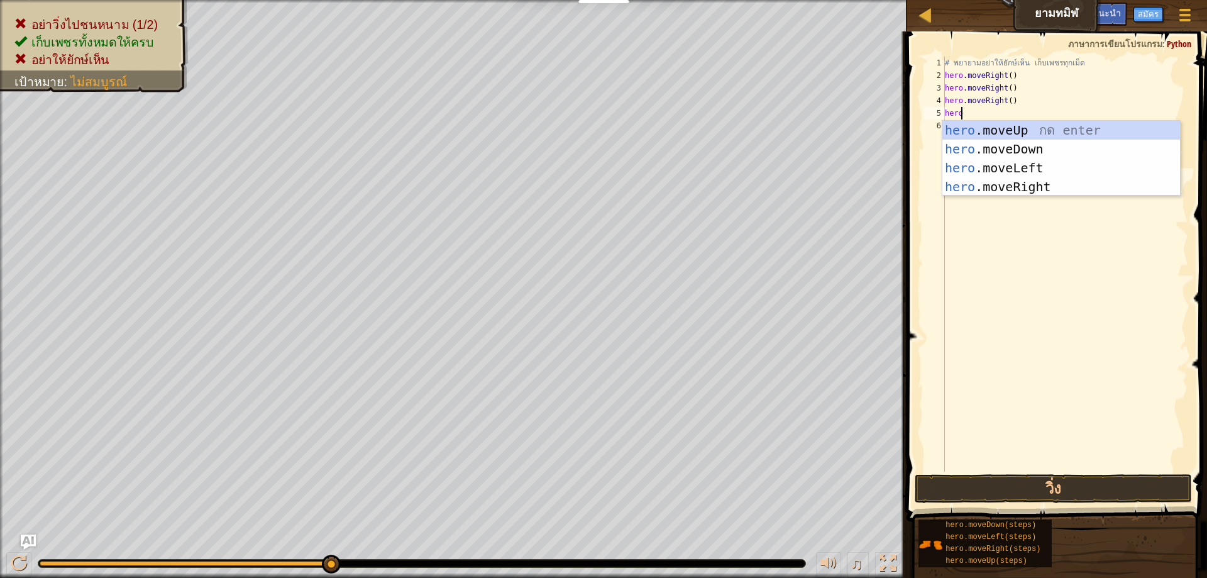
scroll to position [6, 1]
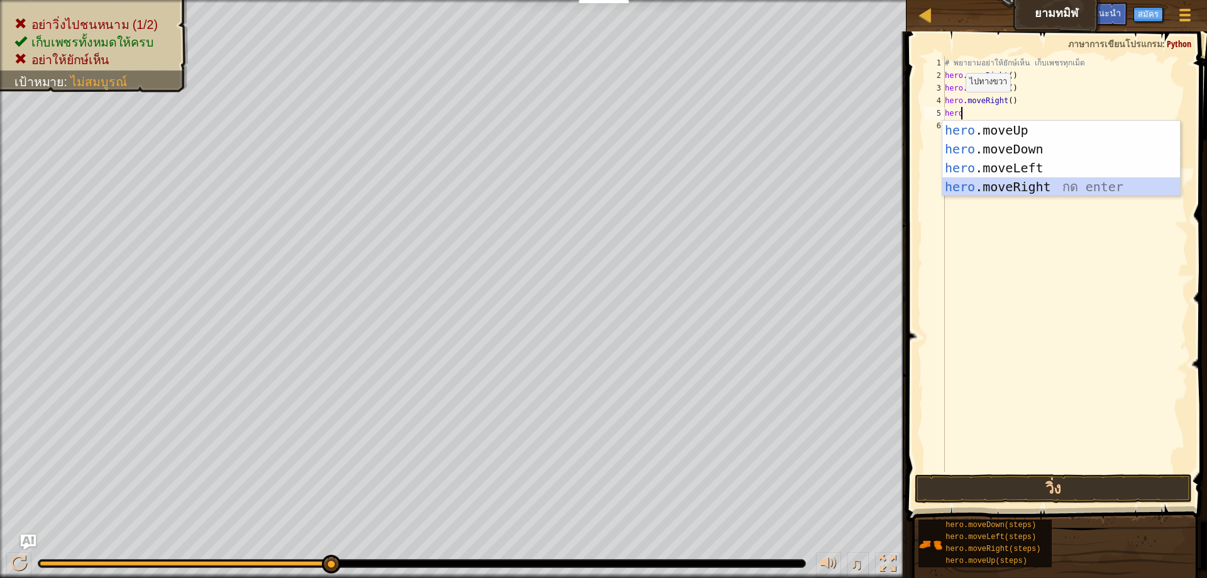
click at [1013, 178] on div "hero .moveUp กด enter hero .moveDown กด enter hero .moveLeft กด enter hero .mov…" at bounding box center [1062, 177] width 238 height 113
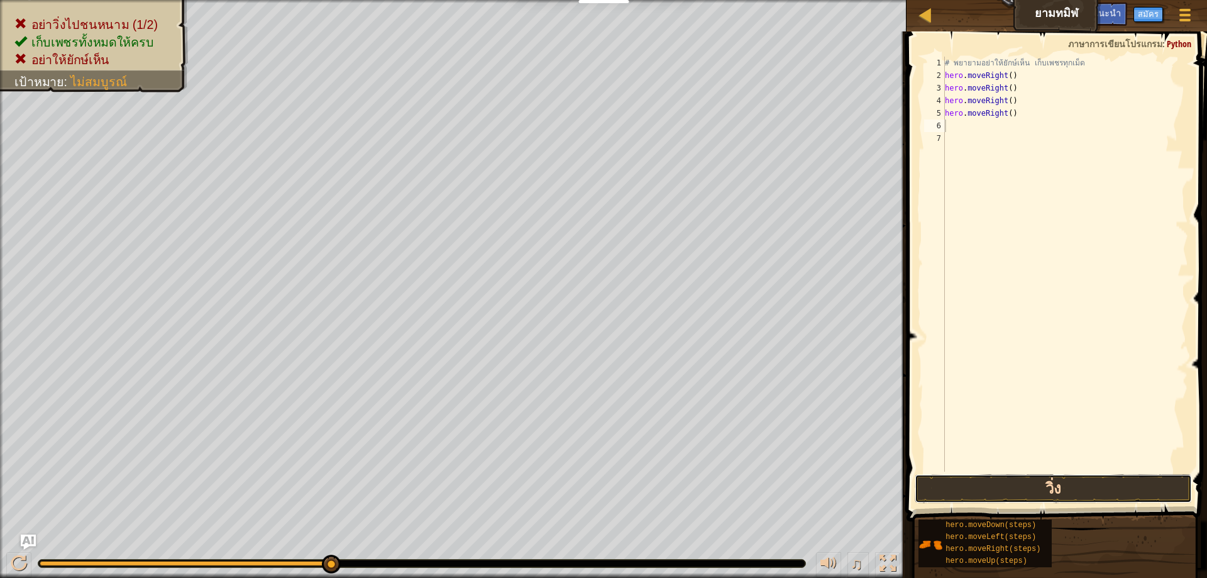
click at [1031, 485] on button "วิ่ง" at bounding box center [1053, 488] width 277 height 29
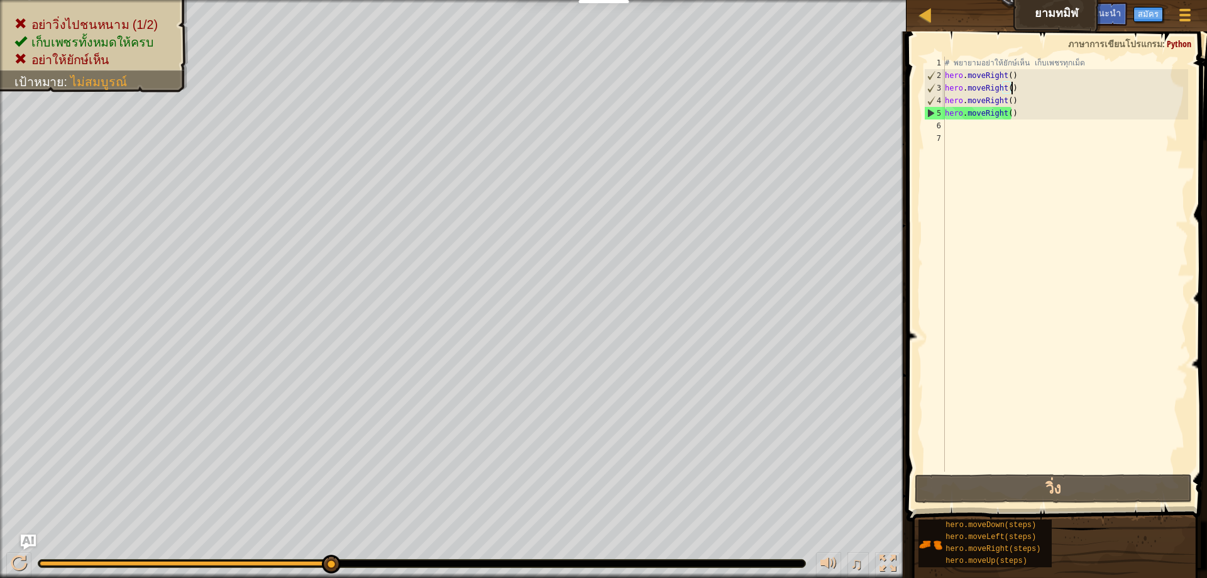
click at [1015, 89] on div "# [PERSON_NAME]อย่าให้ยักษ์เห็น เก็บเพชรทุกเม็ด hero . moveRight ( ) hero . mov…" at bounding box center [1066, 277] width 246 height 440
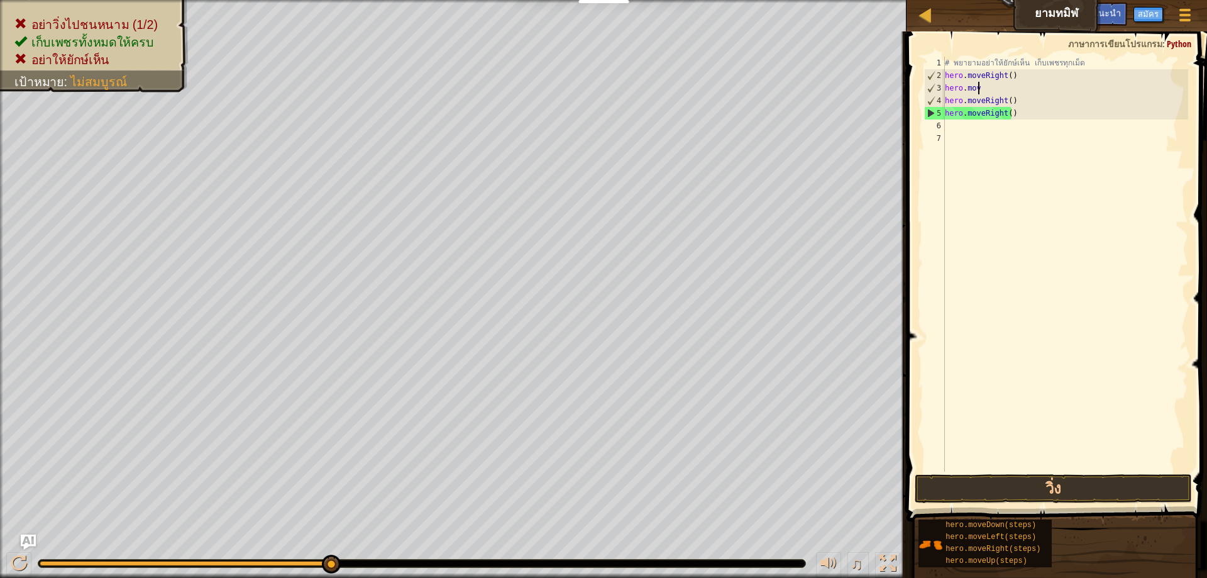
type textarea "h"
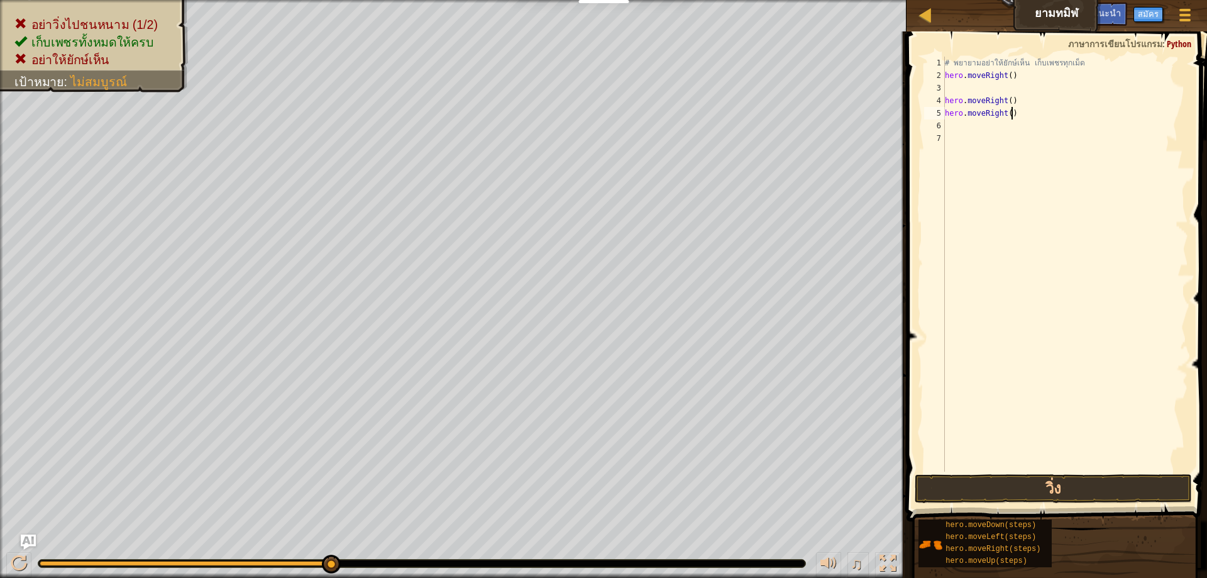
click at [1026, 109] on div "# [PERSON_NAME]อย่าให้ยักษ์เห็น เก็บเพชรทุกเม็ด hero . moveRight ( ) hero . mov…" at bounding box center [1066, 277] width 246 height 440
type textarea "h"
click at [1018, 102] on div "# [PERSON_NAME]อย่าให้ยักษ์เห็น เก็บเพชรทุกเม็ด hero . moveRight ( ) hero . mov…" at bounding box center [1066, 277] width 246 height 440
type textarea "h"
click at [985, 86] on div "# [PERSON_NAME]อย่าให้ยักษ์เห็น เก็บเพชรทุกเม็ด hero . moveRight ( )" at bounding box center [1066, 277] width 246 height 440
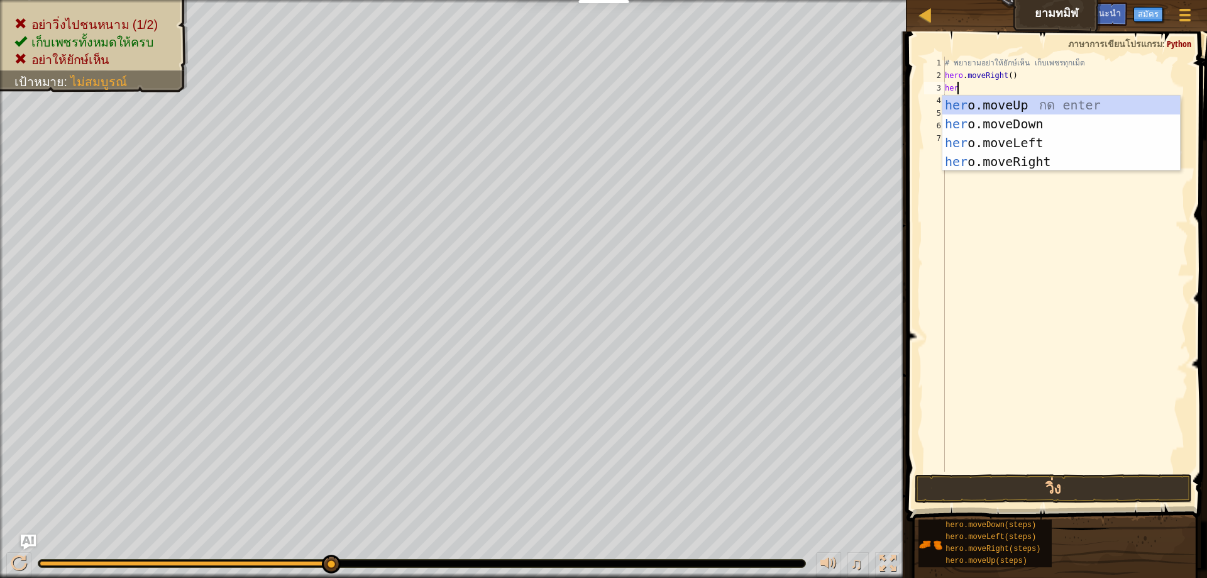
type textarea "hero"
click at [1004, 99] on div "hero .moveUp กด enter hero .moveDown กด enter hero .moveLeft กด enter hero .mov…" at bounding box center [1062, 152] width 238 height 113
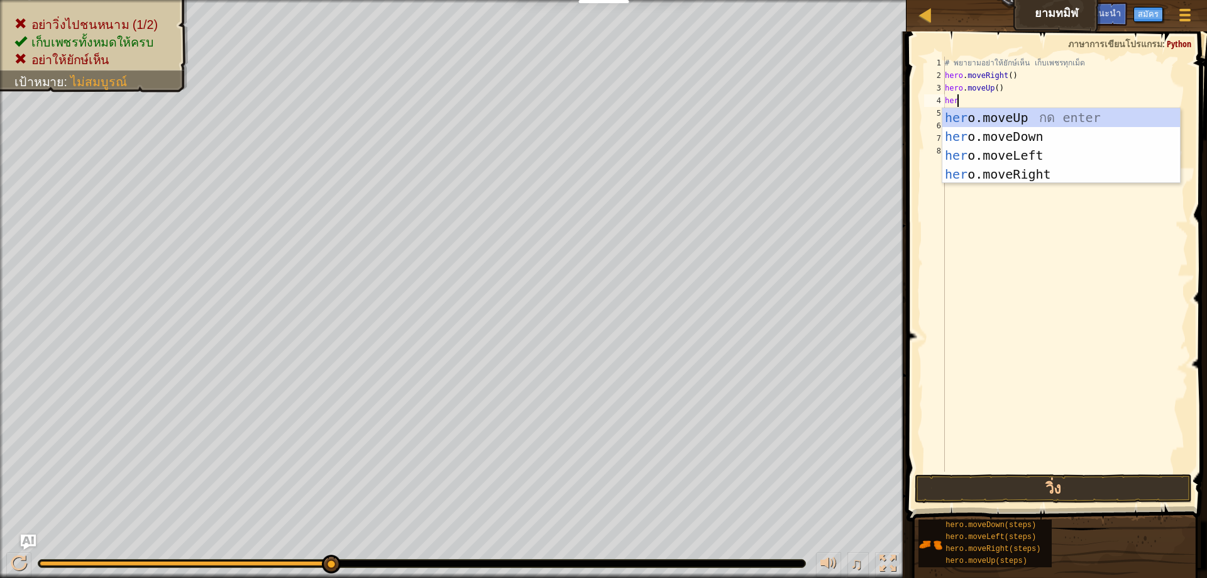
type textarea "hero"
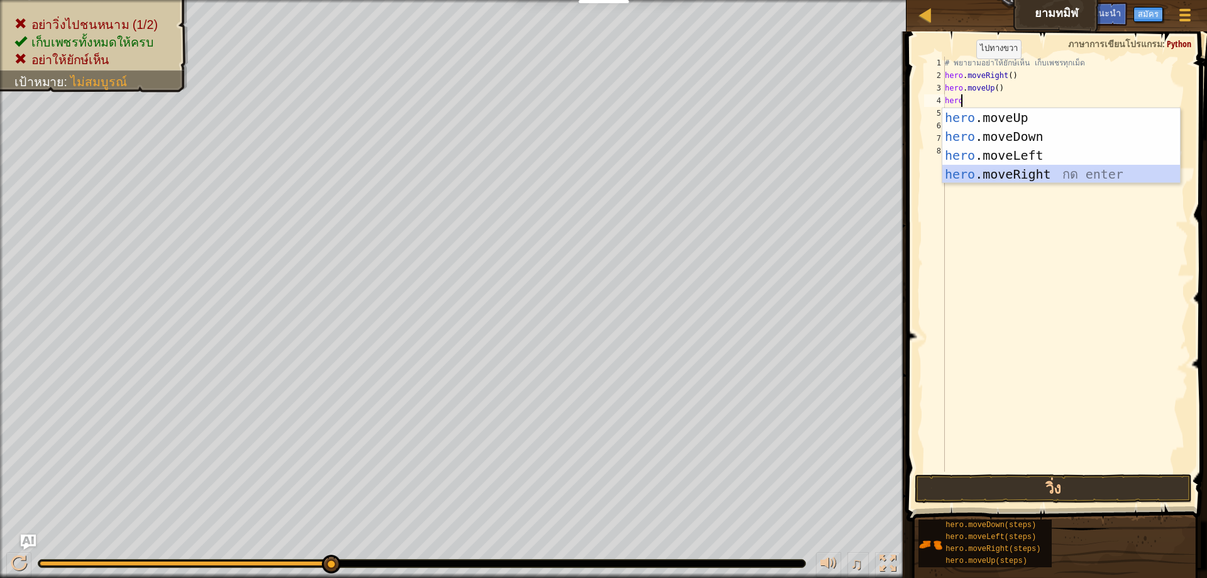
click at [1031, 169] on div "hero .moveUp กด enter hero .moveDown กด enter hero .moveLeft กด enter hero .mov…" at bounding box center [1062, 164] width 238 height 113
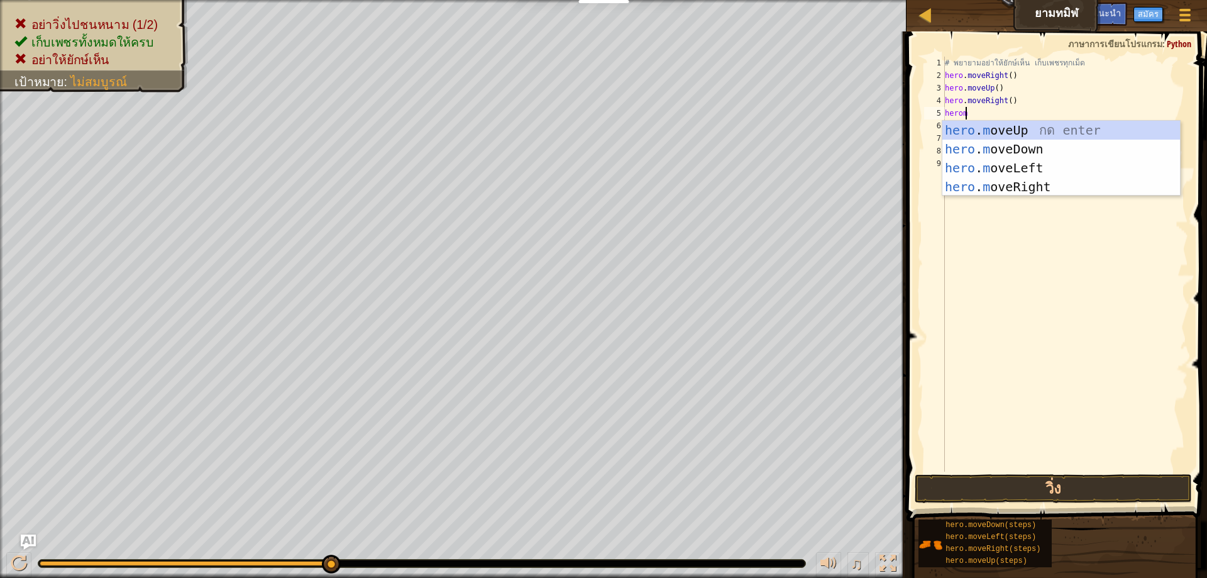
scroll to position [6, 1]
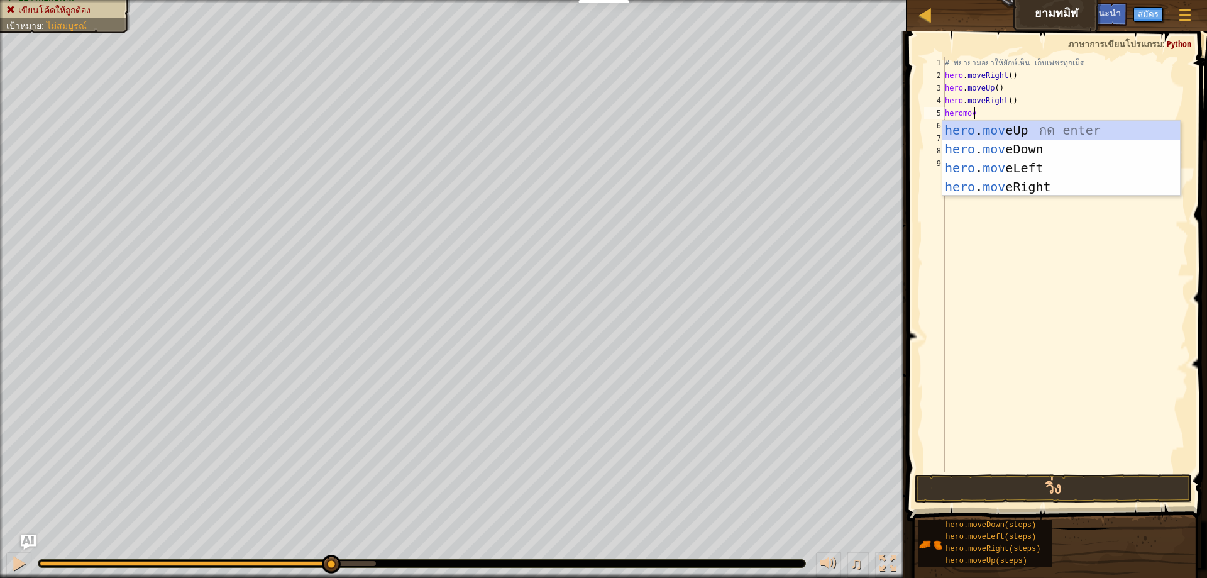
type textarea "heromove"
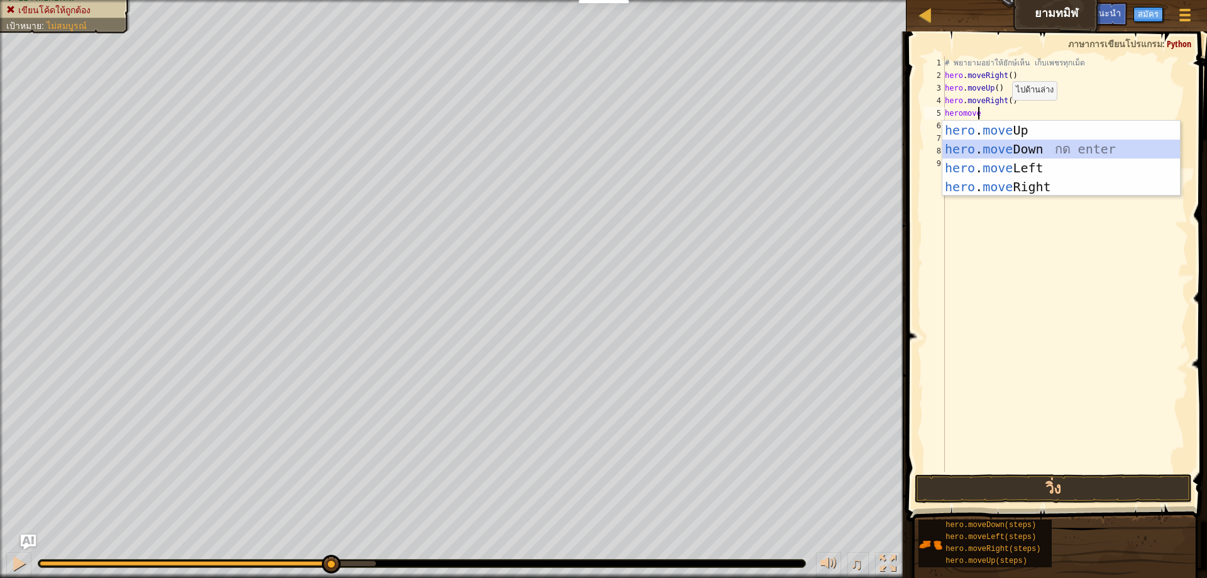
click at [1010, 150] on div "hero . move Up กด enter hero . move Down กด enter hero . move Left กด enter her…" at bounding box center [1062, 177] width 238 height 113
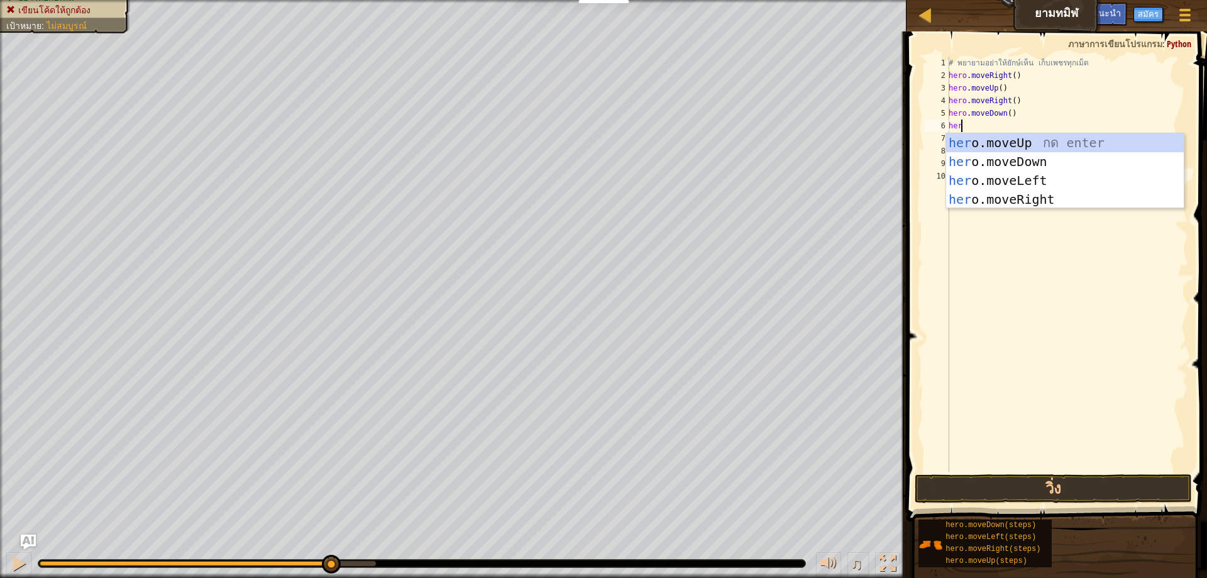
type textarea "hero"
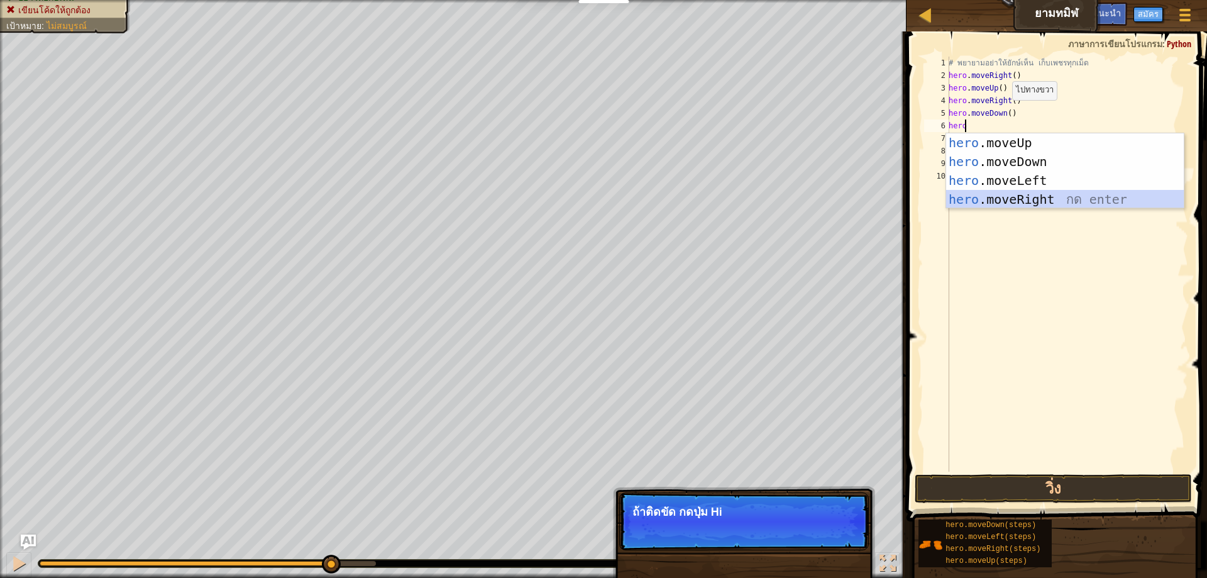
click at [1051, 206] on div "hero .moveUp กด enter hero .moveDown กด enter hero .moveLeft กด enter hero .mov…" at bounding box center [1065, 189] width 238 height 113
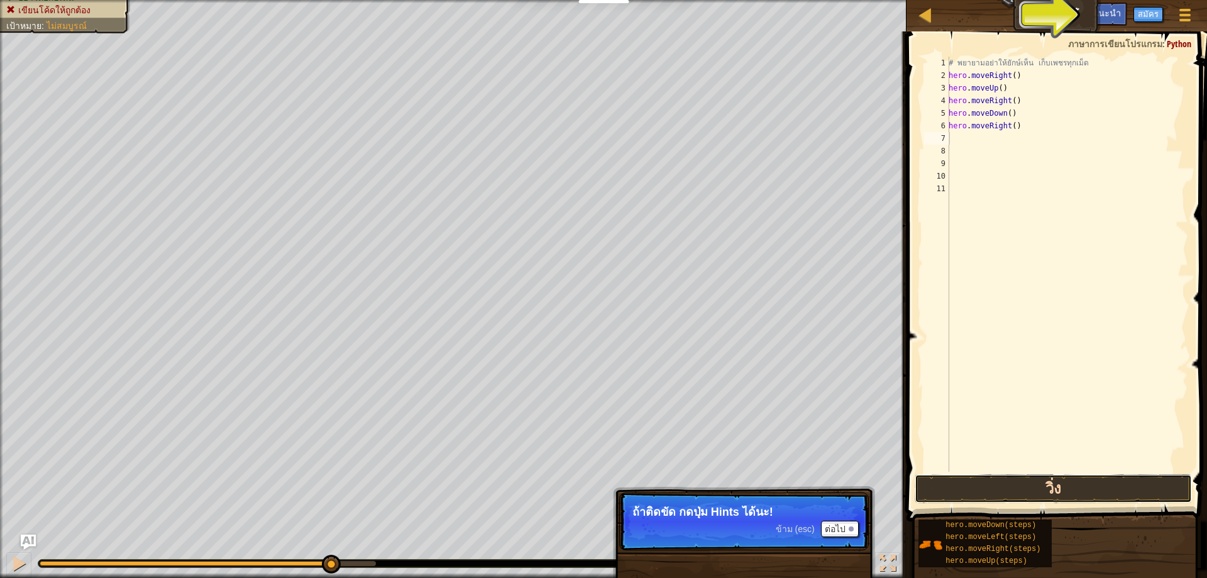
click at [1046, 486] on button "วิ่ง" at bounding box center [1053, 488] width 277 height 29
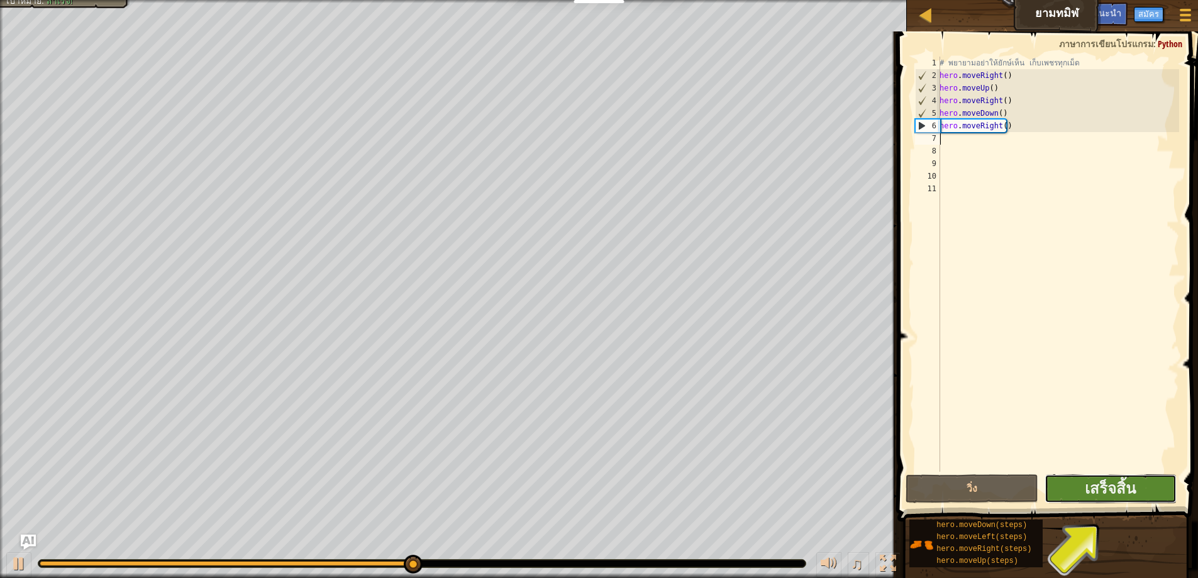
click at [1142, 486] on button "เสร็จสิ้น" at bounding box center [1110, 488] width 132 height 29
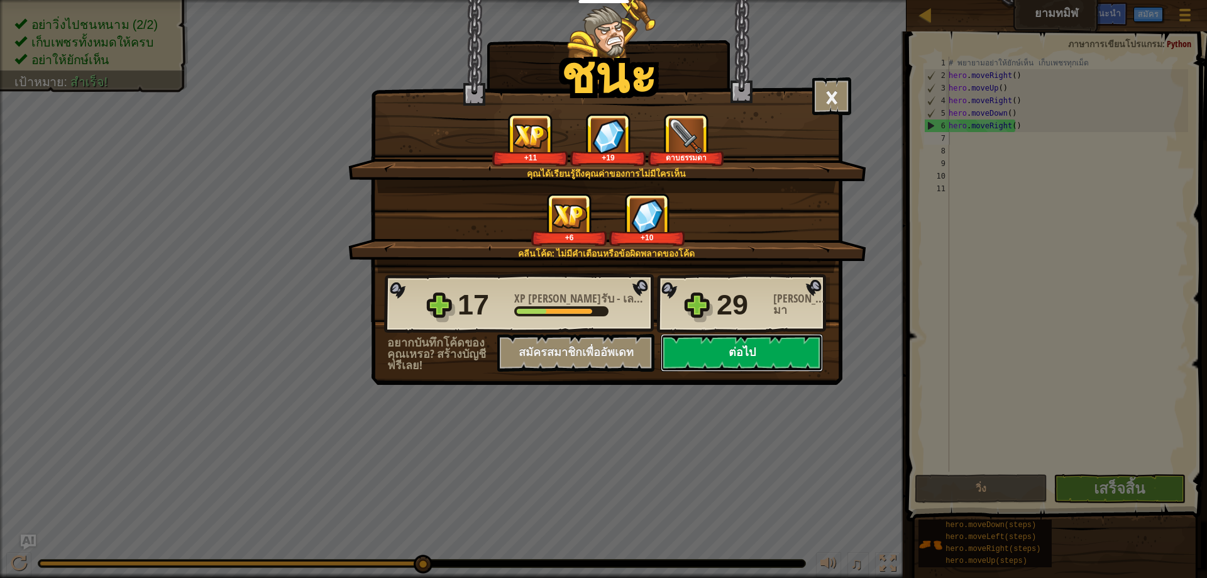
click at [717, 352] on button "ต่อไป" at bounding box center [742, 353] width 162 height 38
select select "th"
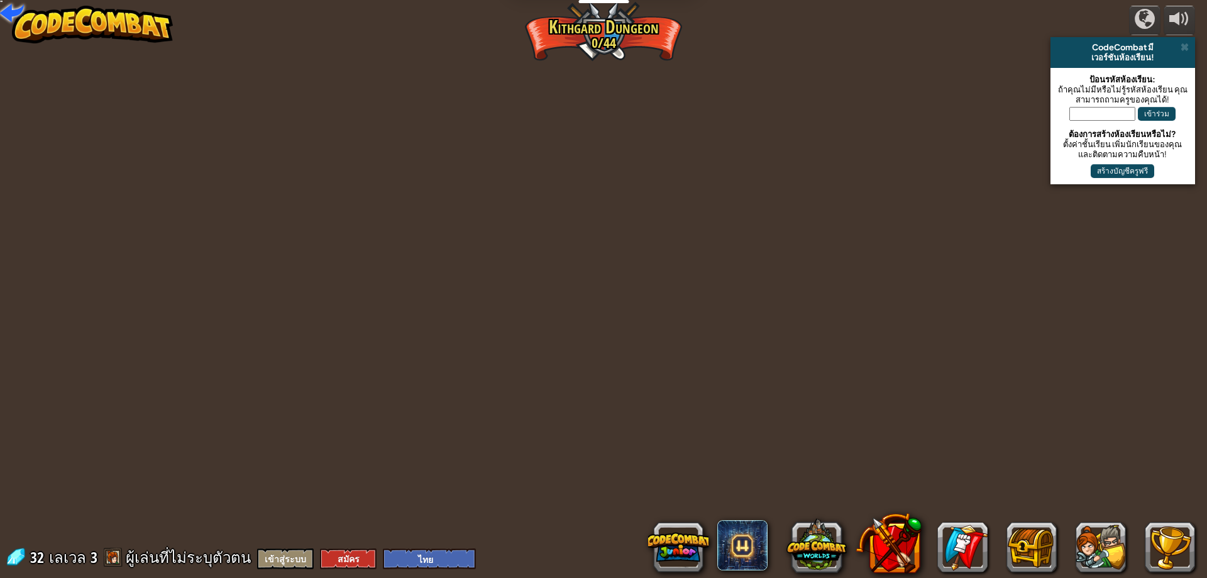
select select "th"
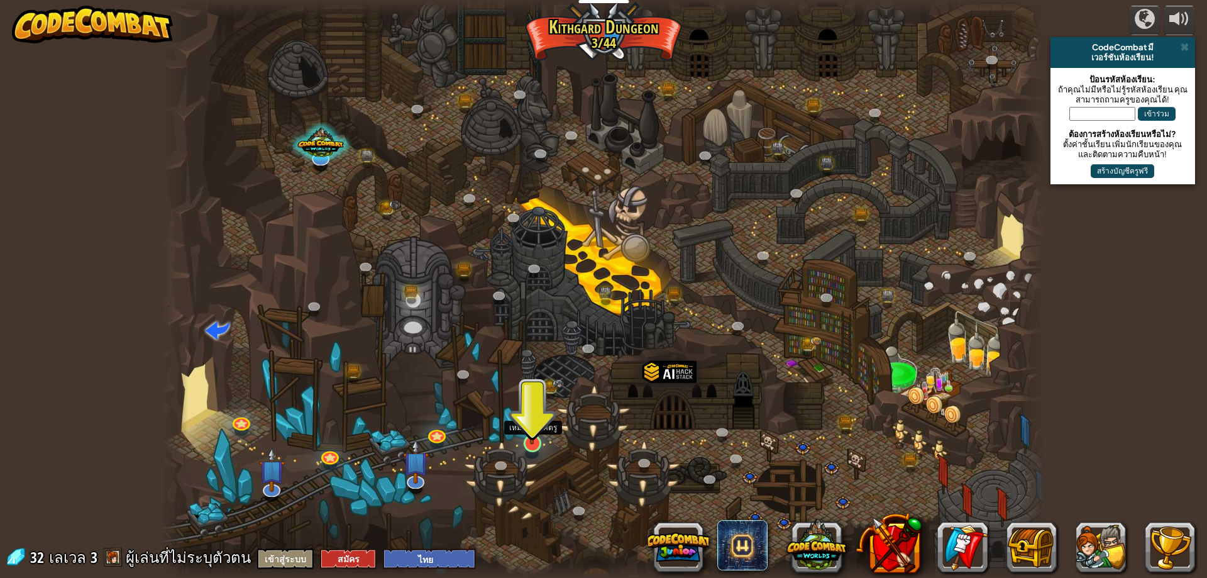
click at [535, 442] on img at bounding box center [533, 417] width 24 height 54
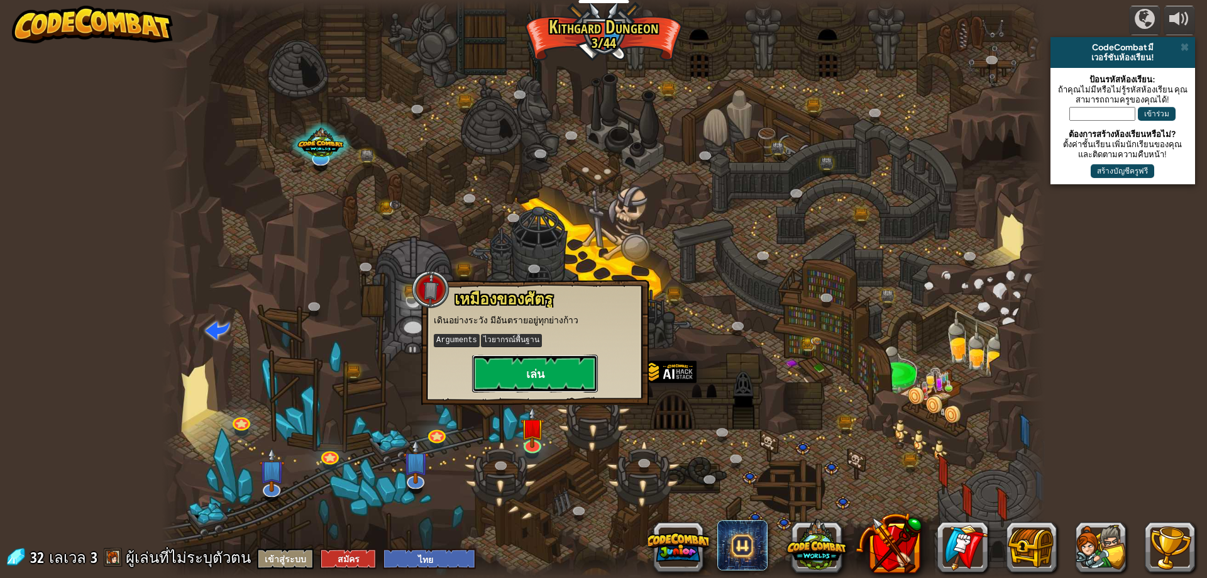
click at [559, 356] on button "เล่น" at bounding box center [535, 374] width 126 height 38
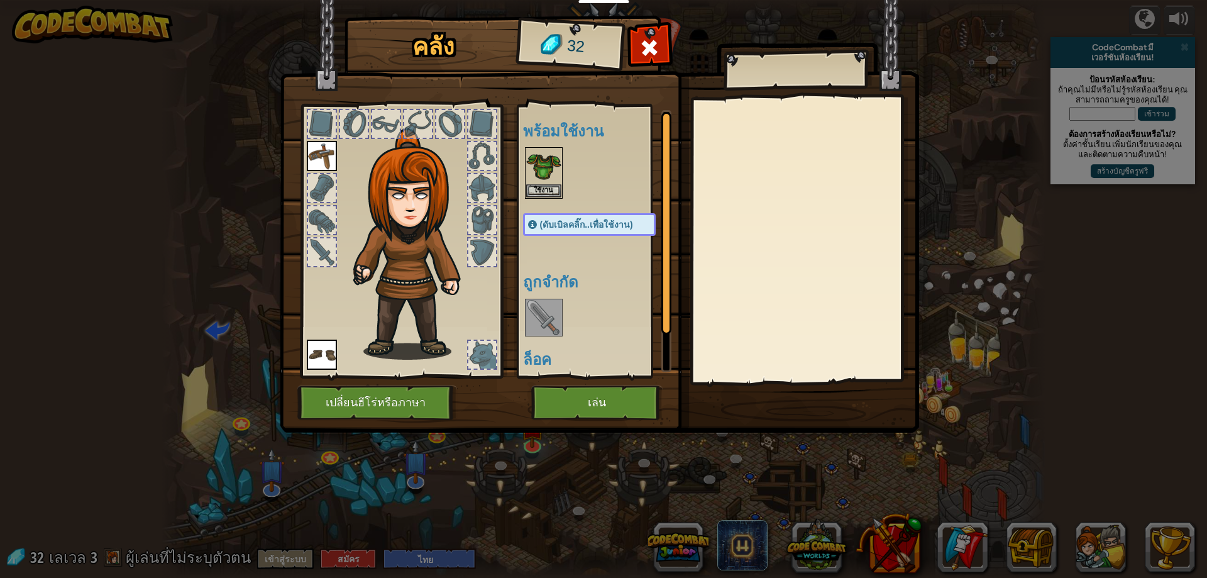
click at [541, 320] on img at bounding box center [543, 317] width 35 height 35
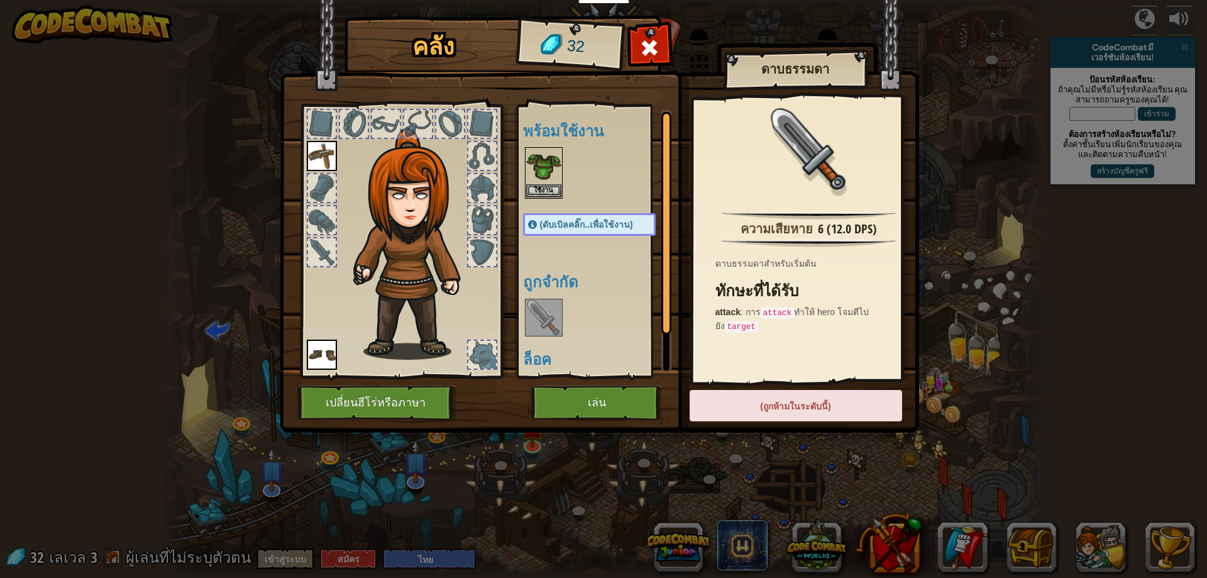
click at [324, 250] on div at bounding box center [322, 252] width 28 height 28
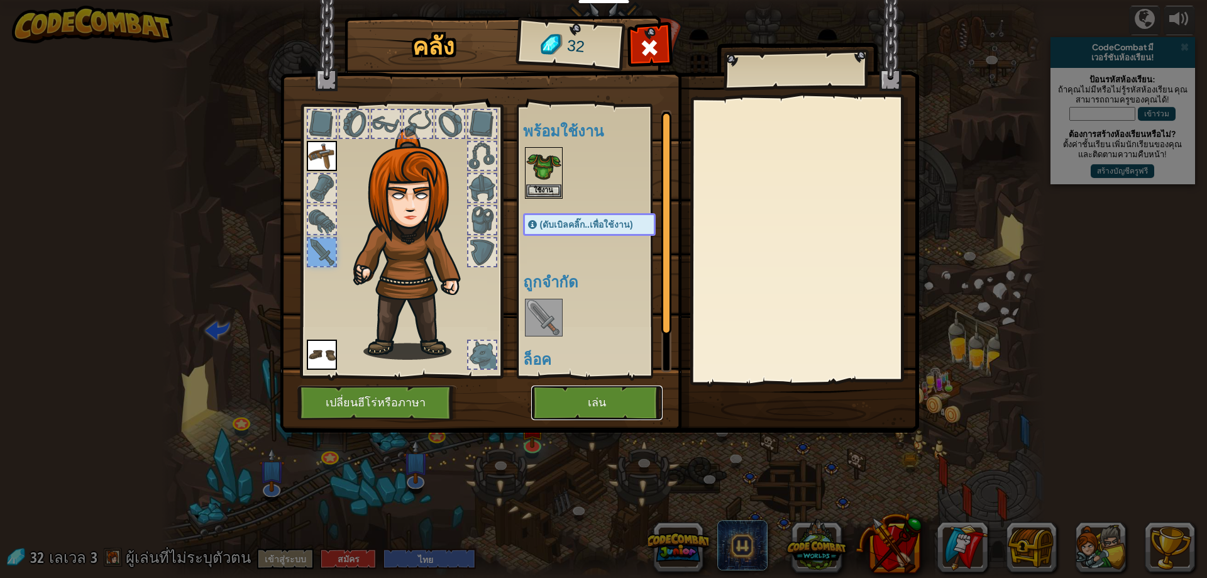
click at [619, 397] on button "เล่น" at bounding box center [596, 402] width 131 height 35
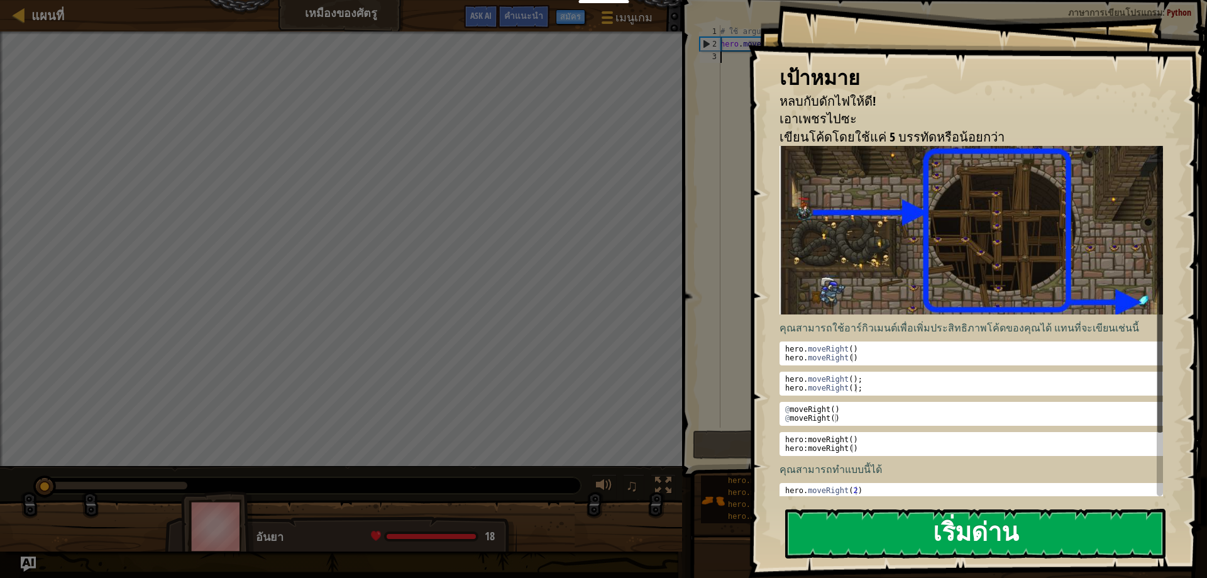
click at [894, 533] on button "เริ่มด่าน" at bounding box center [975, 534] width 380 height 50
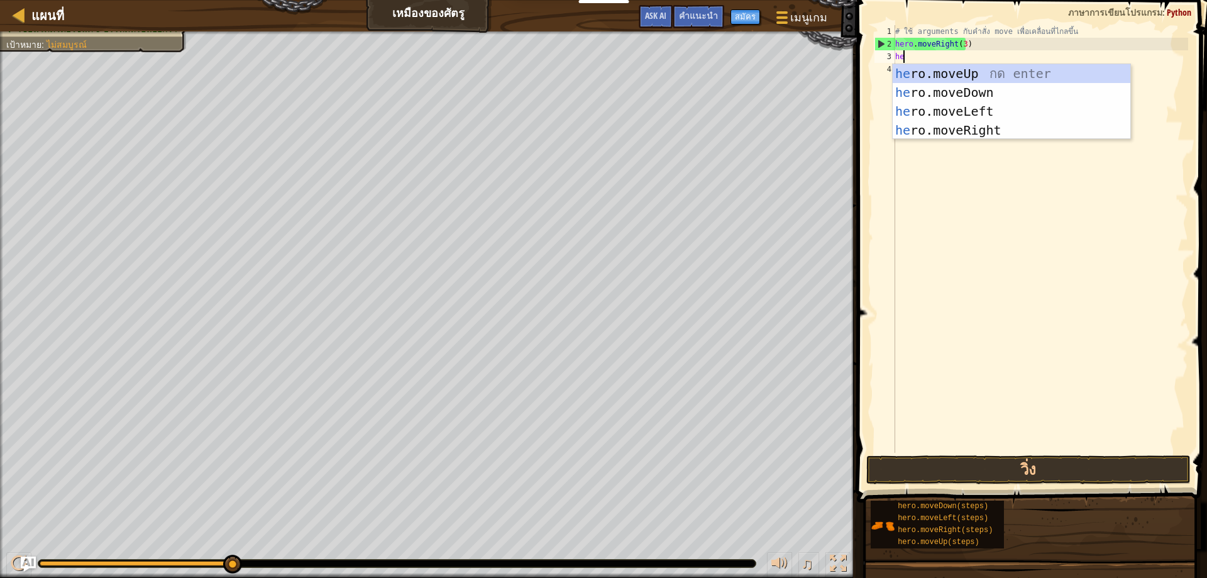
scroll to position [6, 1]
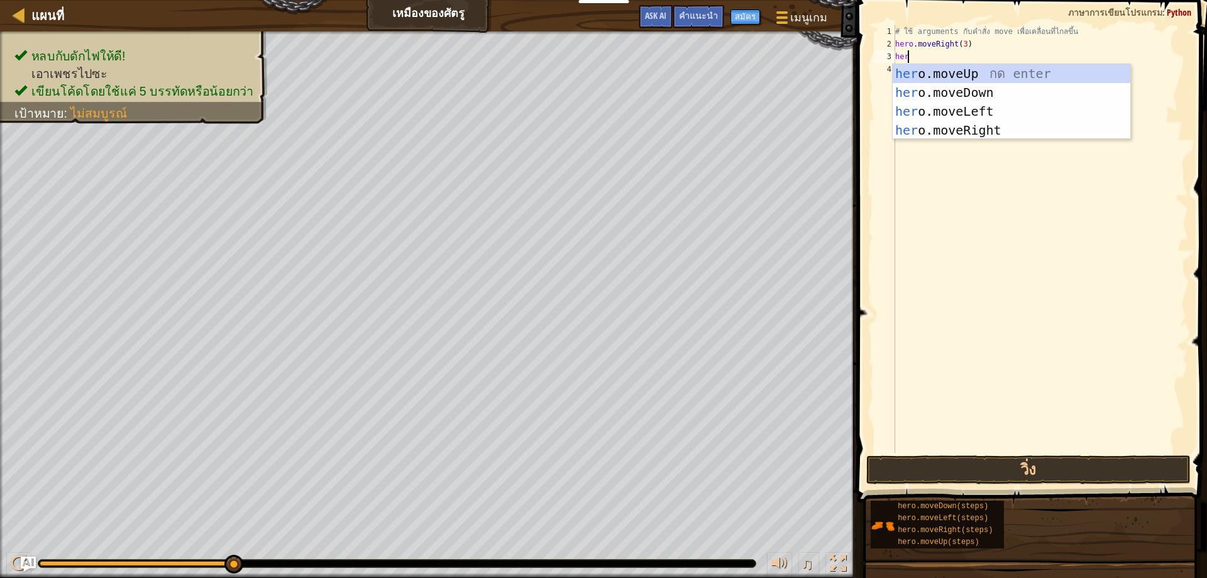
type textarea "hero"
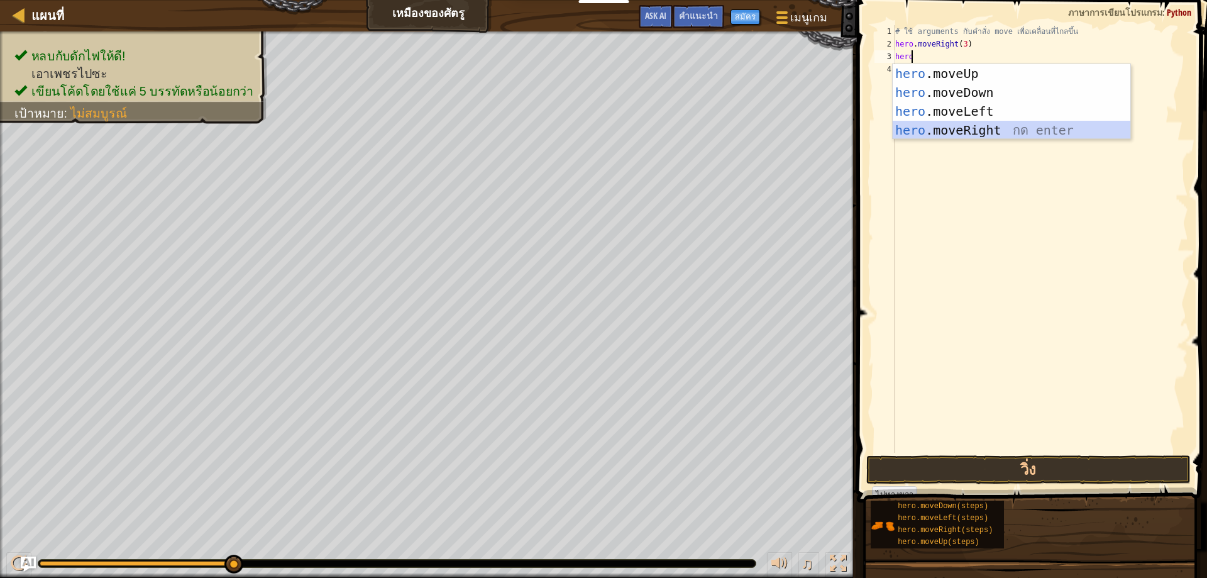
click at [1002, 130] on div "hero .moveUp กด enter hero .moveDown กด enter hero .moveLeft กด enter hero .mov…" at bounding box center [1012, 120] width 238 height 113
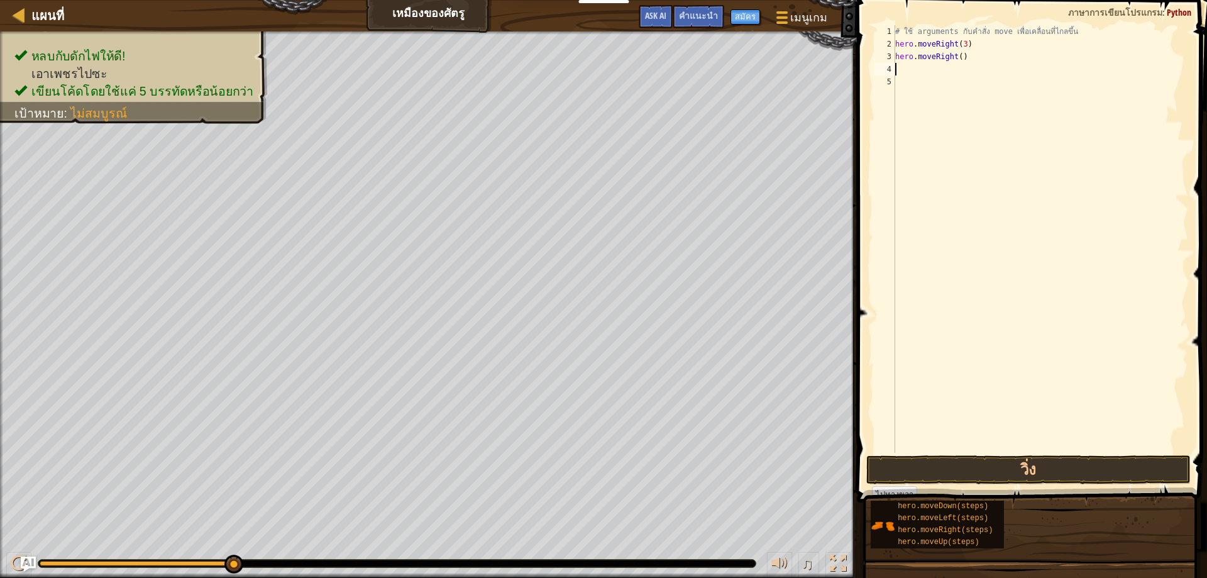
scroll to position [6, 0]
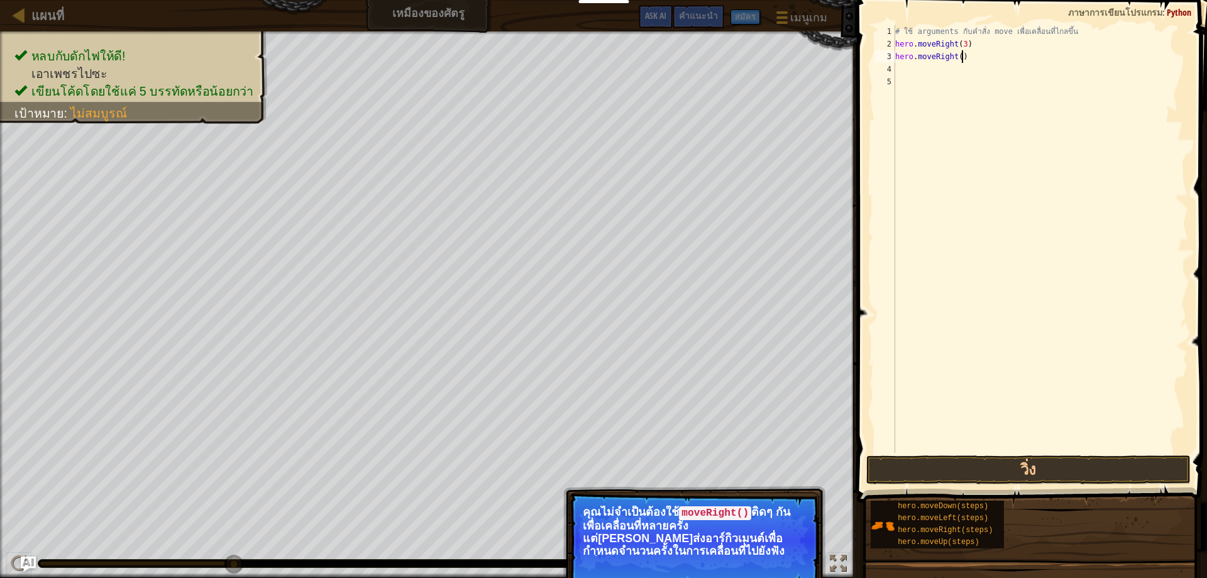
click at [976, 62] on div "# ใช้ arguments กับคำสั่ง move เพื่อเคลื่อนที่ไกลขึ้น hero . moveRight ( 3 ) he…" at bounding box center [1041, 251] width 296 height 453
type textarea "h"
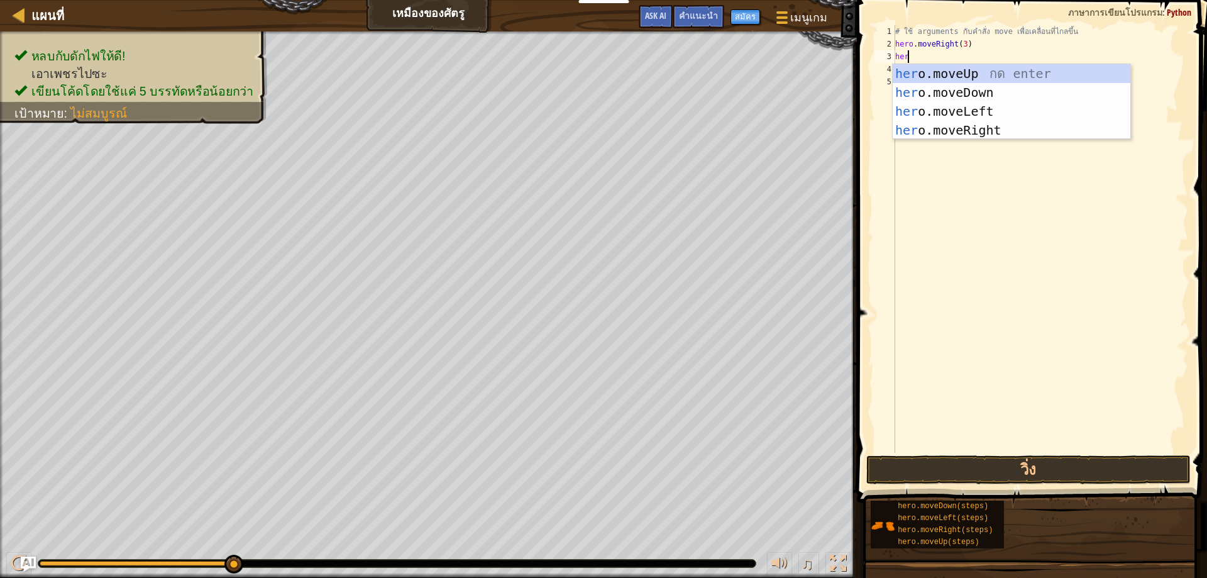
scroll to position [6, 1]
type textarea "hero"
click at [1065, 74] on div "hero .moveUp กด enter hero .moveDown กด enter hero .moveLeft กด enter hero .mov…" at bounding box center [1012, 120] width 238 height 113
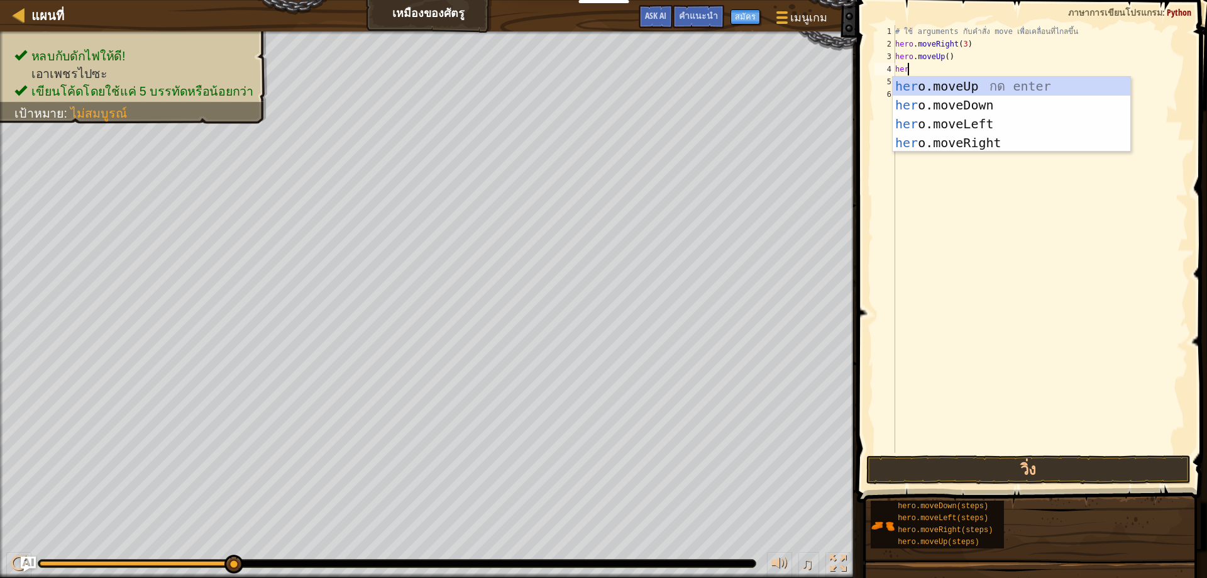
type textarea "hero"
click at [967, 148] on div "hero .moveUp กด enter hero .moveDown กด enter hero .moveLeft กด enter hero .mov…" at bounding box center [1012, 133] width 238 height 113
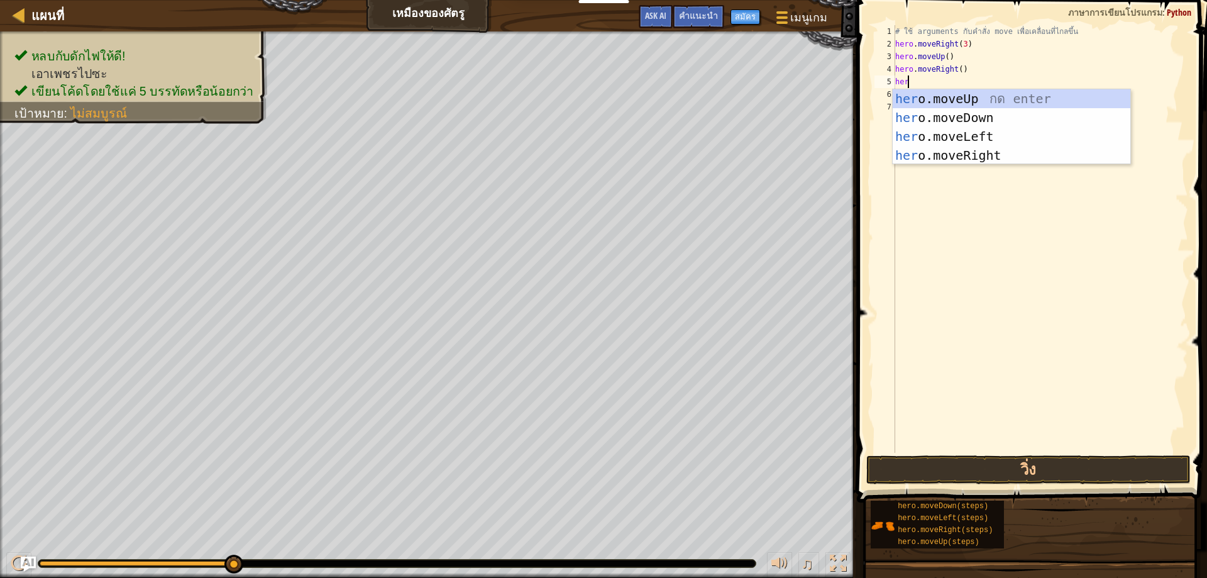
type textarea "hero"
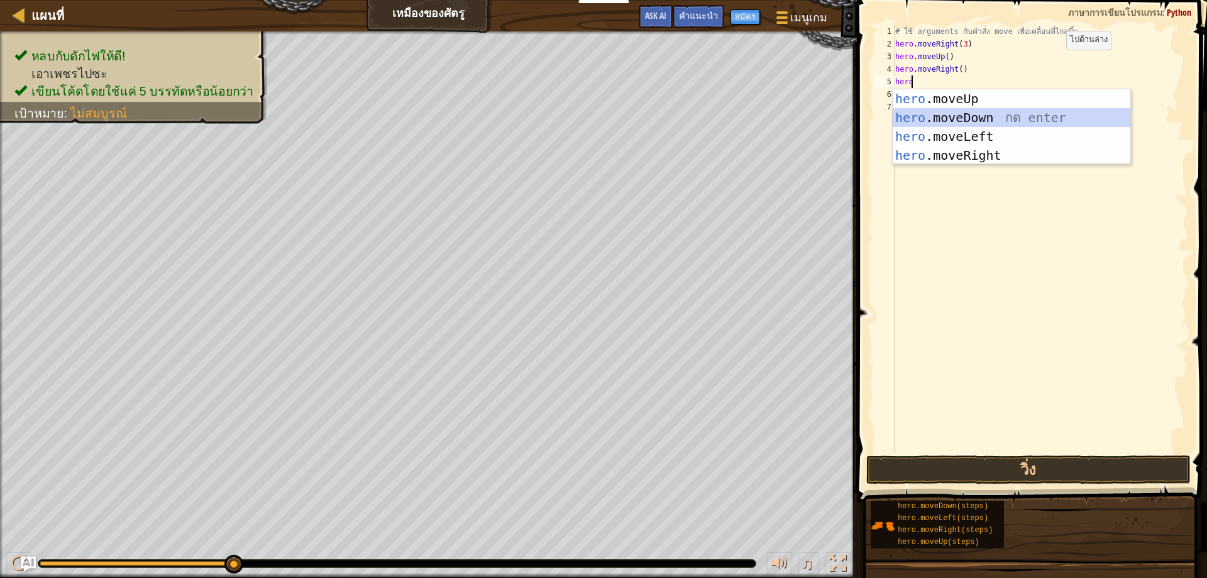
click at [978, 110] on div "hero .moveUp กด enter hero .moveDown กด enter hero .moveLeft กด enter hero .mov…" at bounding box center [1012, 145] width 238 height 113
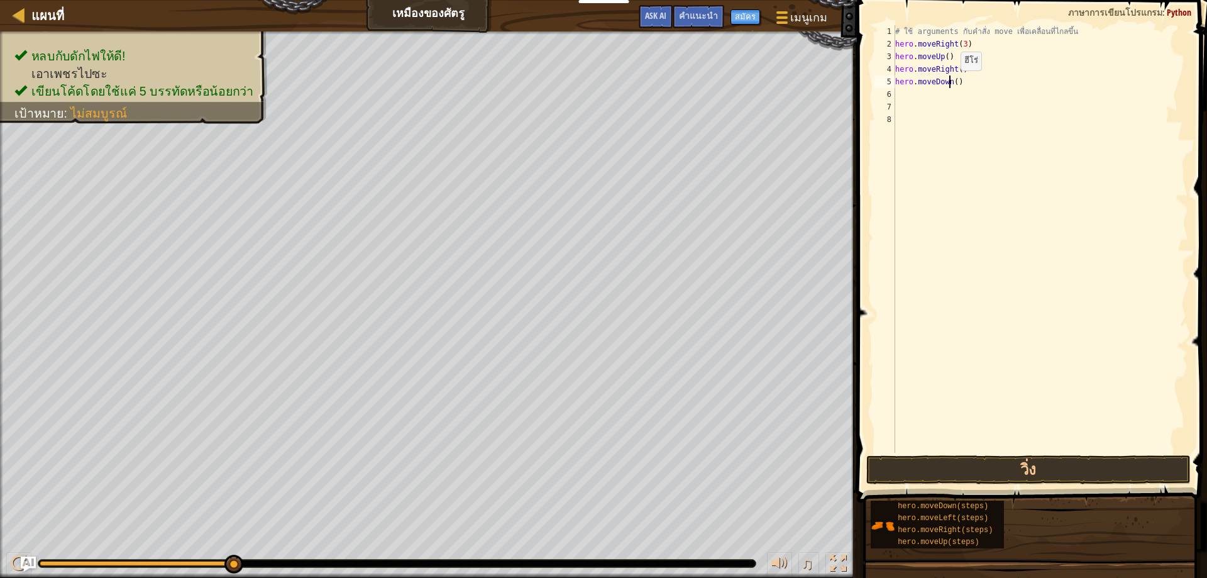
click at [953, 81] on div "# ใช้ arguments กับคำสั่ง move เพื่อเคลื่อนที่ไกลขึ้น hero . moveRight ( 3 ) he…" at bounding box center [1041, 251] width 296 height 453
type textarea "hero.moveDown()"
drag, startPoint x: 993, startPoint y: 109, endPoint x: 983, endPoint y: 102, distance: 11.9
click at [992, 109] on div "# ใช้ arguments กับคำสั่ง move เพื่อเคลื่อนที่ไกลขึ้น hero . moveRight ( 3 ) he…" at bounding box center [1041, 251] width 296 height 453
click at [954, 81] on div "# ใช้ arguments กับคำสั่ง move เพื่อเคลื่อนที่ไกลขึ้น hero . moveRight ( 3 ) he…" at bounding box center [1041, 251] width 296 height 453
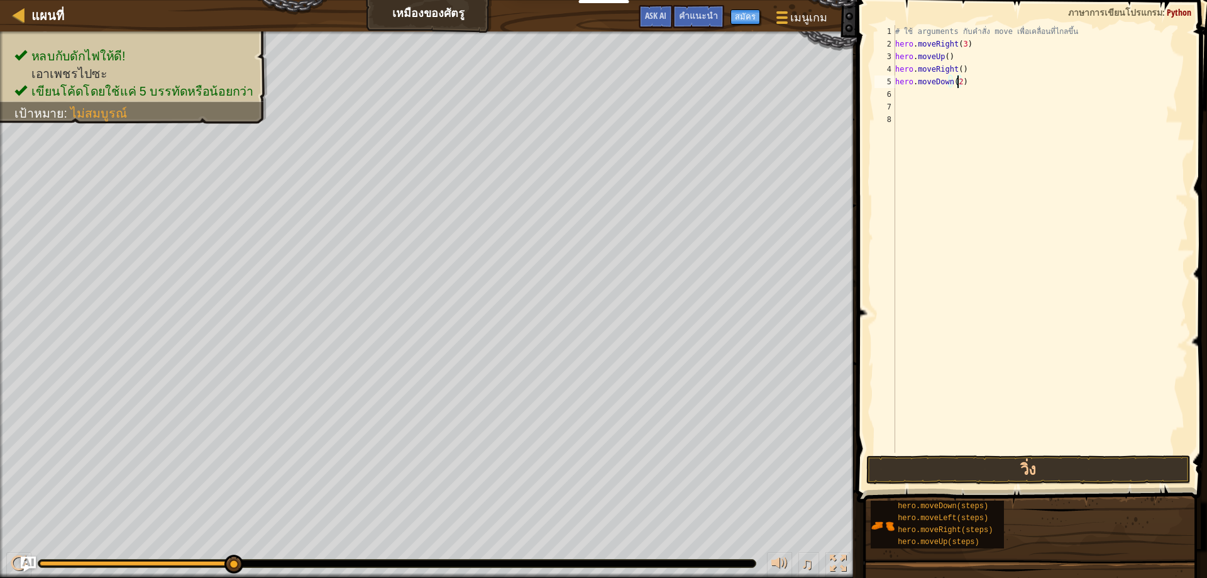
scroll to position [6, 4]
type textarea "hero.moveDown(3)"
click at [921, 94] on div "# ใช้ arguments กับคำสั่ง move เพื่อเคลื่อนที่ไกลขึ้น hero . moveRight ( 3 ) he…" at bounding box center [1041, 251] width 296 height 453
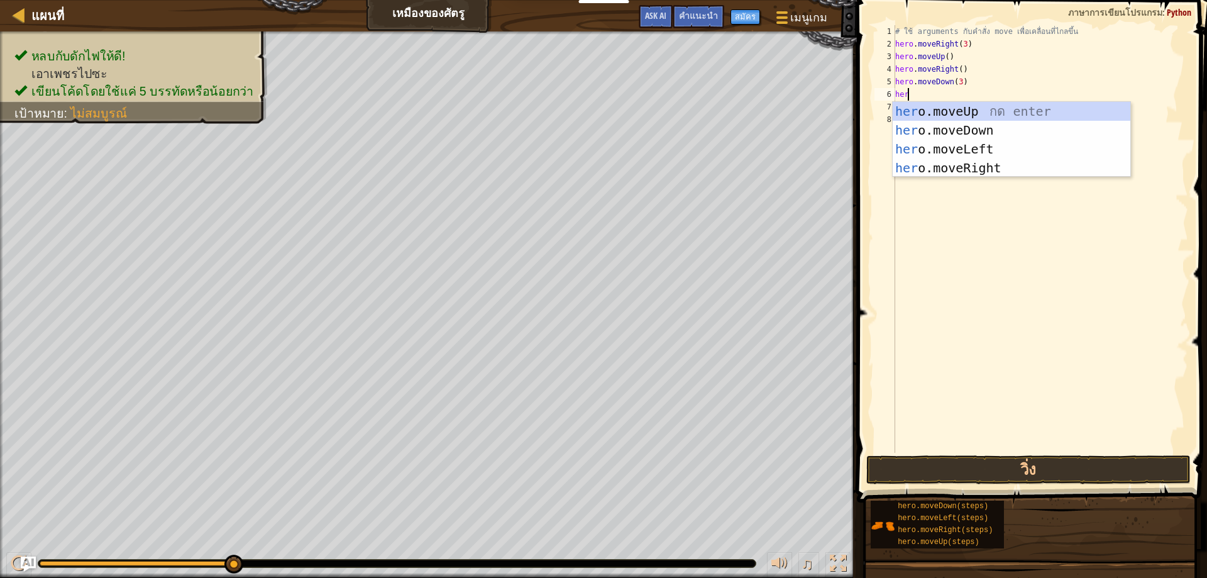
scroll to position [6, 1]
type textarea "hero"
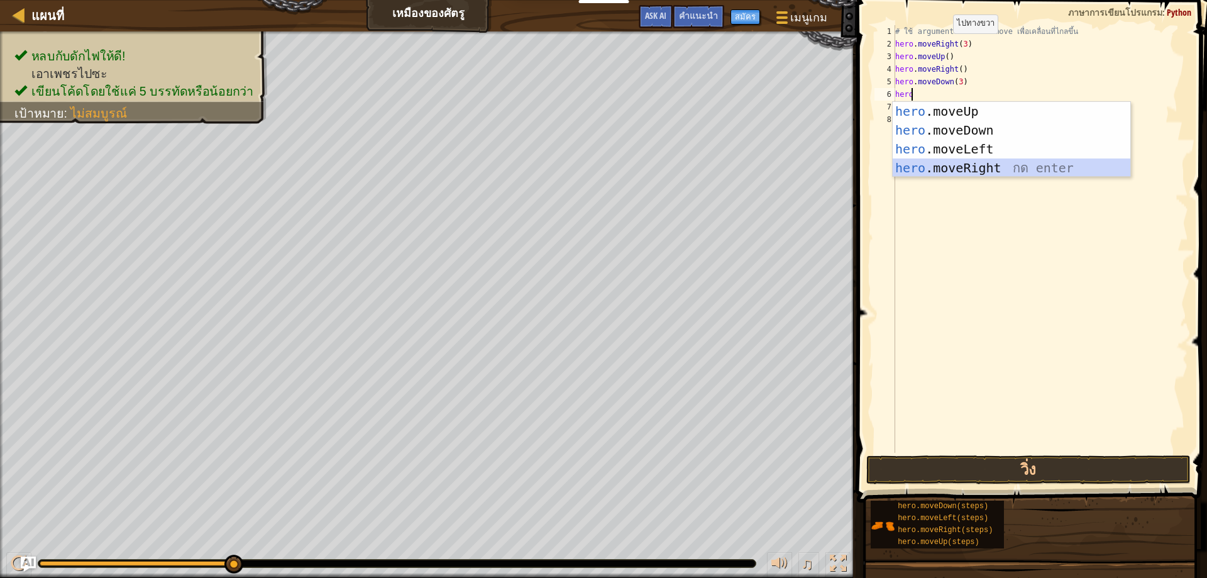
click at [958, 164] on div "hero .moveUp กด enter hero .moveDown กด enter hero .moveLeft กด enter hero .mov…" at bounding box center [1012, 158] width 238 height 113
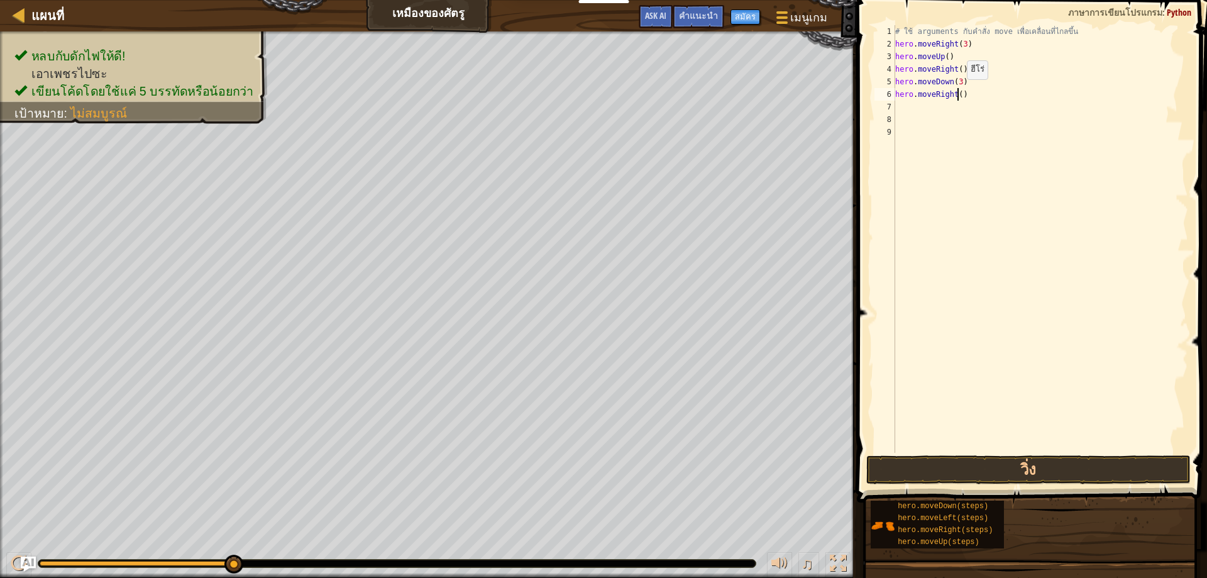
click at [956, 92] on div "# ใช้ arguments กับคำสั่ง move เพื่อเคลื่อนที่ไกลขึ้น hero . moveRight ( 3 ) he…" at bounding box center [1041, 251] width 296 height 453
type textarea "hero.moveRight(2)"
click at [1087, 468] on button "วิ่ง" at bounding box center [1028, 469] width 325 height 29
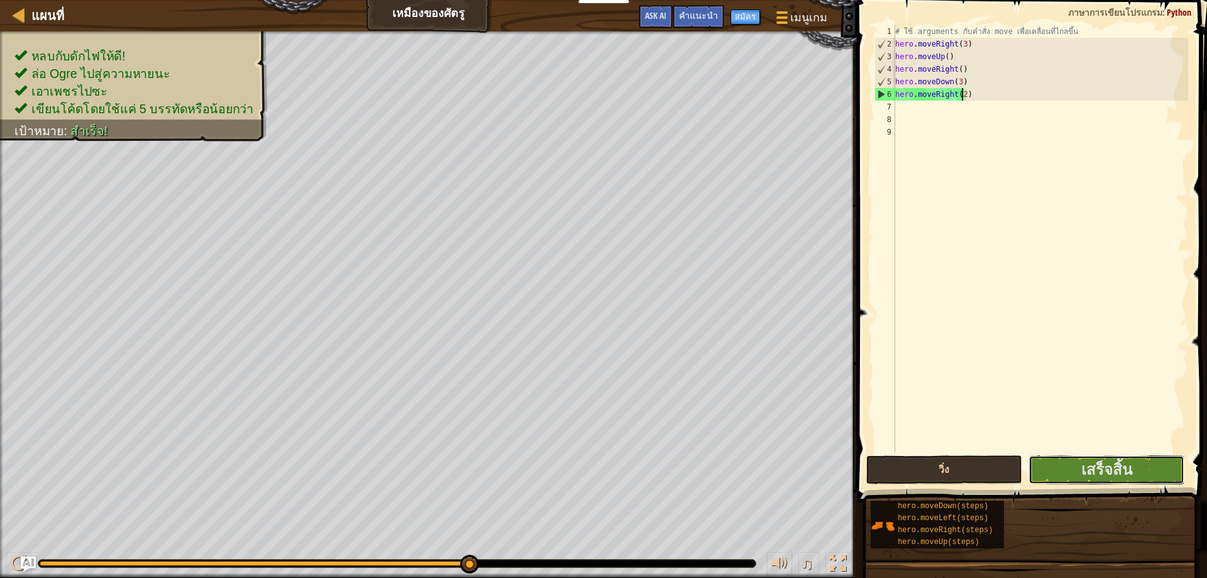
click at [1087, 468] on span "เสร็จสิ้น" at bounding box center [1106, 469] width 51 height 20
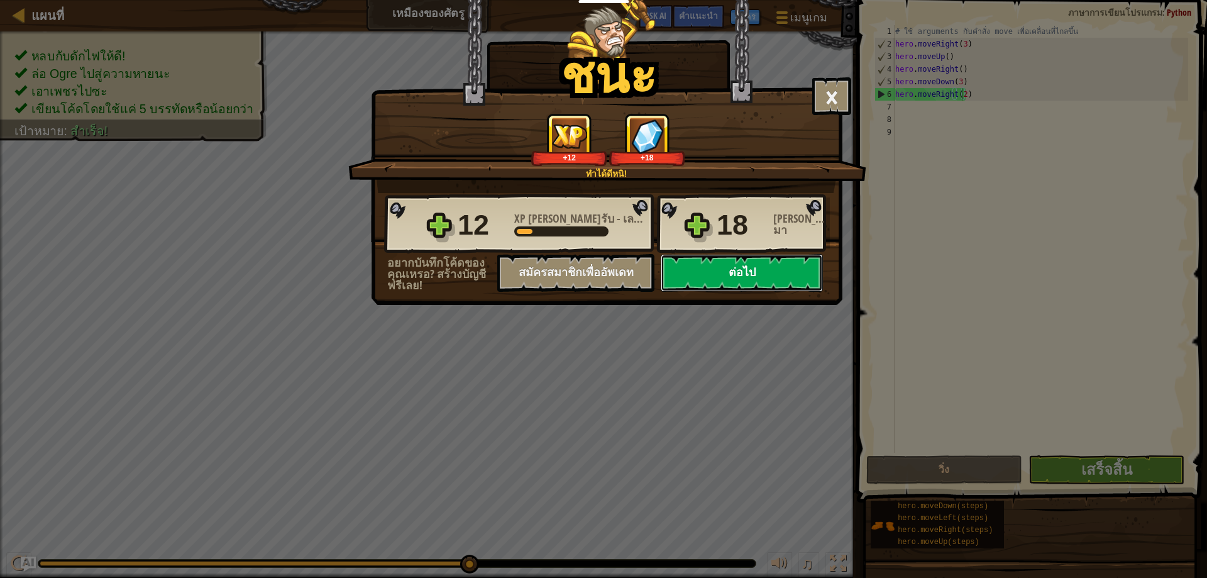
click at [755, 275] on button "ต่อไป" at bounding box center [742, 273] width 162 height 38
select select "th"
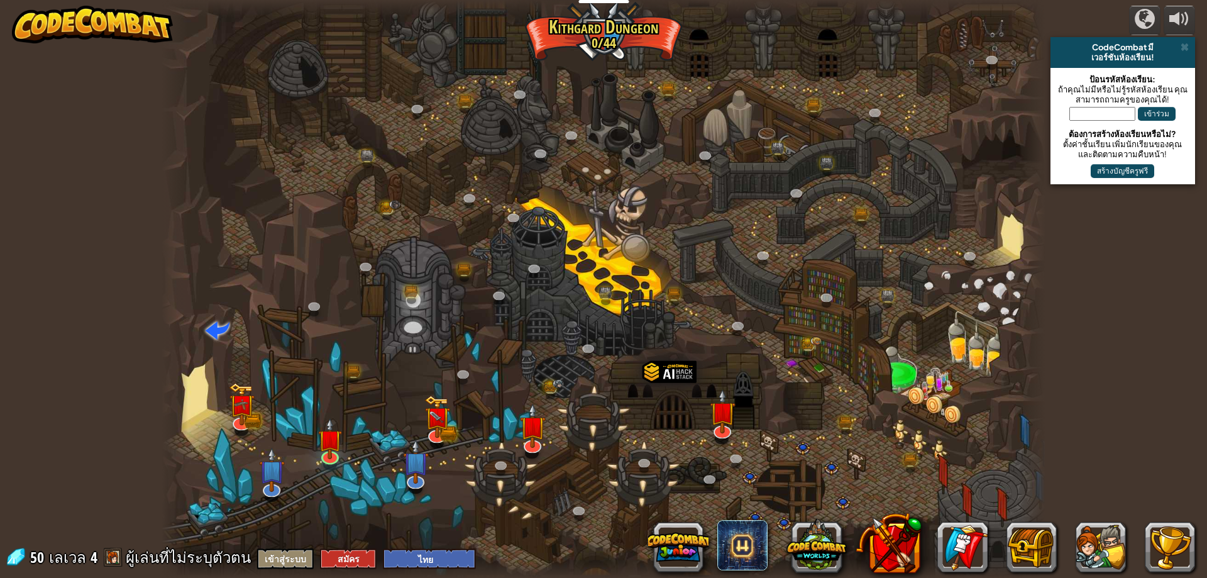
select select "th"
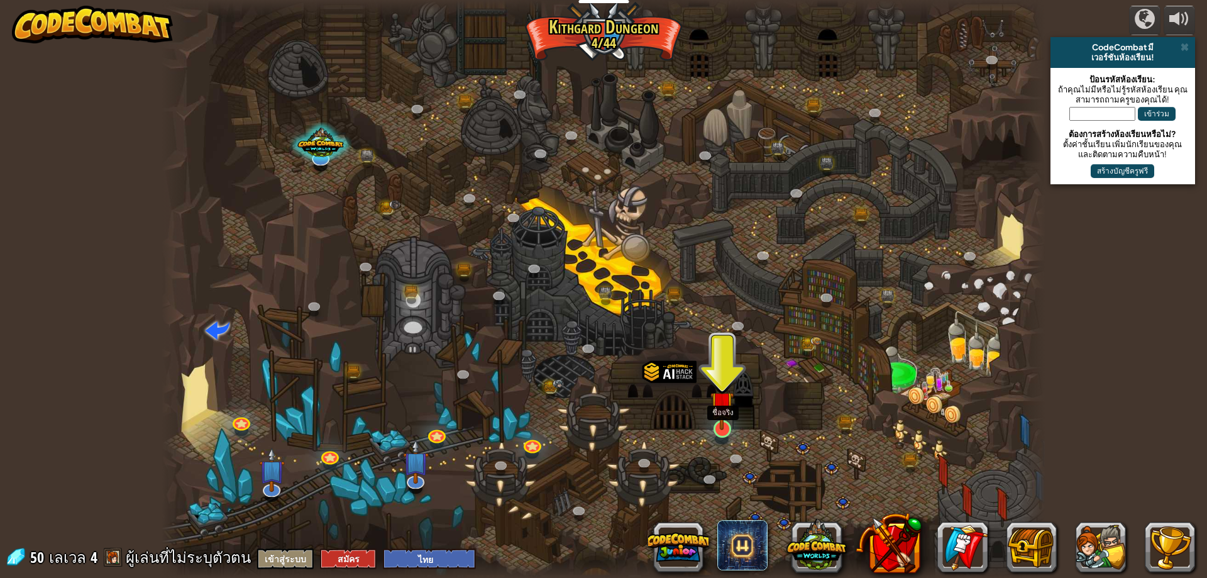
click at [716, 424] on img at bounding box center [723, 403] width 24 height 54
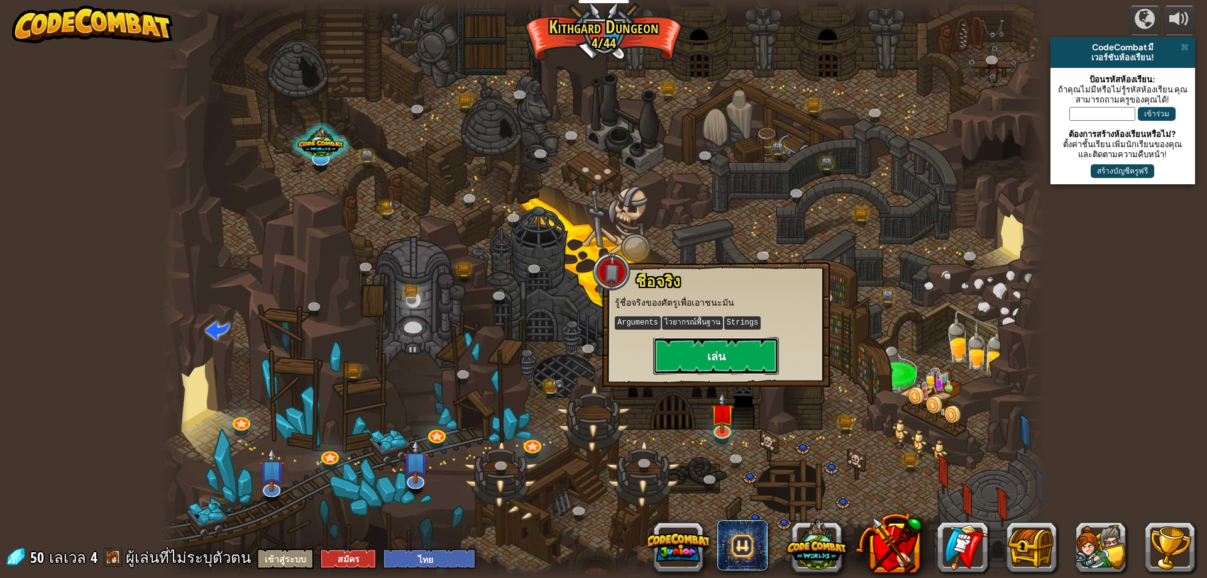
click at [736, 350] on button "เล่น" at bounding box center [716, 356] width 126 height 38
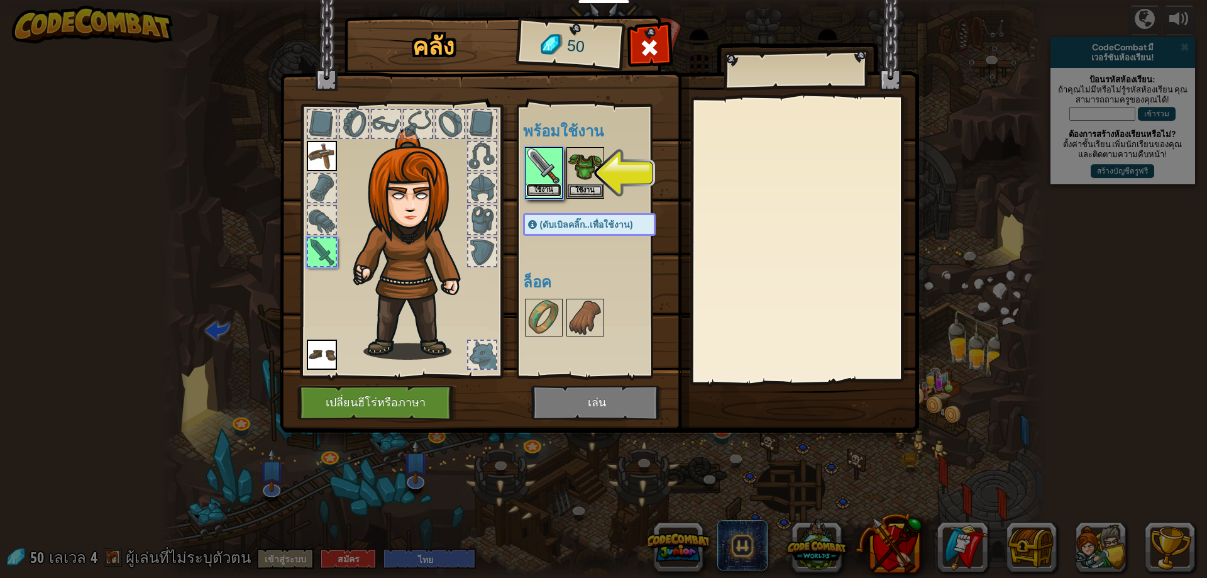
click at [545, 192] on button "ใช้งาน" at bounding box center [543, 190] width 35 height 13
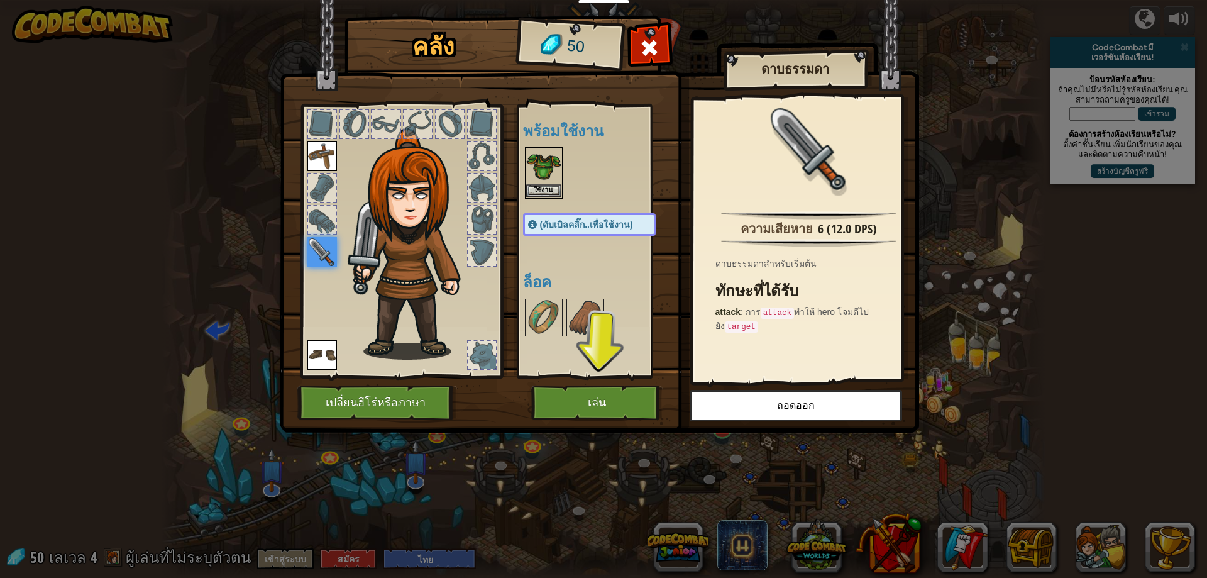
click at [325, 153] on img at bounding box center [322, 156] width 30 height 30
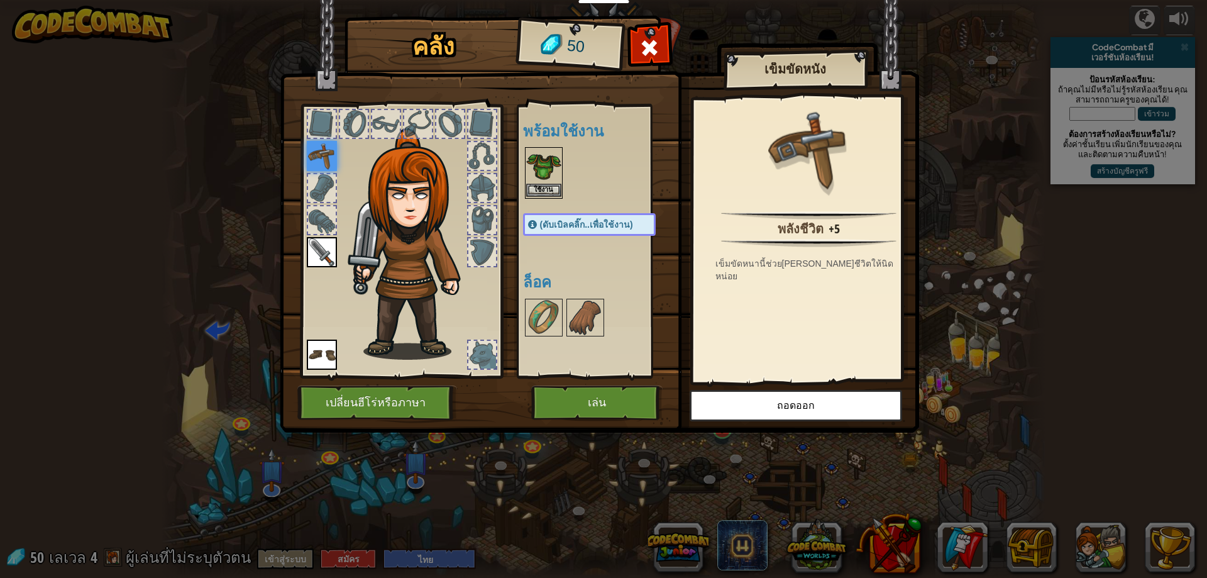
click at [551, 180] on img at bounding box center [543, 165] width 35 height 35
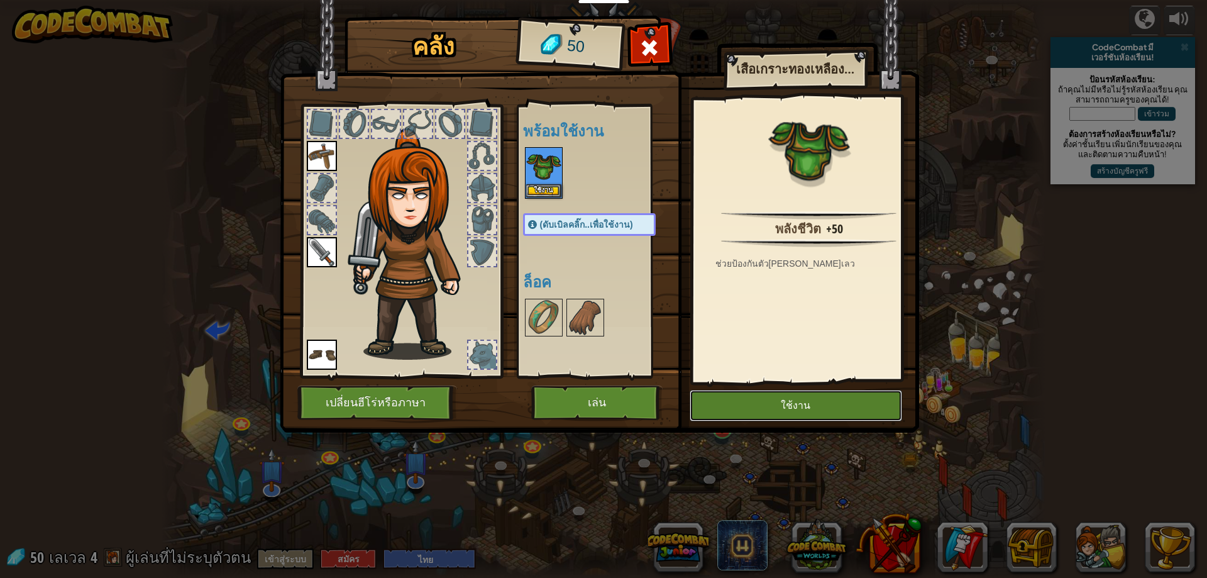
click at [783, 407] on button "ใช้งาน" at bounding box center [796, 405] width 213 height 31
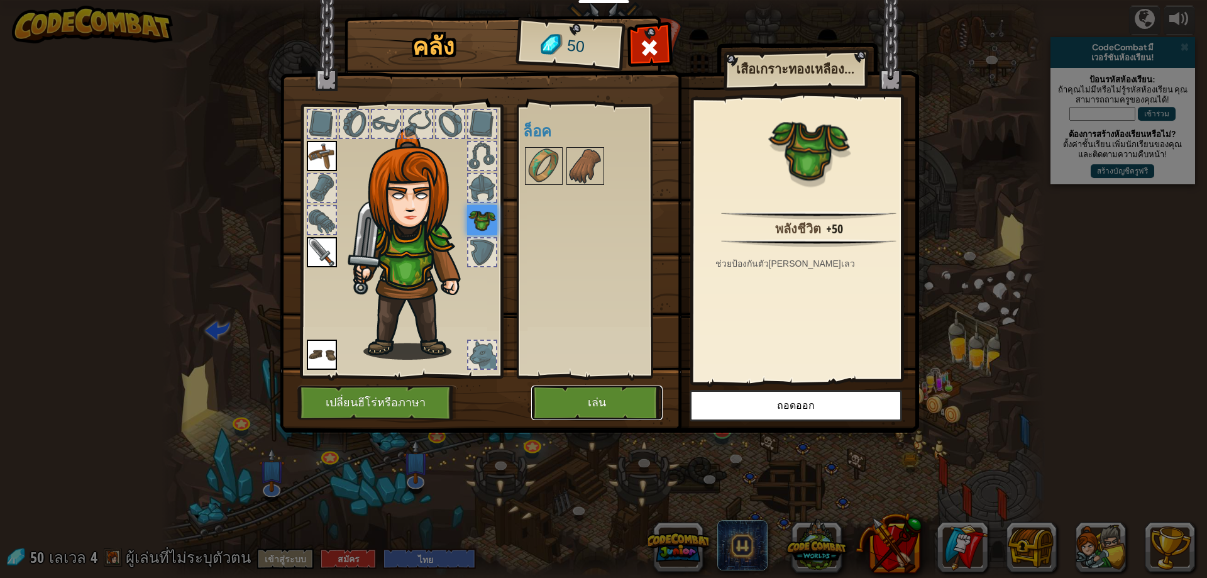
click at [592, 407] on button "เล่น" at bounding box center [596, 402] width 131 height 35
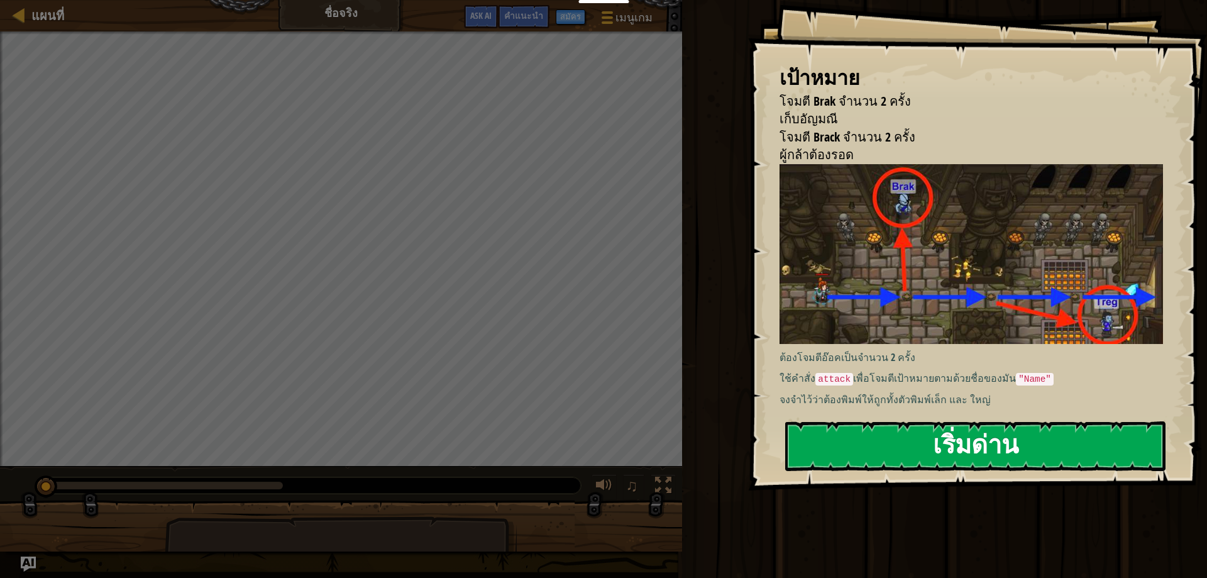
click at [931, 458] on button "เริ่มด่าน" at bounding box center [975, 446] width 380 height 50
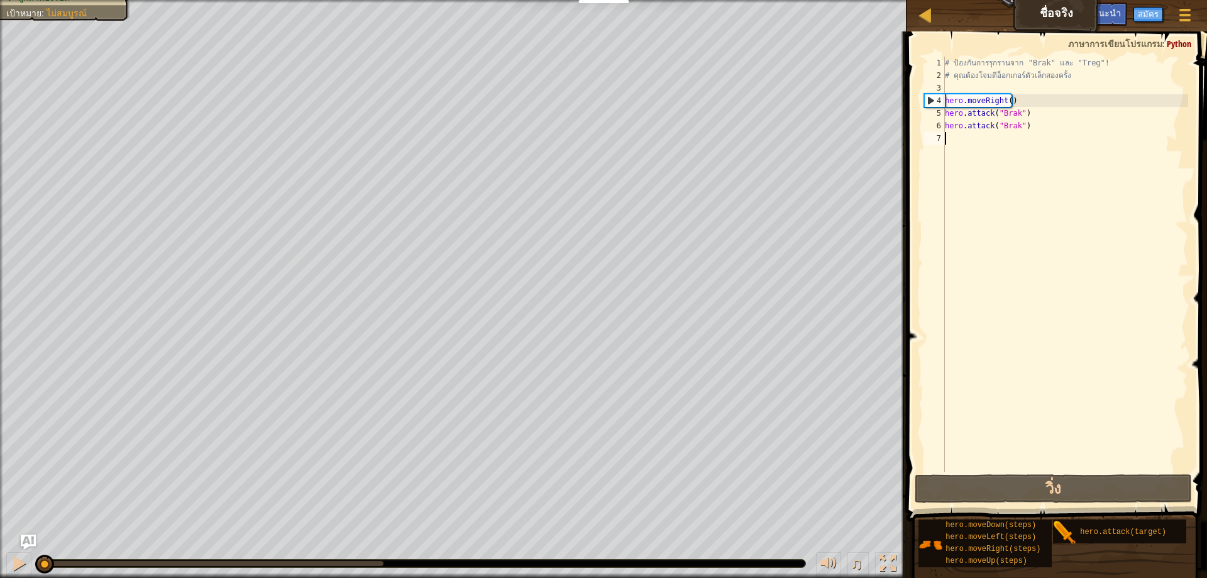
scroll to position [6, 0]
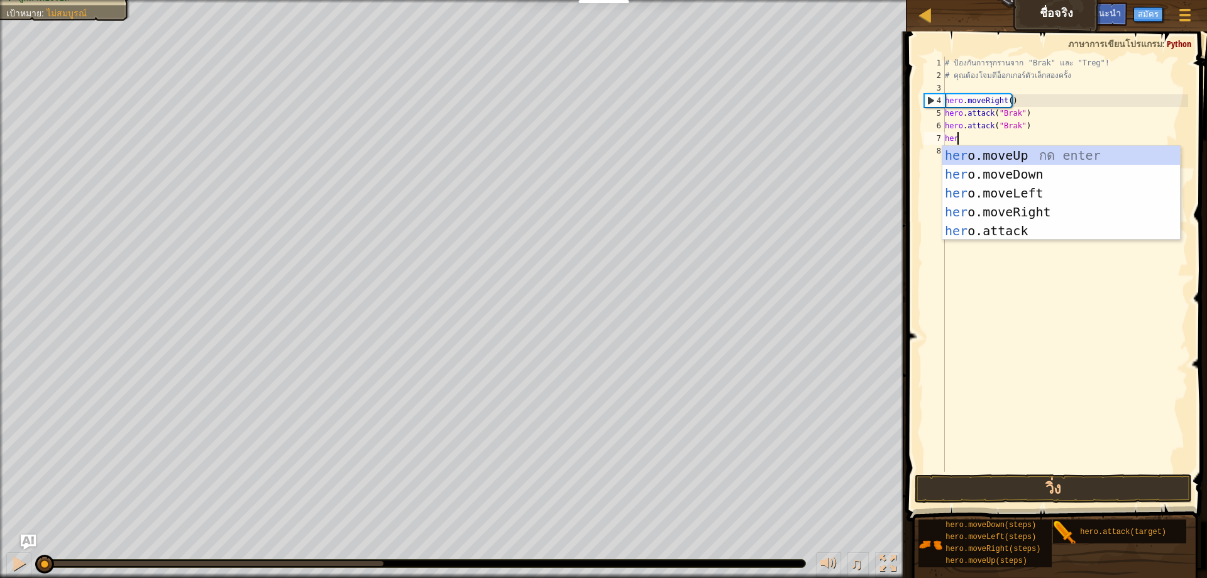
type textarea "hero"
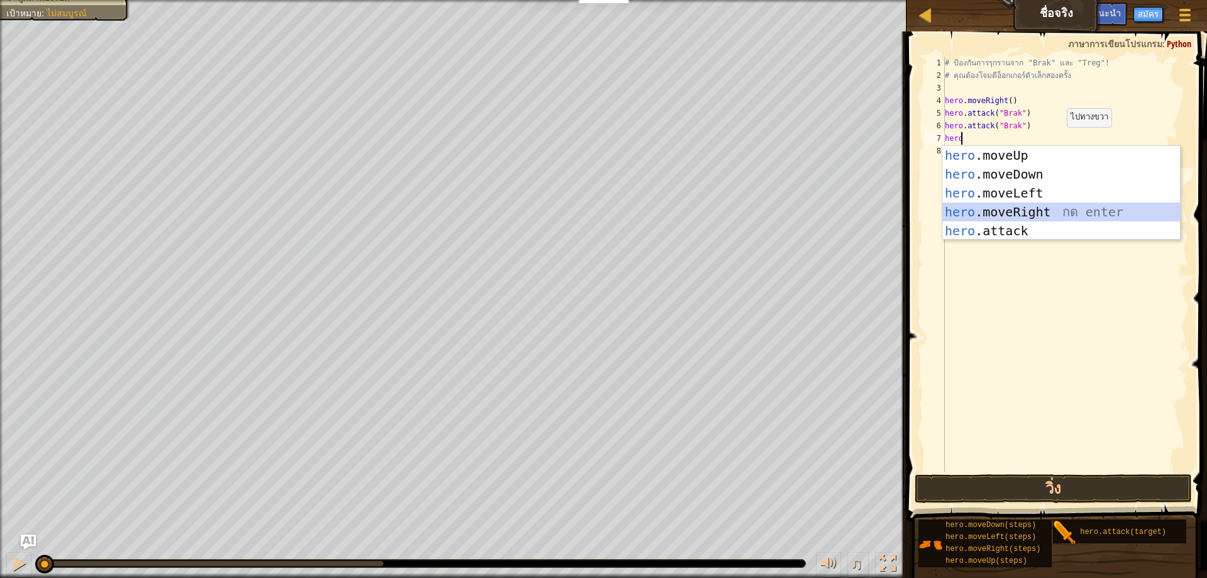
click at [1044, 205] on div "hero .moveUp กด enter hero .moveDown กด enter hero .moveLeft กด enter hero .mov…" at bounding box center [1062, 212] width 238 height 132
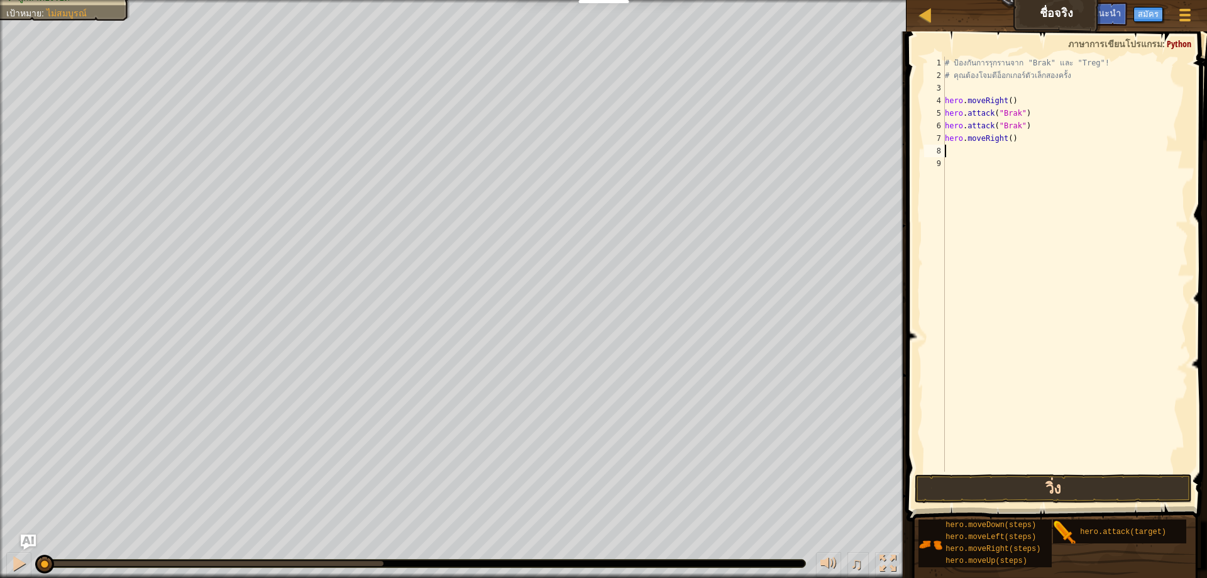
scroll to position [6, 0]
click at [1020, 495] on button "วิ่ง" at bounding box center [1053, 488] width 277 height 29
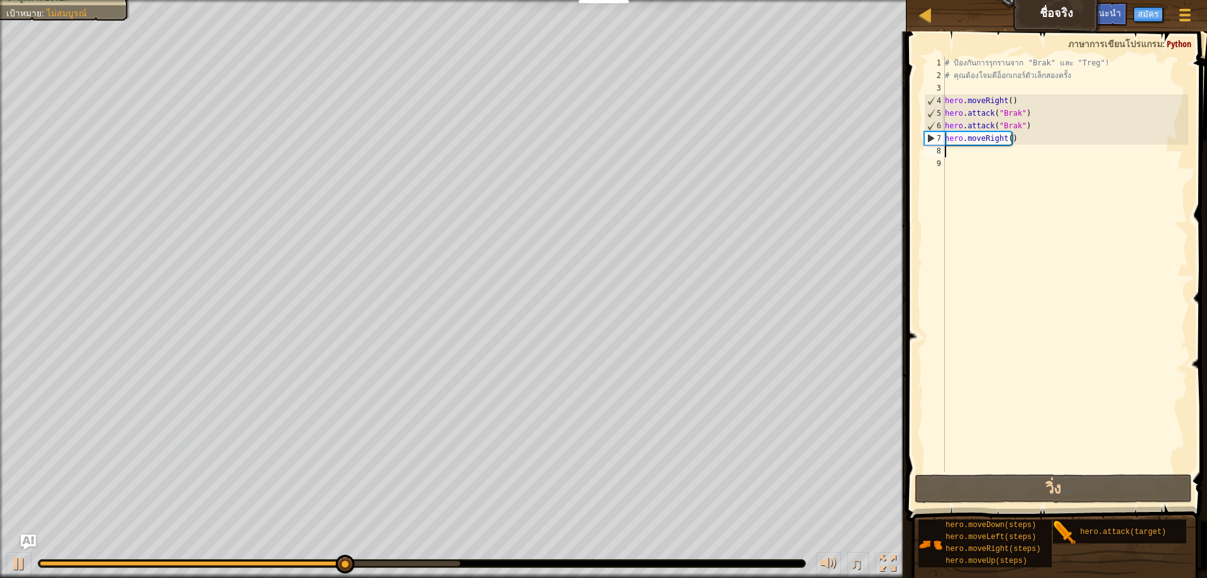
click at [992, 155] on div "# ป้องกันการรุกรานจาก "Brak" และ "Treg"! # คุณต้องโจมตีอ็อกเกอร์ตัวเล็กสองครั้ง…" at bounding box center [1066, 277] width 246 height 440
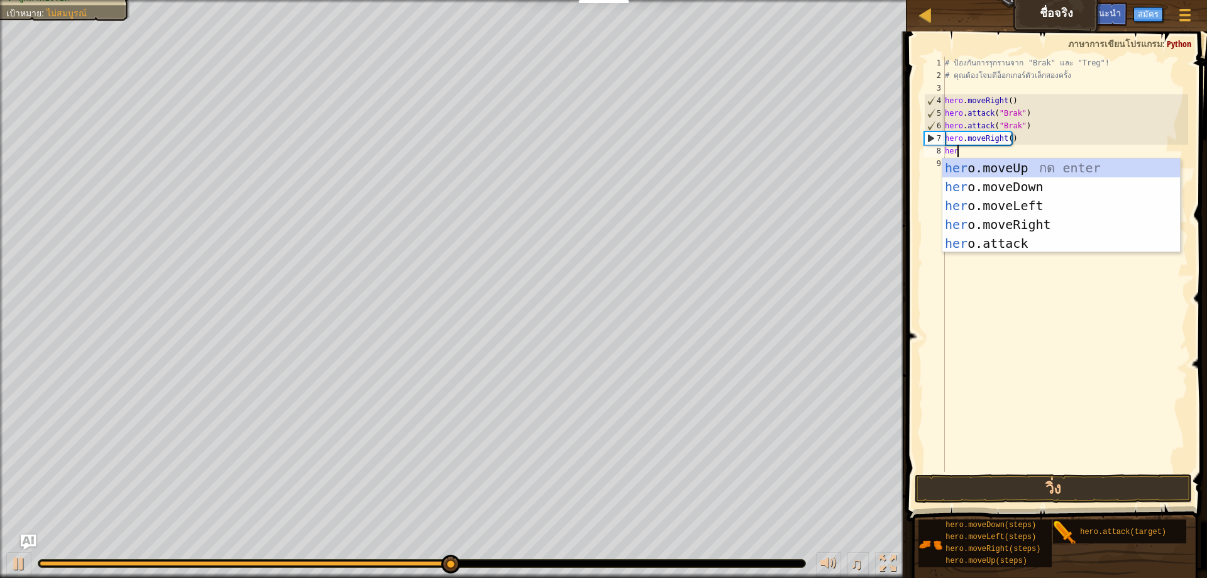
scroll to position [6, 1]
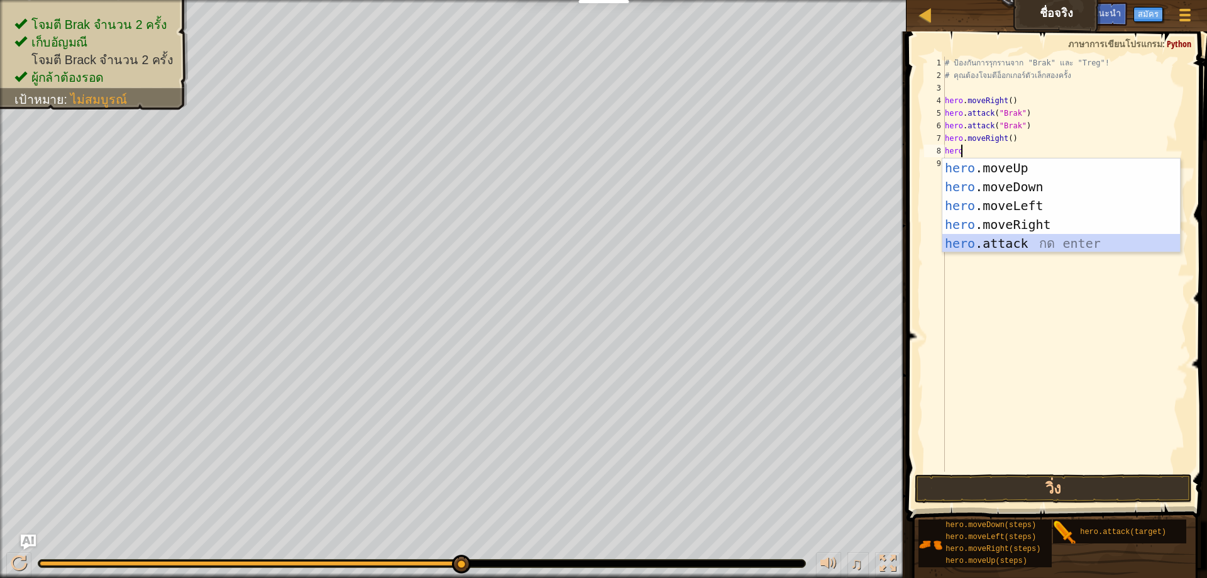
click at [1052, 245] on div "hero .moveUp กด enter hero .moveDown กด enter hero .moveLeft กด enter hero .mov…" at bounding box center [1062, 224] width 238 height 132
type textarea "hero.attack("Enemy Name")"
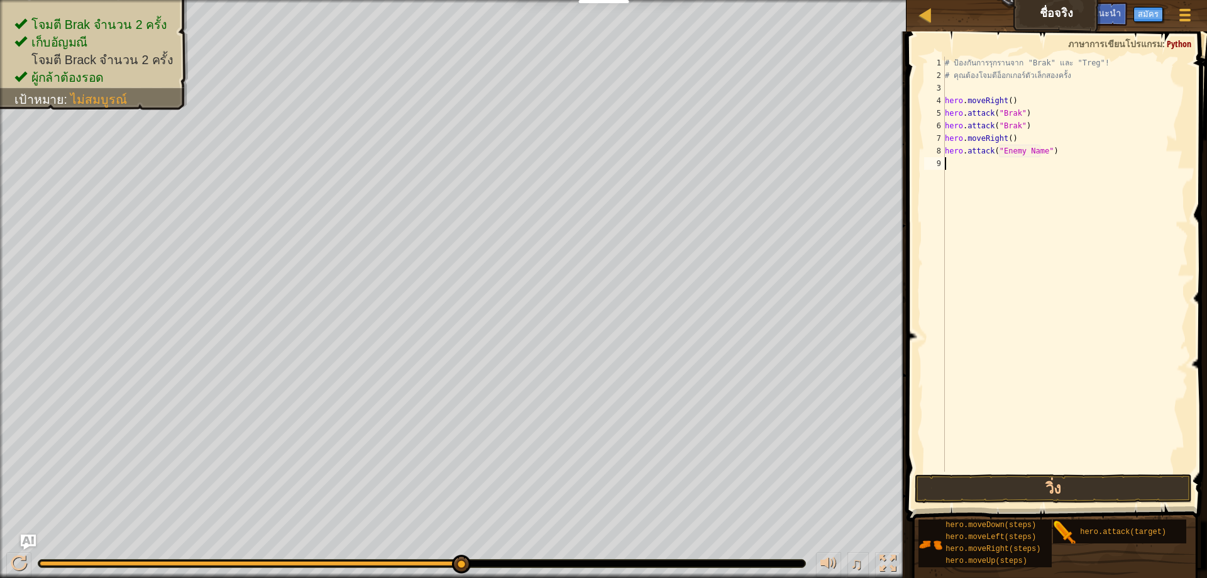
click at [970, 163] on div "# ป้องกันการรุกรานจาก "Brak" และ "Treg"! # คุณต้องโจมตีอ็อกเกอร์ตัวเล็กสองครั้ง…" at bounding box center [1066, 277] width 246 height 440
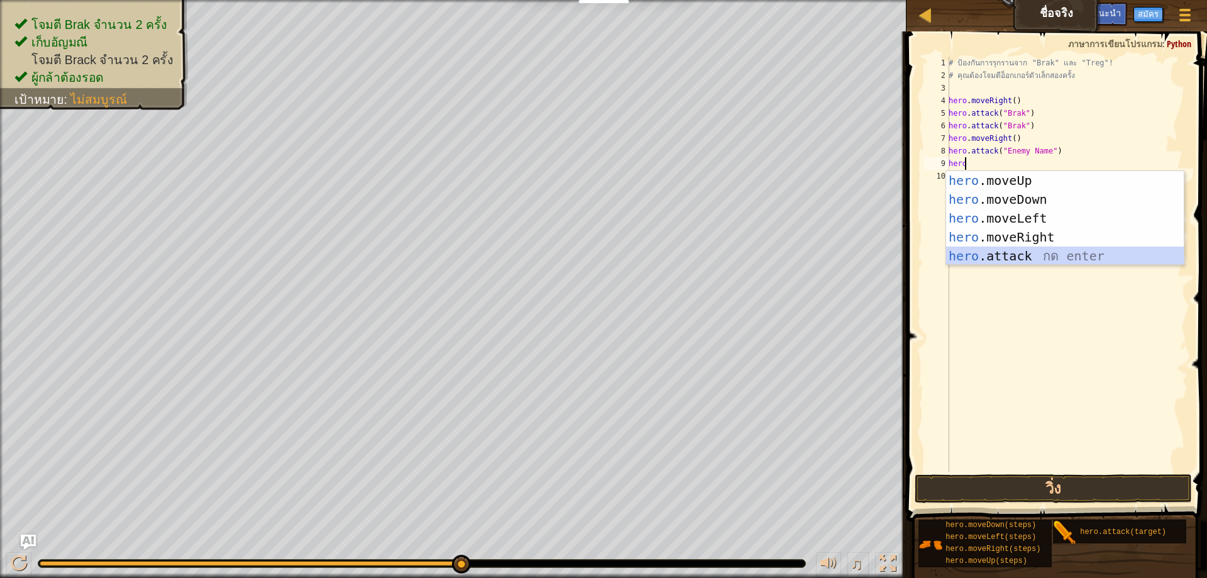
click at [1044, 263] on div "hero .moveUp กด enter hero .moveDown กด enter hero .moveLeft กด enter hero .mov…" at bounding box center [1065, 237] width 238 height 132
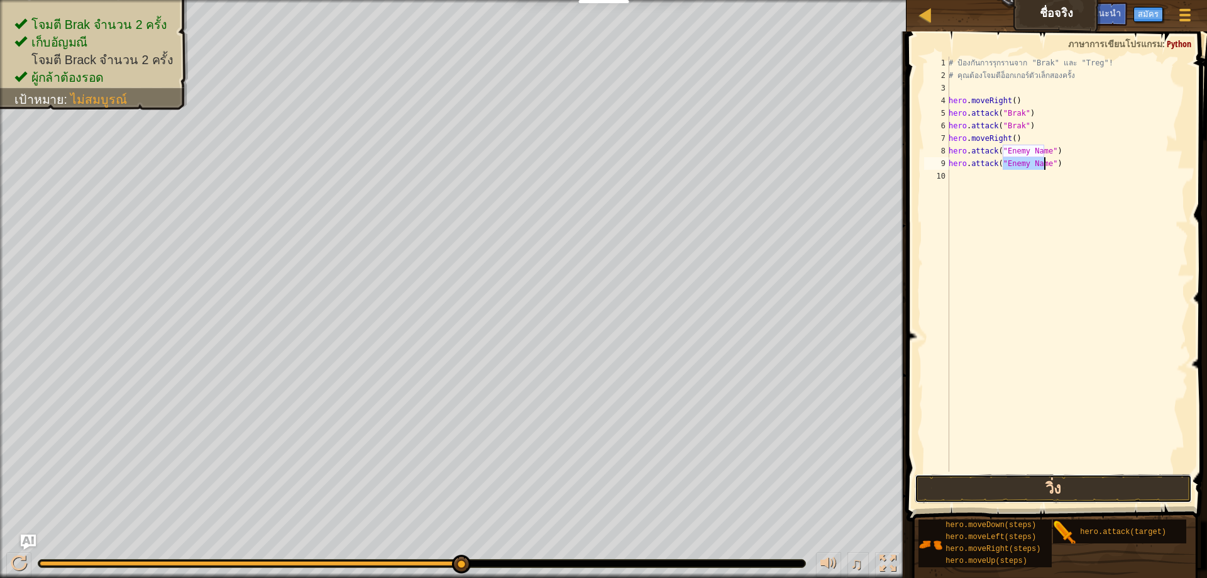
click at [1040, 484] on button "วิ่ง" at bounding box center [1053, 488] width 277 height 29
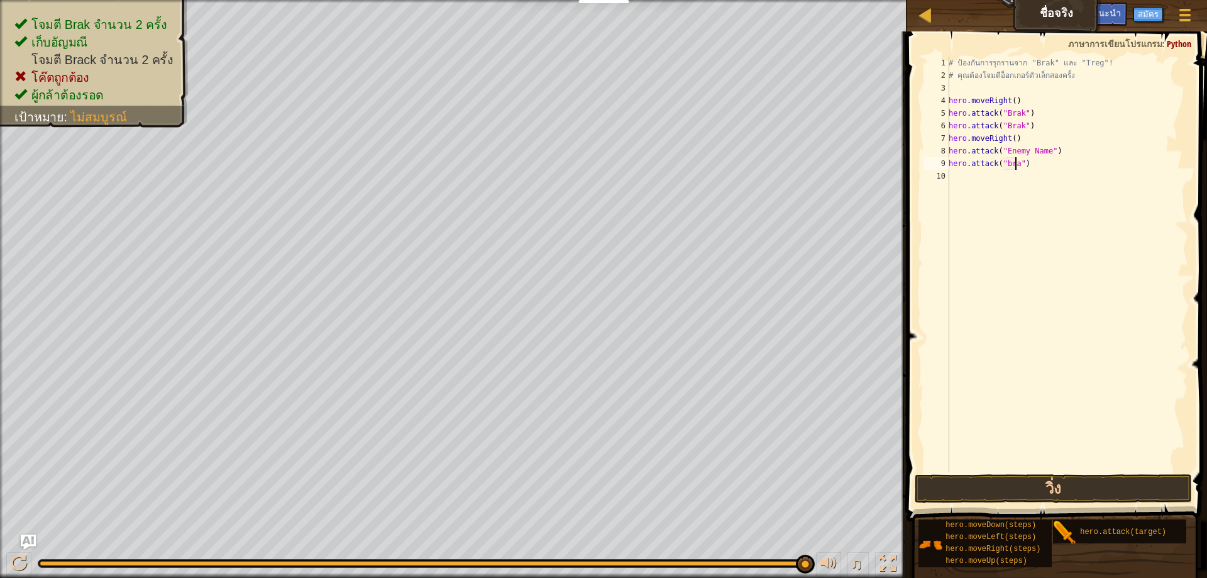
scroll to position [6, 6]
click at [1044, 152] on div "# ป้องกันการรุกรานจาก "Brak" และ "Treg"! # คุณต้องโจมตีอ็อกเกอร์ตัวเล็กสองครั้ง…" at bounding box center [1067, 277] width 242 height 440
type textarea "hero.attack("brak")"
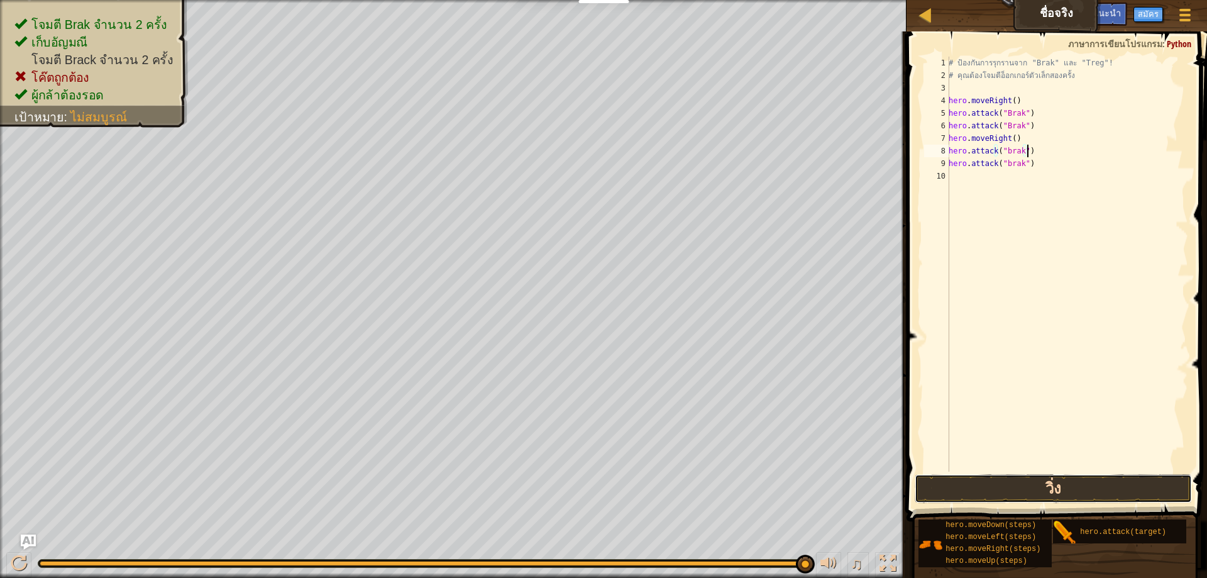
click at [1061, 492] on button "วิ่ง" at bounding box center [1053, 488] width 277 height 29
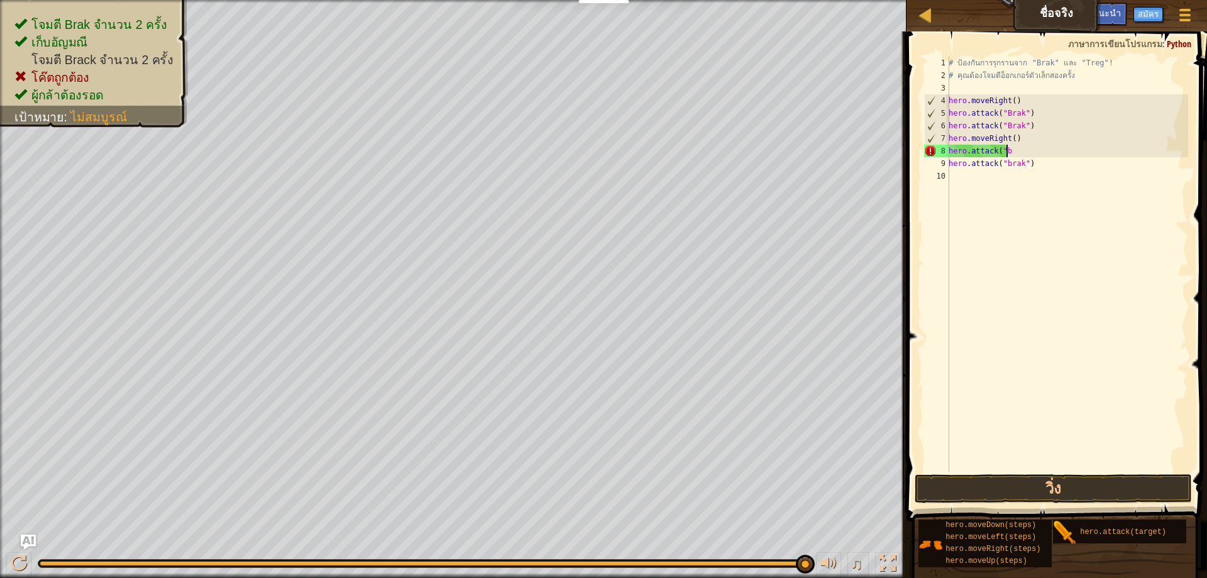
type textarea "hero.attack(""
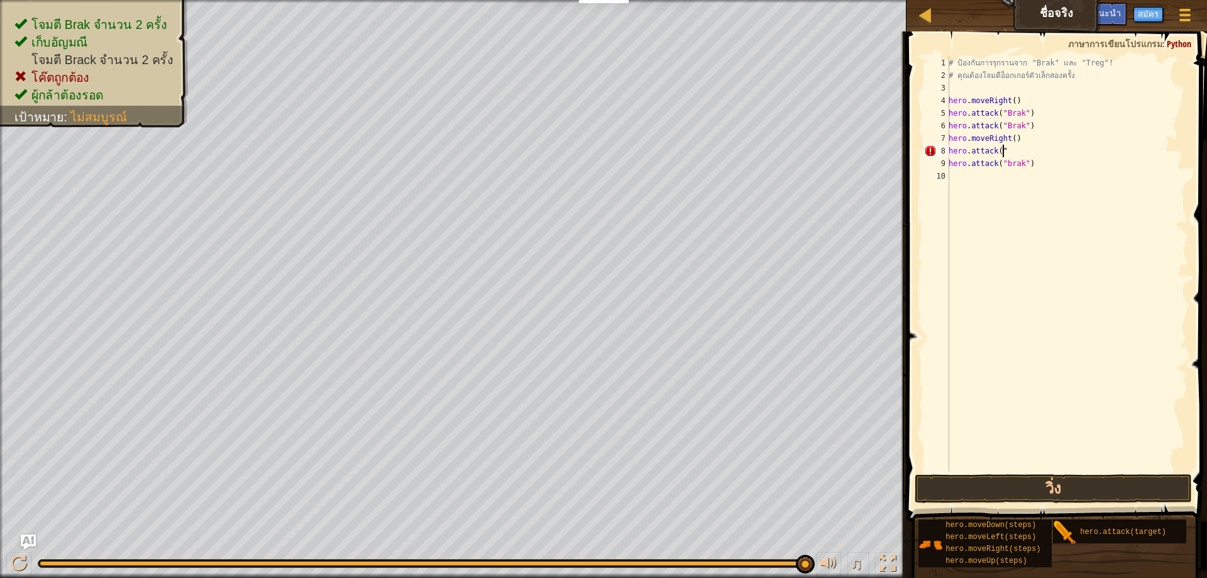
type textarea "b"
type textarea "hero.attack("Brak""
